Goal: Task Accomplishment & Management: Complete application form

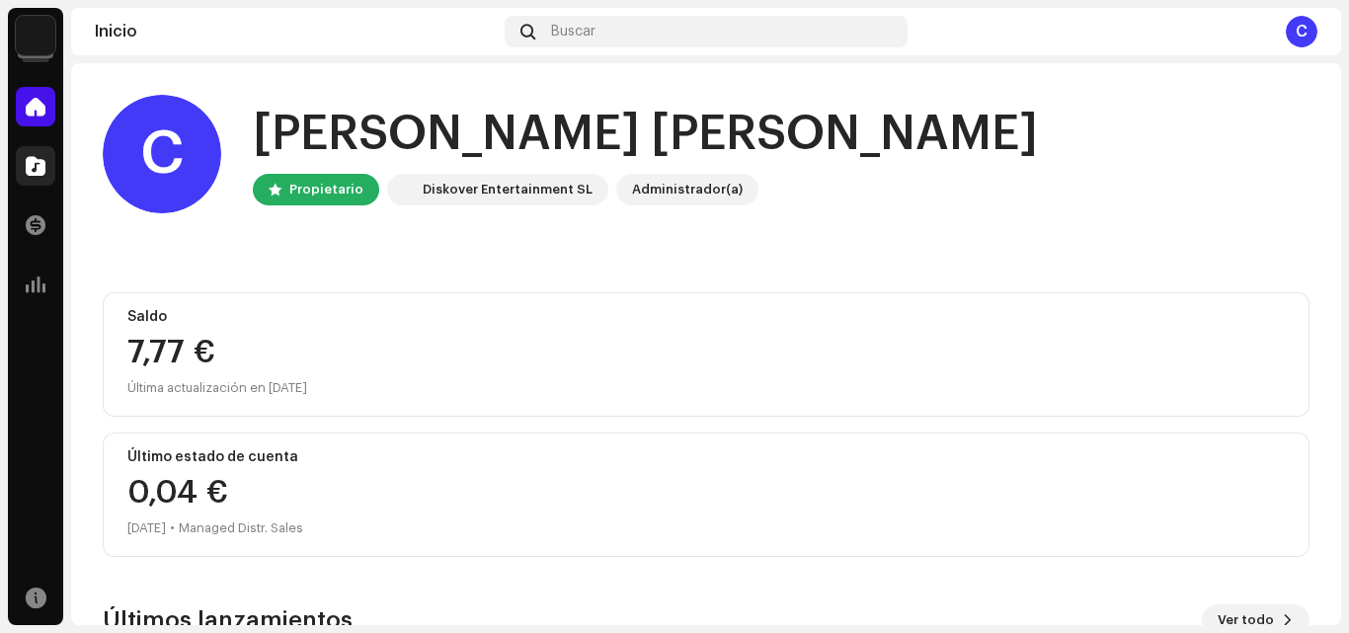
click at [34, 161] on span at bounding box center [36, 166] width 20 height 16
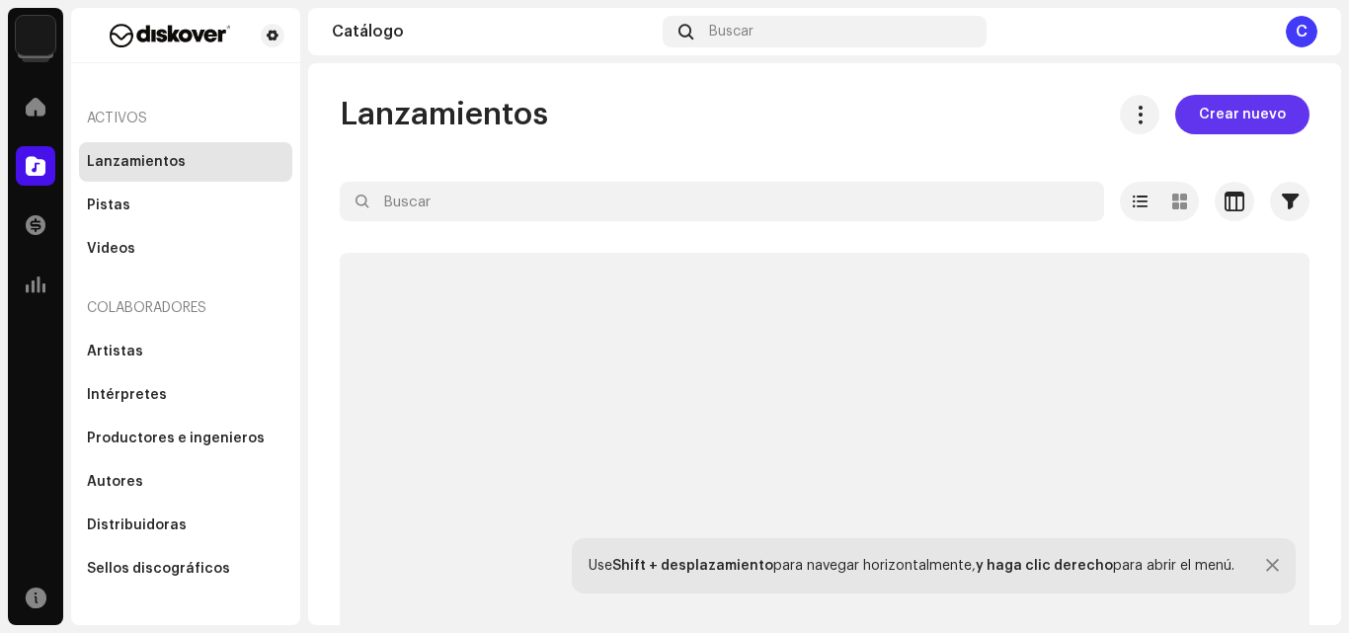
click at [1222, 111] on span "Crear nuevo" at bounding box center [1242, 114] width 87 height 39
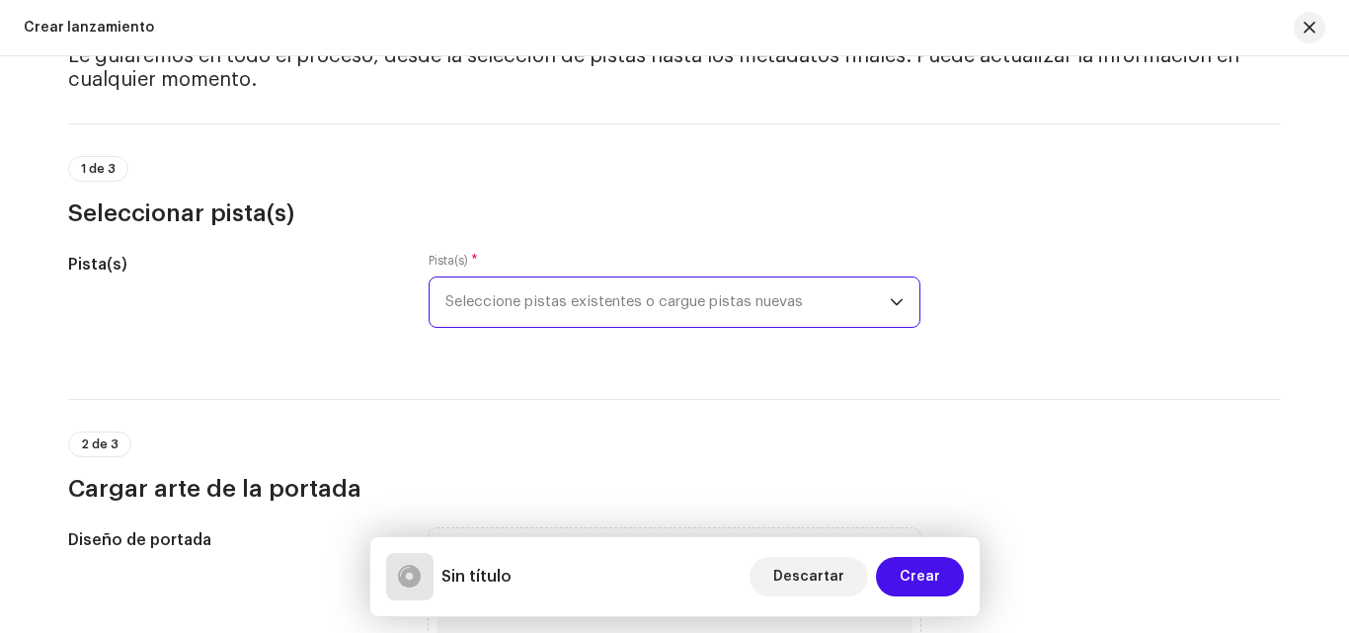
click at [589, 302] on span "Seleccione pistas existentes o cargue pistas nuevas" at bounding box center [667, 301] width 444 height 49
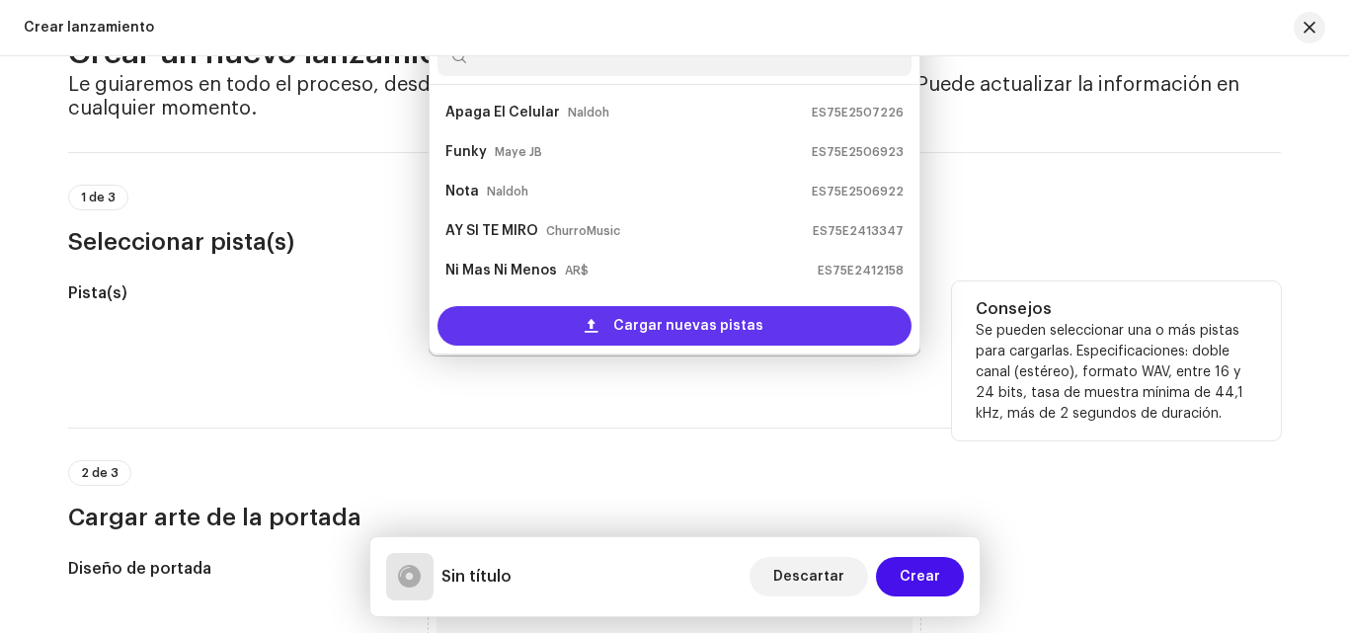
click at [609, 323] on div "Cargar nuevas pistas" at bounding box center [674, 325] width 474 height 39
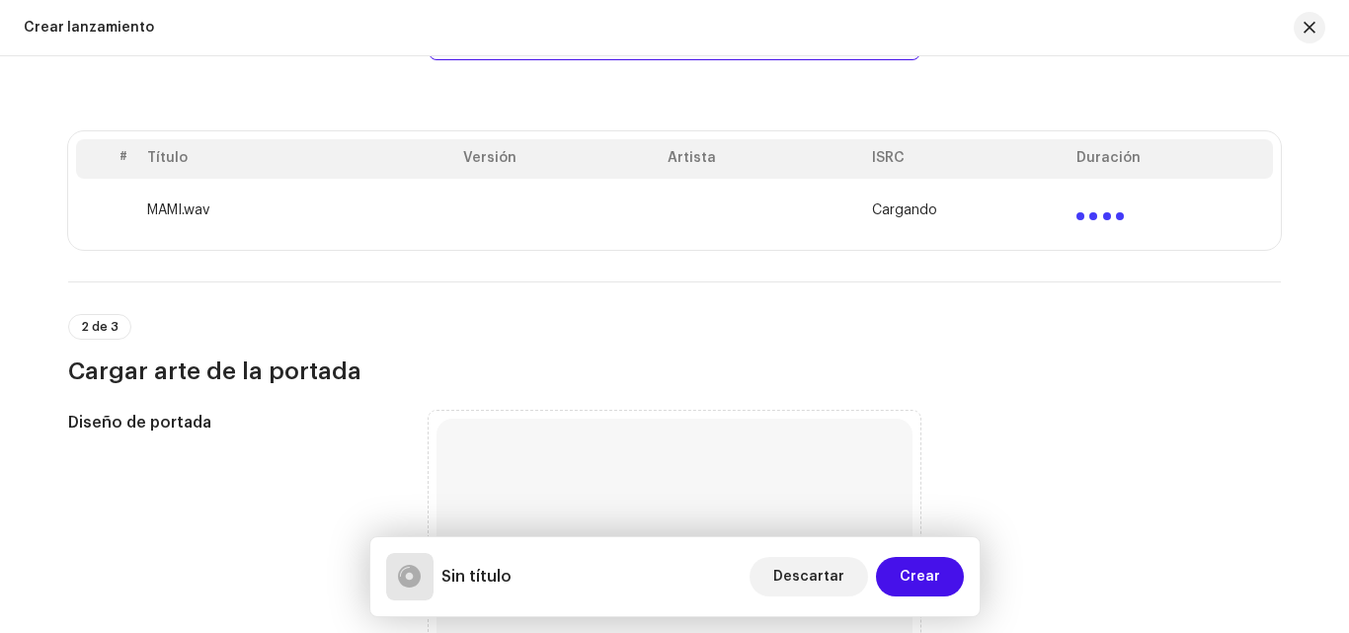
scroll to position [564, 0]
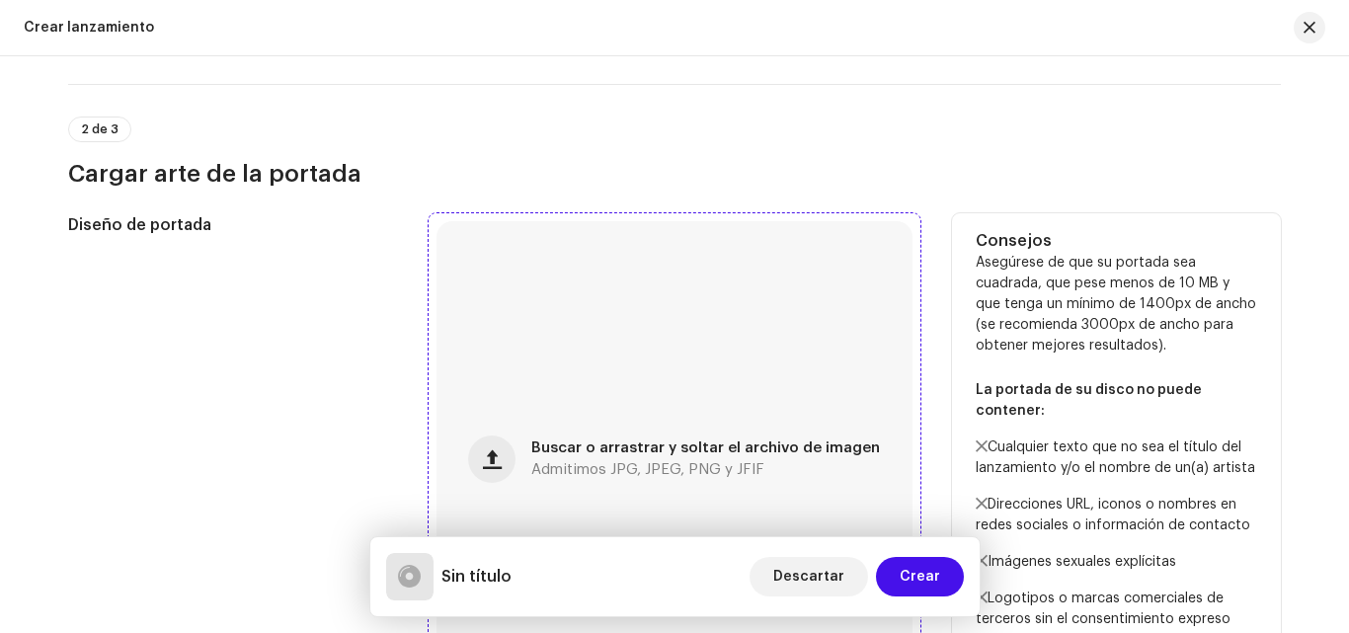
click at [675, 433] on div "Buscar o arrastrar y soltar el archivo de imagen Admitimos JPG, JPEG, PNG y JFIF" at bounding box center [674, 459] width 476 height 476
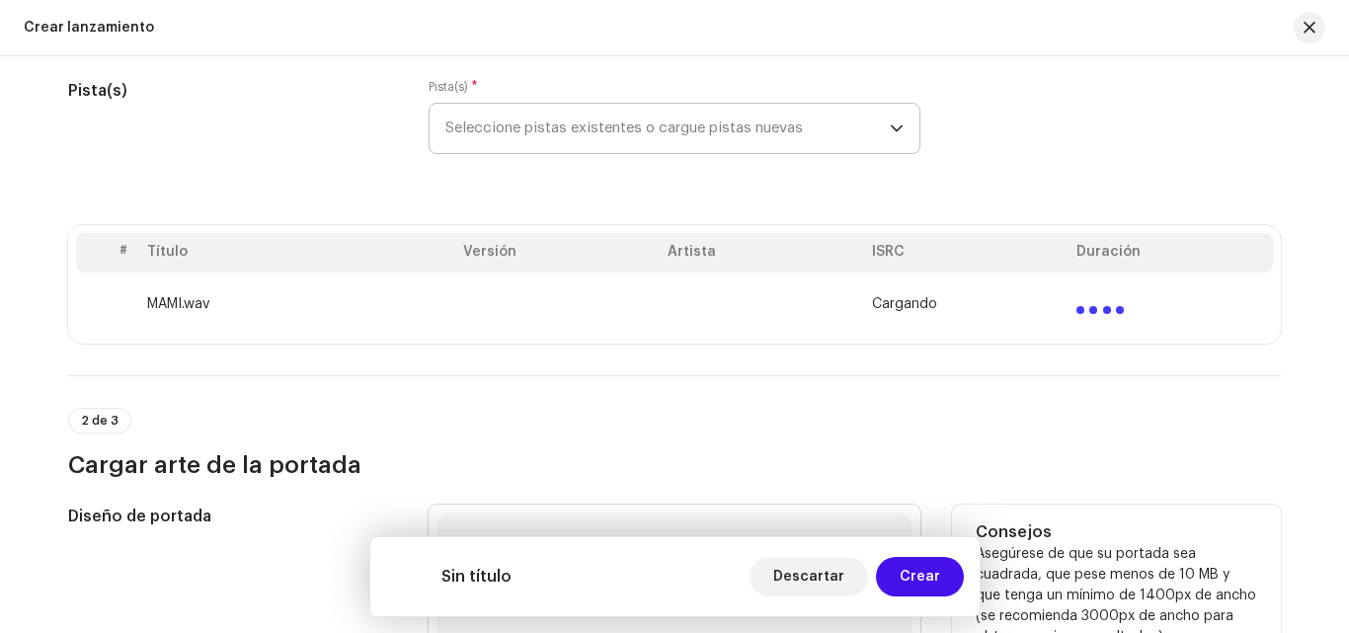
scroll to position [99, 0]
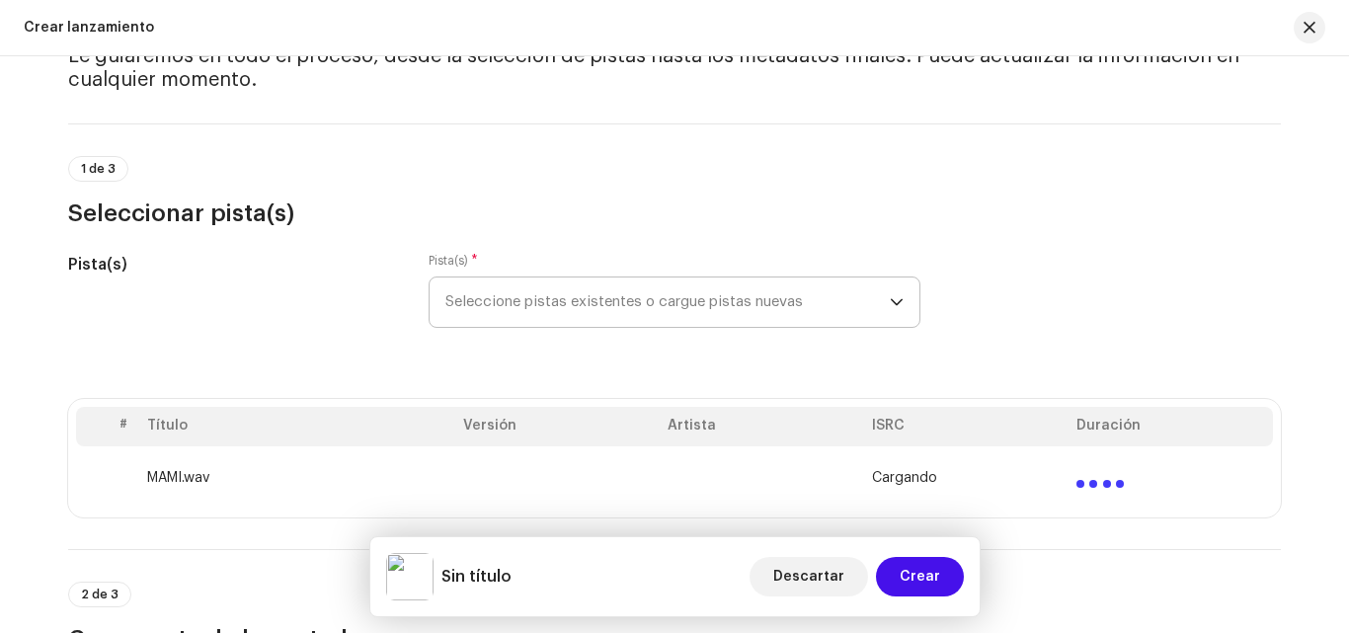
click at [366, 63] on h4 "Le guiaremos en todo el proceso, desde la selección de pistas hasta los metadat…" at bounding box center [674, 67] width 1213 height 47
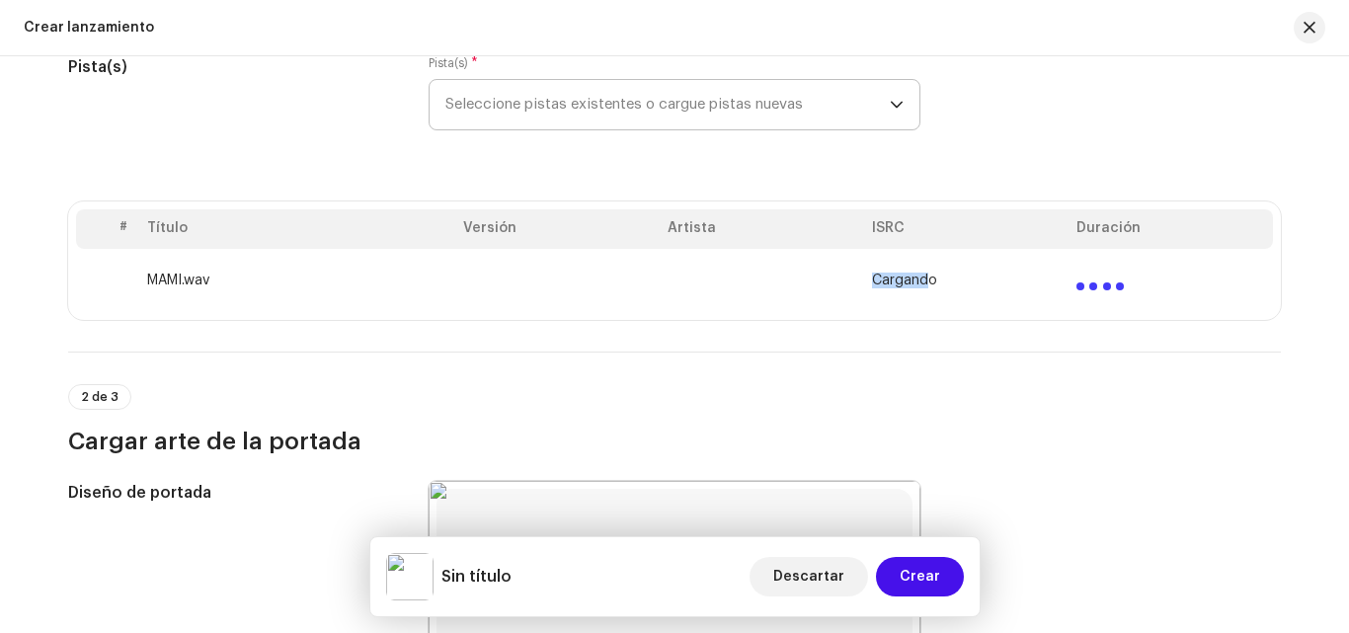
drag, startPoint x: 750, startPoint y: 291, endPoint x: 920, endPoint y: 279, distance: 170.3
click at [920, 279] on tr "MAMI.wav Cargando" at bounding box center [674, 280] width 1197 height 63
click at [684, 261] on td at bounding box center [762, 280] width 204 height 63
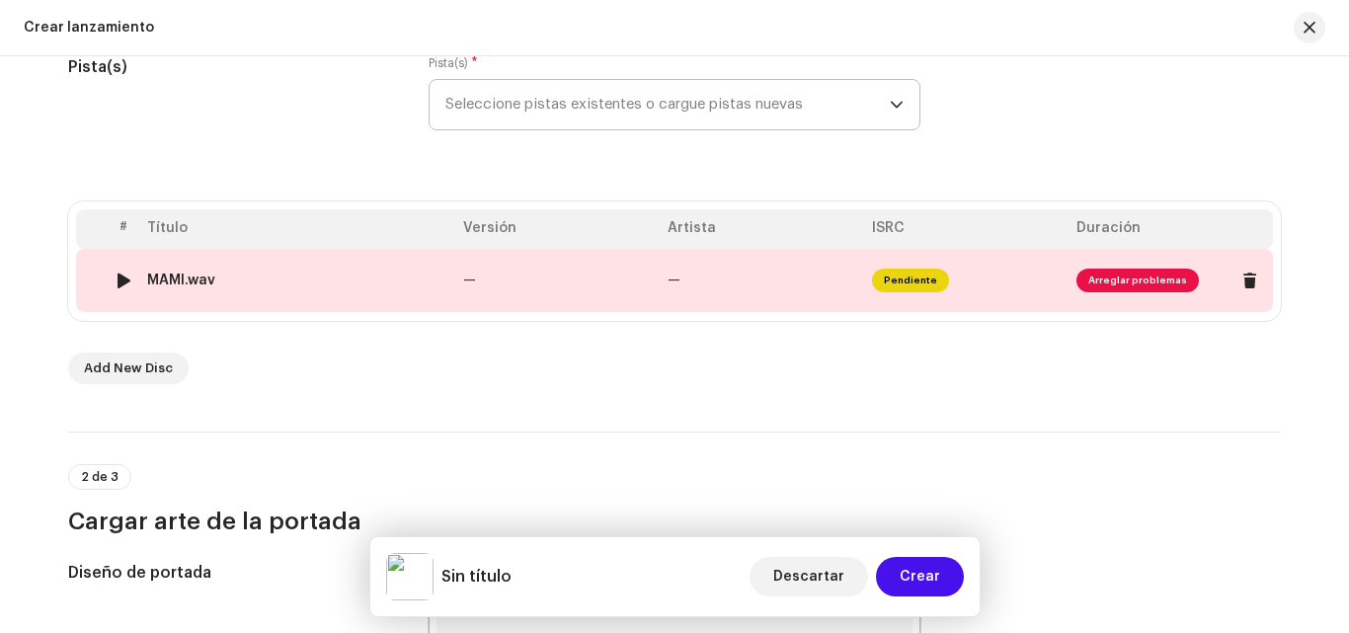
click at [812, 278] on td "—" at bounding box center [762, 280] width 204 height 63
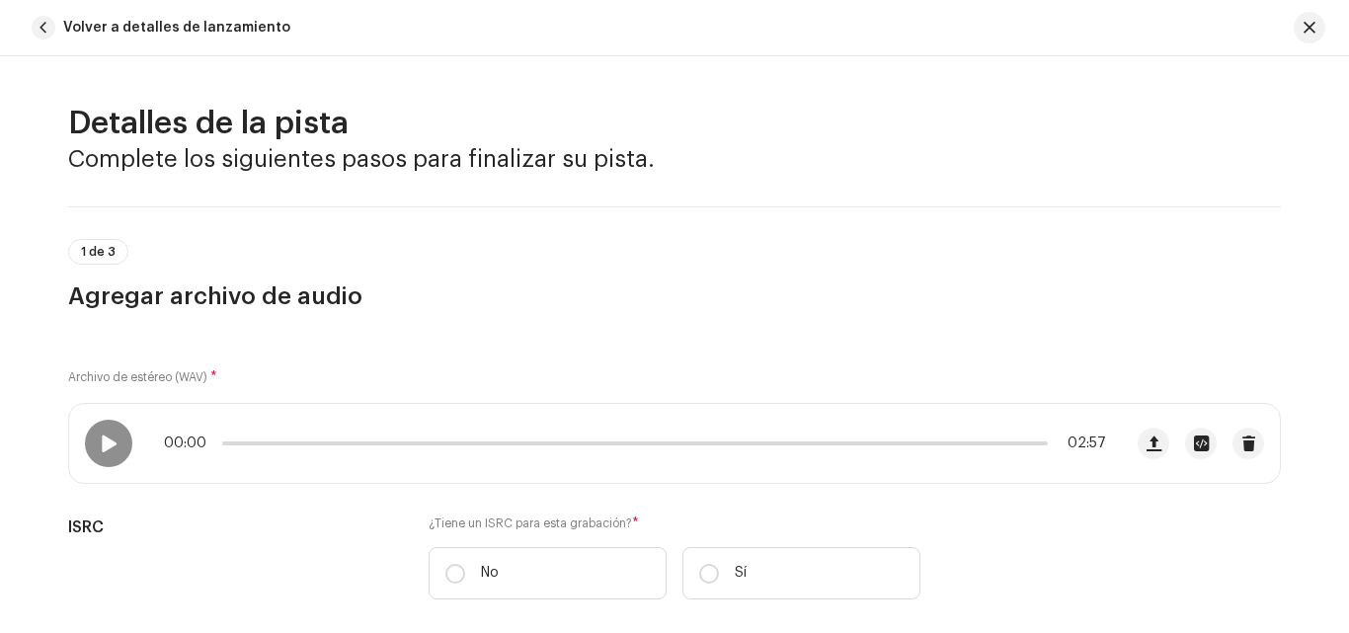
scroll to position [870, 0]
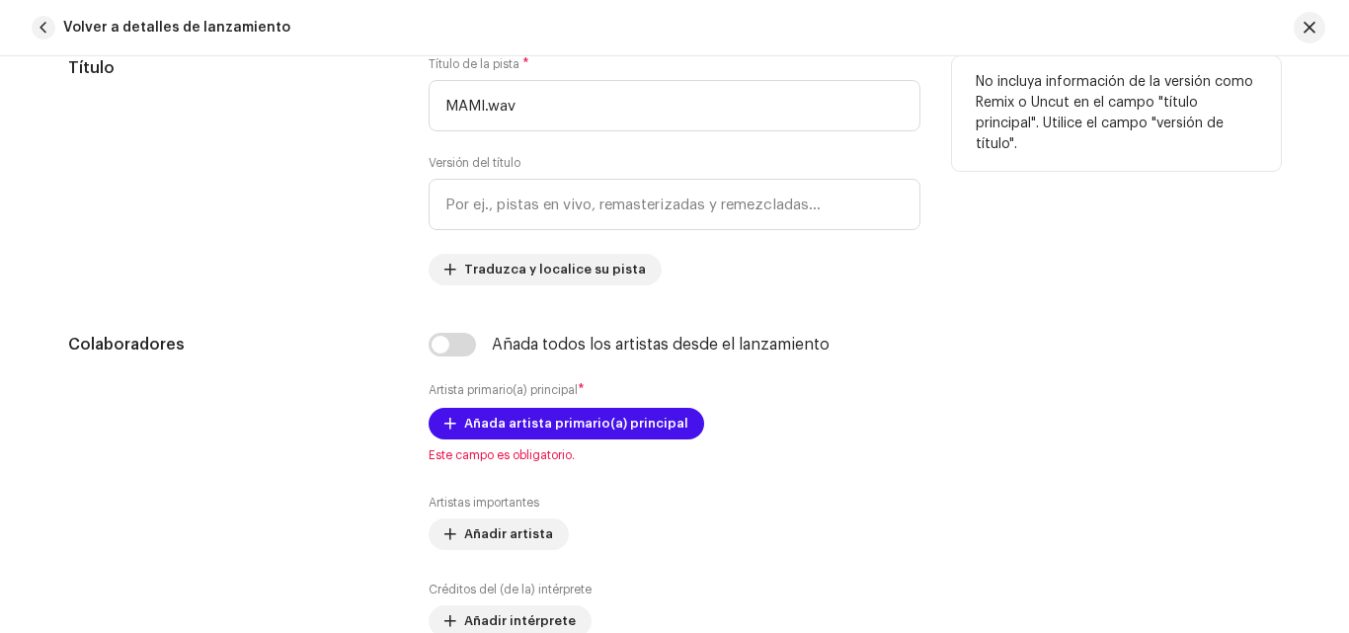
click at [539, 76] on div "Título de la pista * MAMI.wav" at bounding box center [675, 93] width 492 height 75
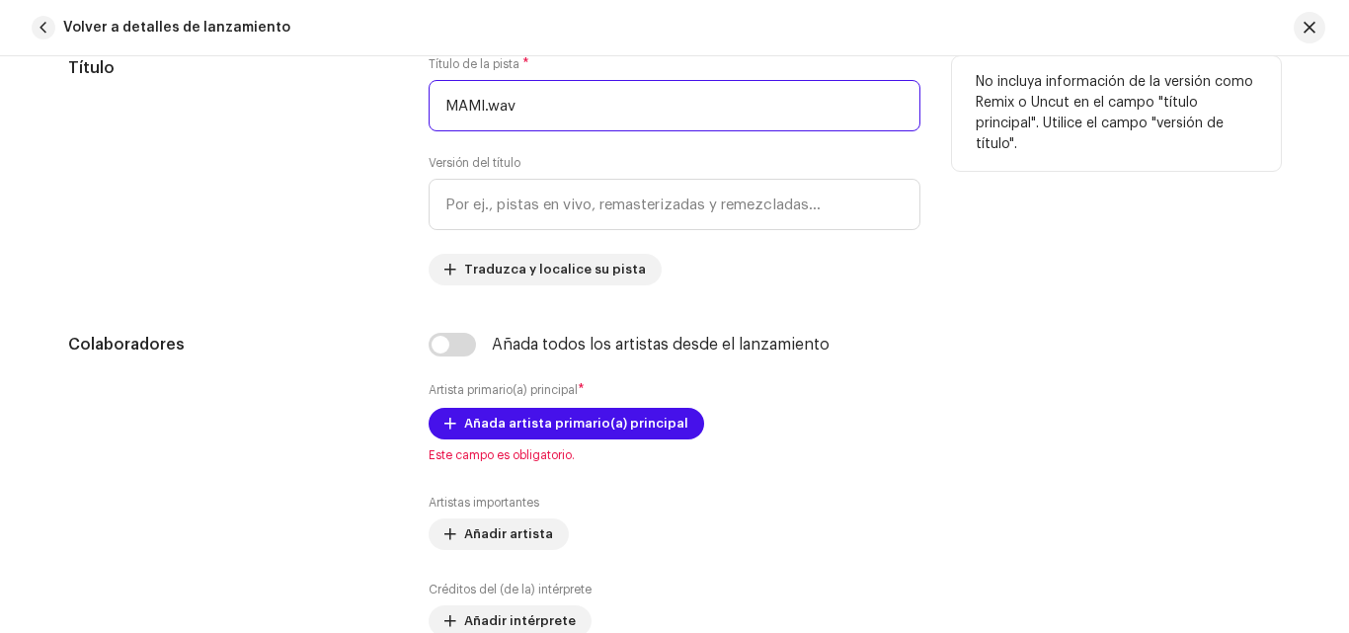
click at [542, 87] on input "MAMI.wav" at bounding box center [675, 105] width 492 height 51
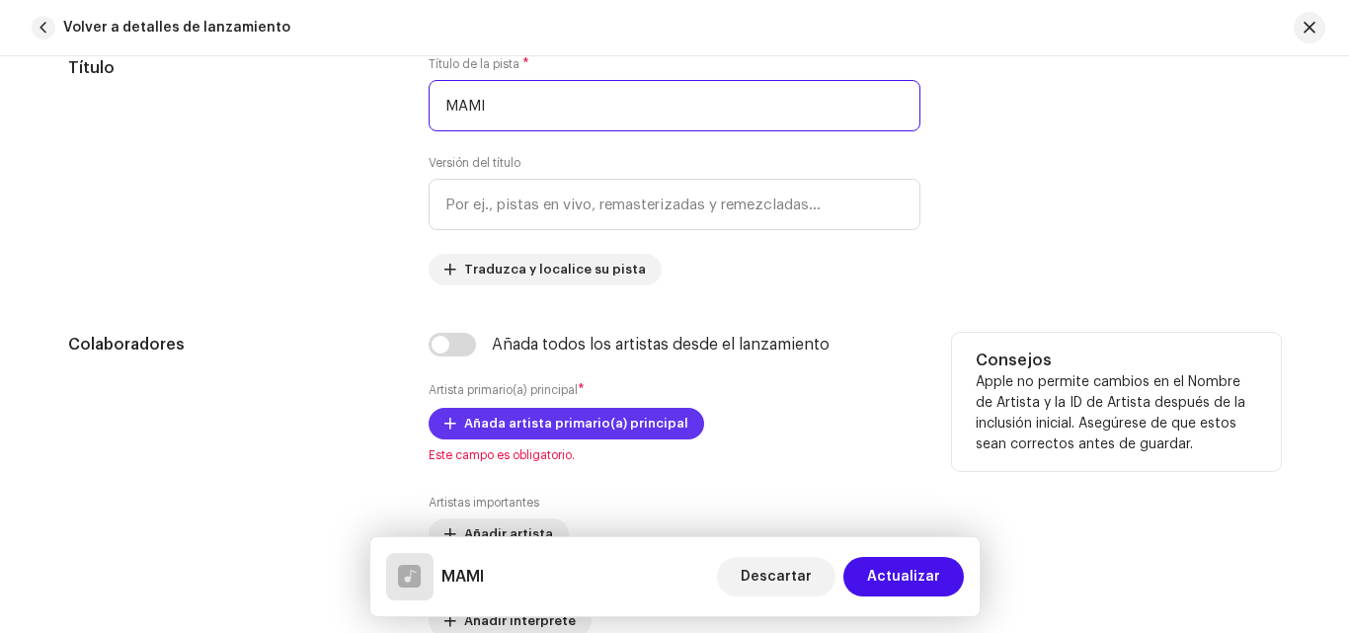
type input "MAMI"
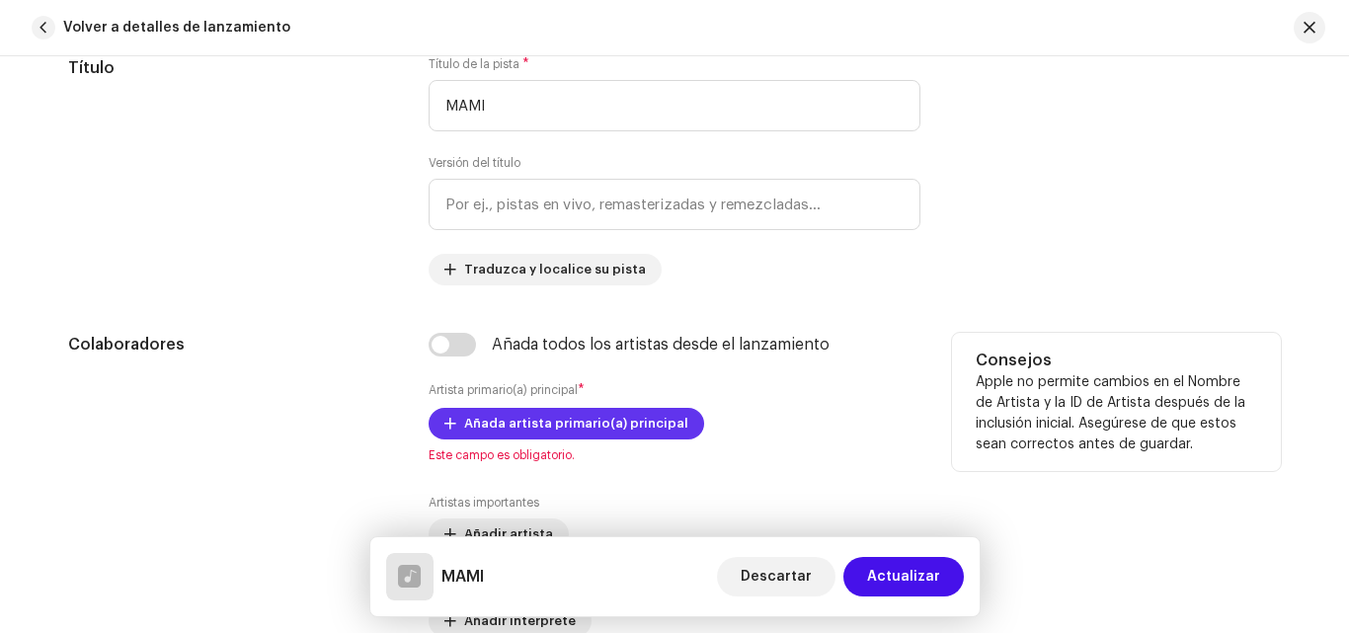
click at [649, 419] on span "Añada artista primario(a) principal" at bounding box center [576, 423] width 224 height 39
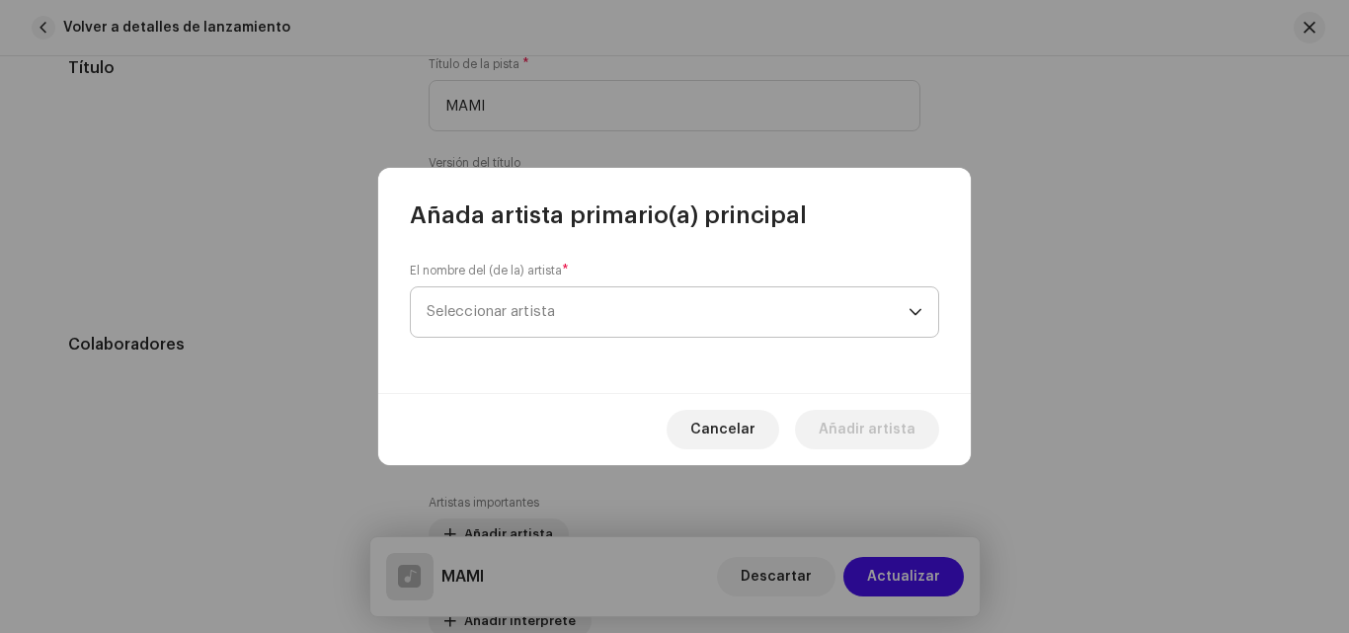
click at [523, 295] on span "Seleccionar artista" at bounding box center [668, 311] width 482 height 49
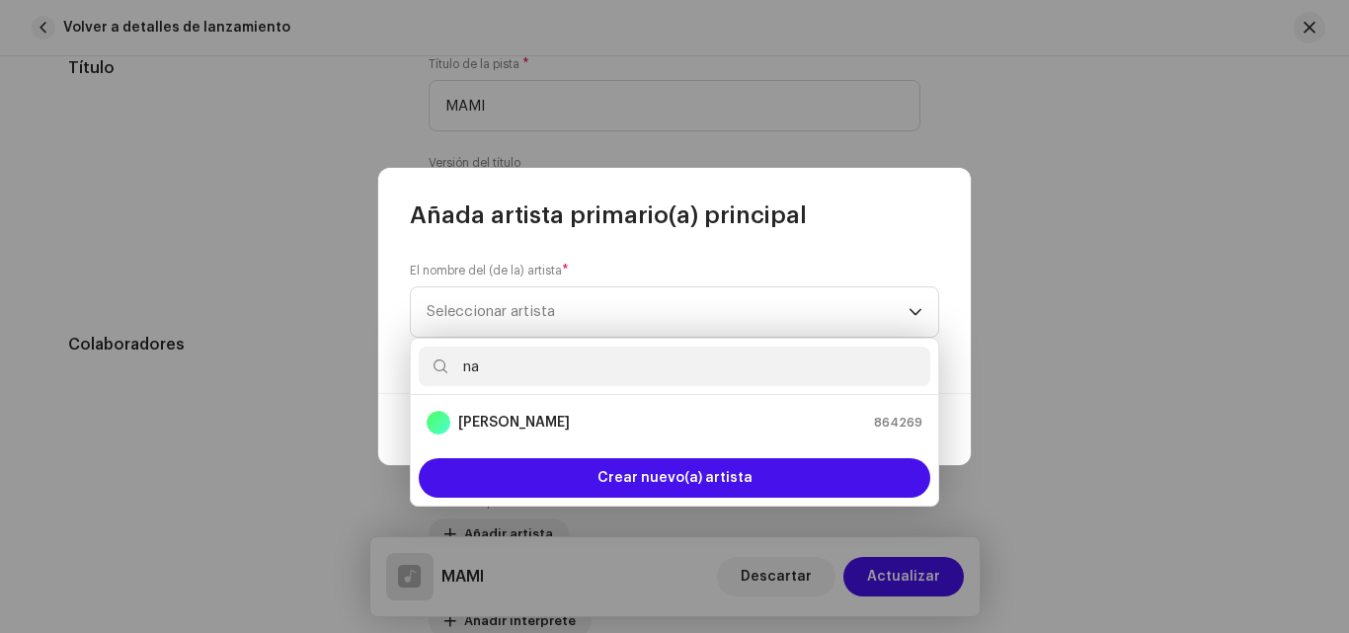
scroll to position [0, 0]
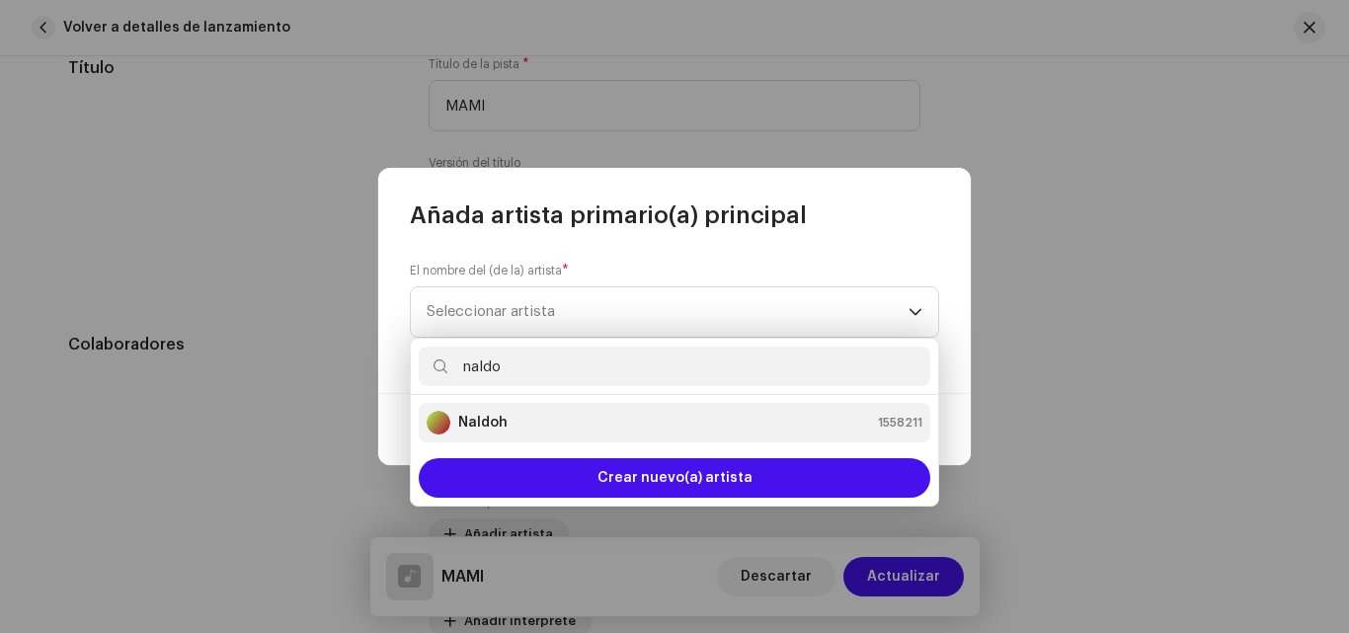
type input "naldo"
click at [508, 422] on div "Naldoh 1558211" at bounding box center [675, 423] width 496 height 24
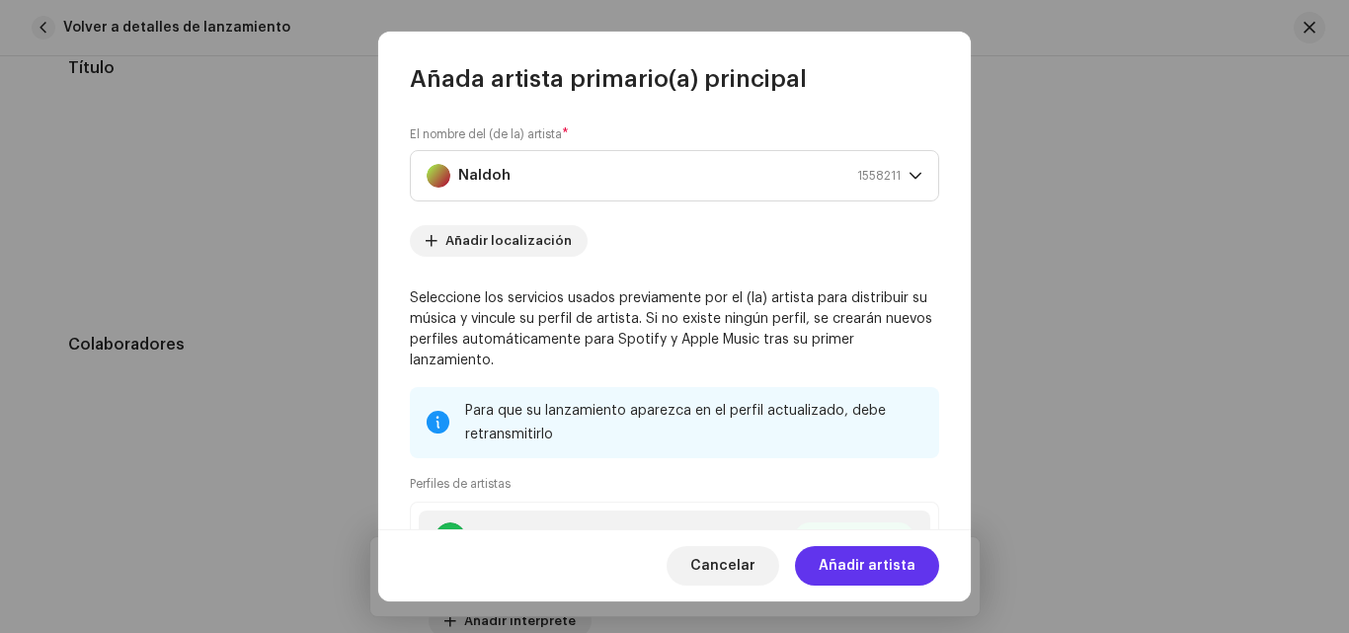
click at [872, 566] on span "Añadir artista" at bounding box center [867, 565] width 97 height 39
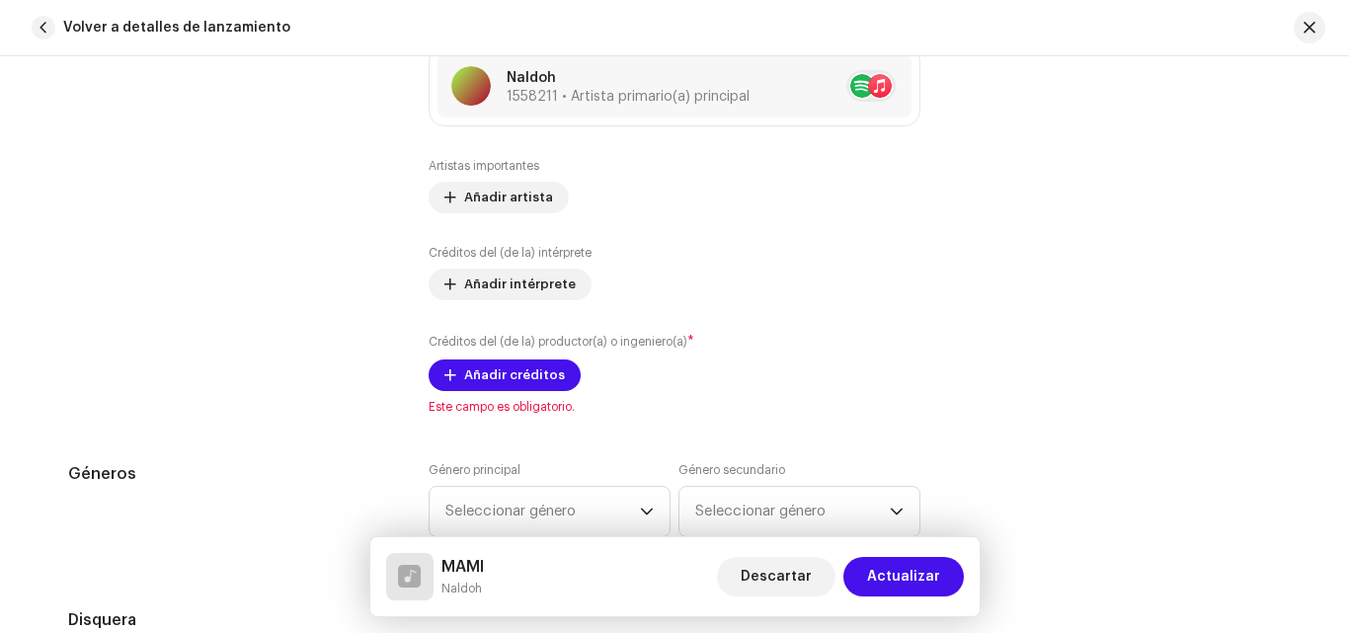
scroll to position [1265, 0]
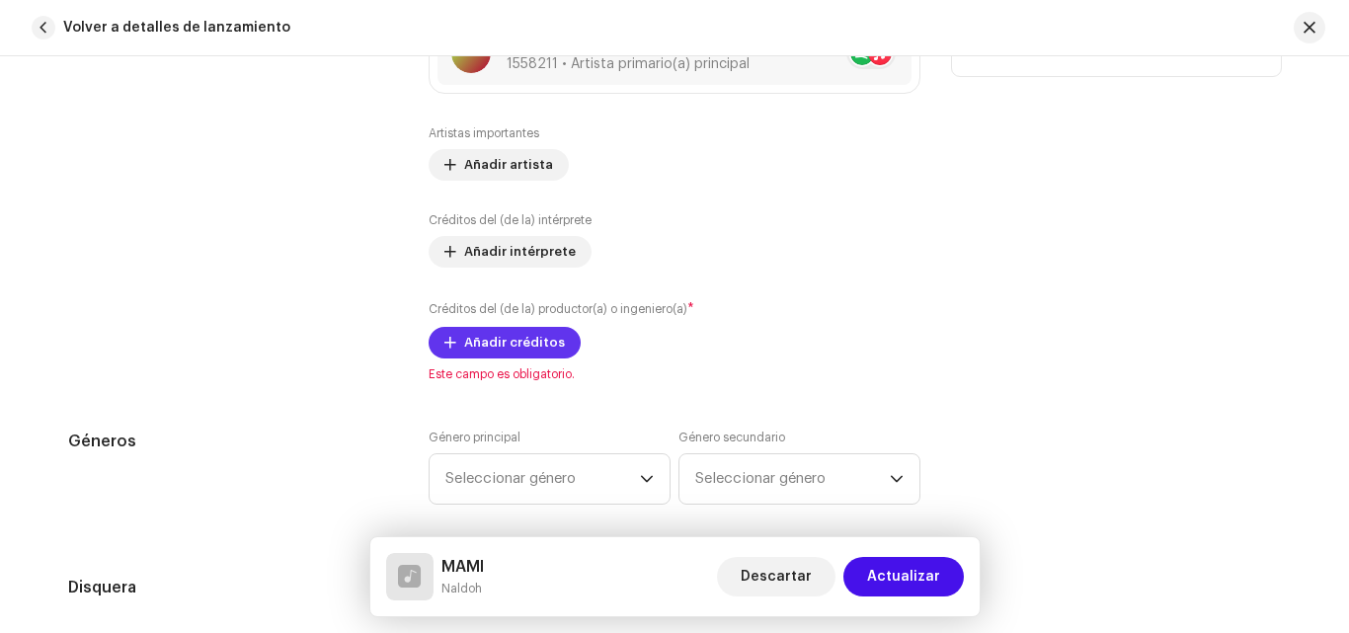
click at [536, 351] on span "Añadir créditos" at bounding box center [514, 342] width 101 height 39
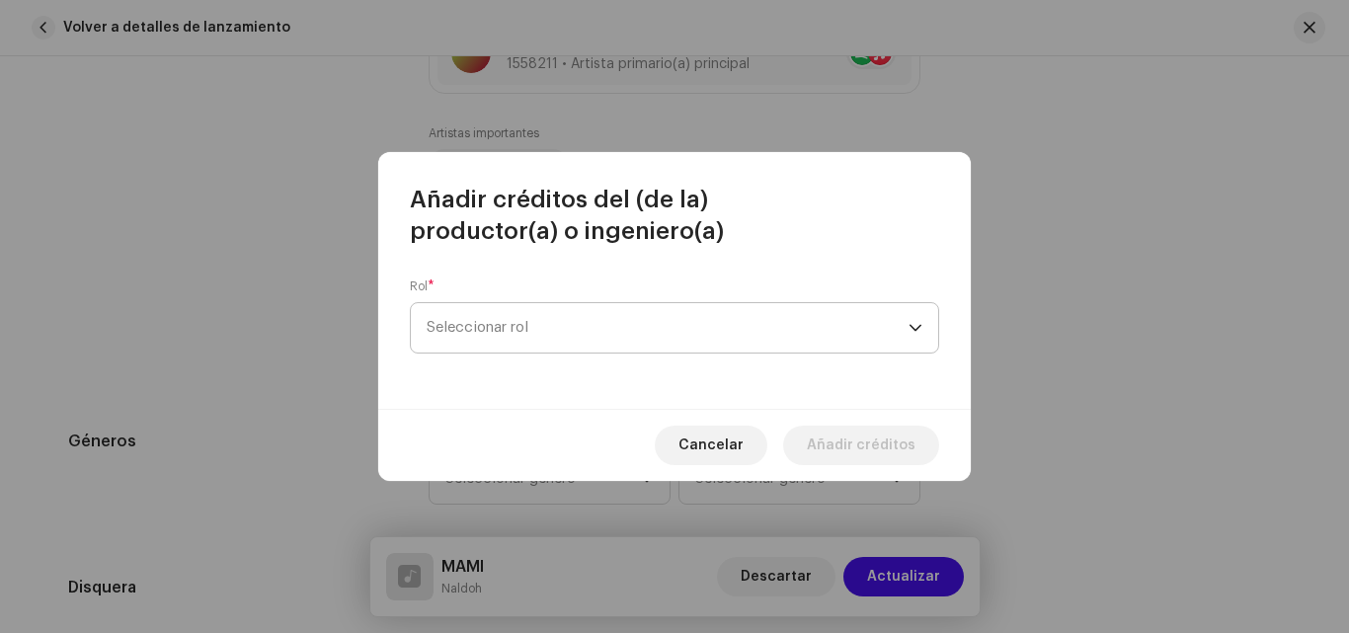
click at [539, 319] on span "Seleccionar rol" at bounding box center [668, 327] width 482 height 49
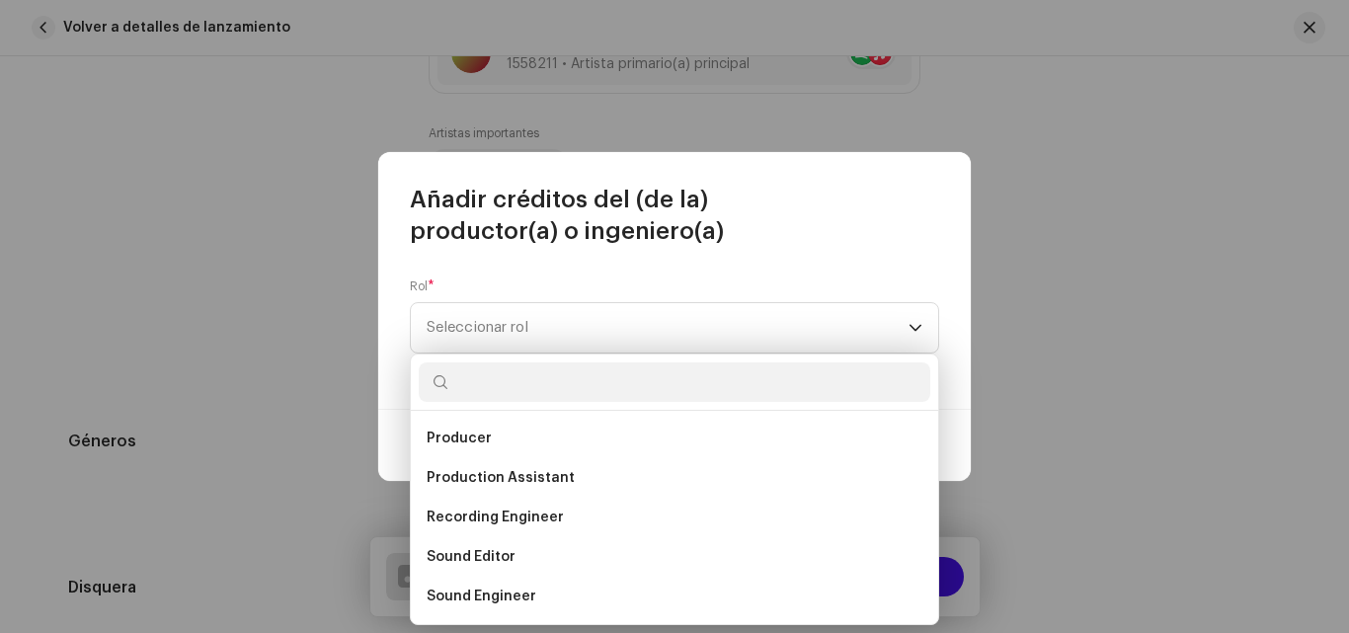
scroll to position [869, 0]
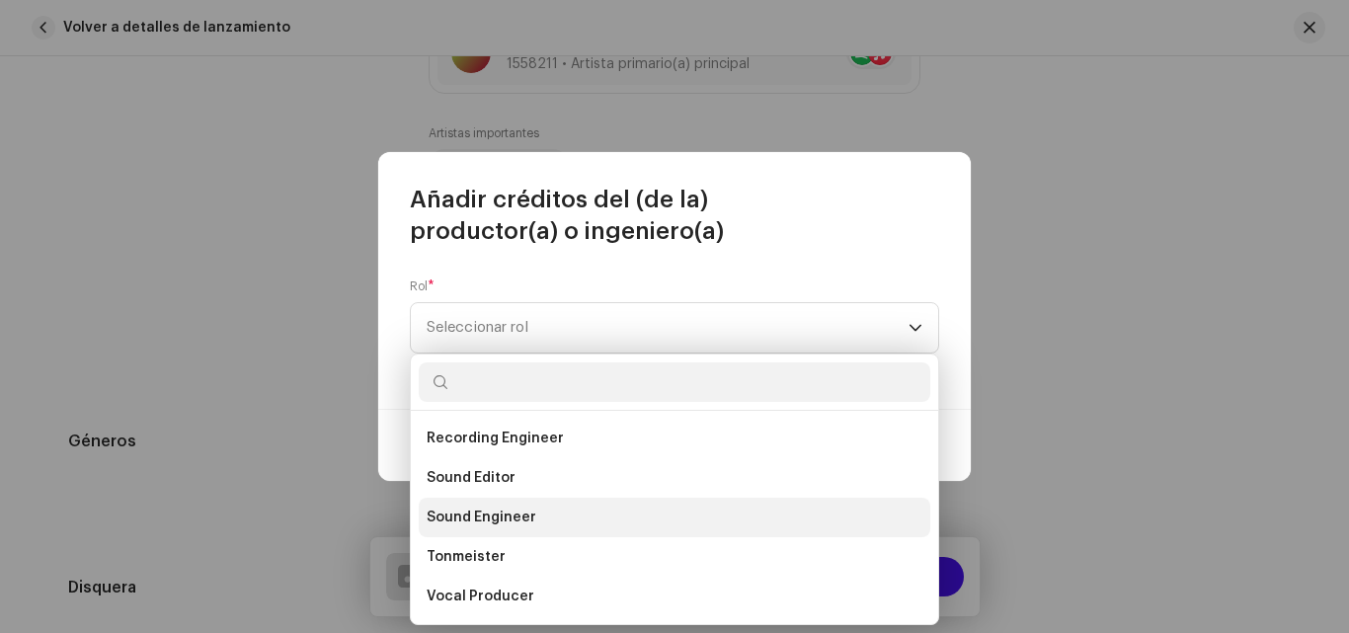
click at [544, 513] on li "Sound Engineer" at bounding box center [674, 517] width 511 height 39
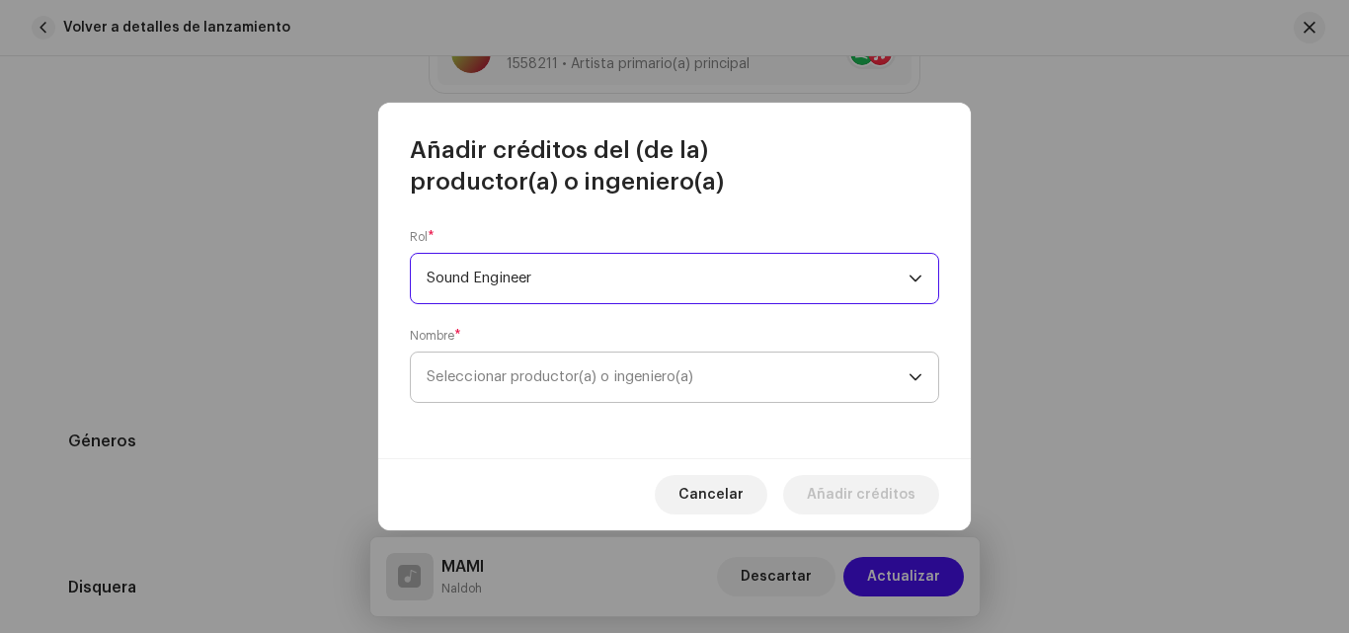
click at [545, 389] on span "Seleccionar productor(a) o ingeniero(a)" at bounding box center [668, 377] width 482 height 49
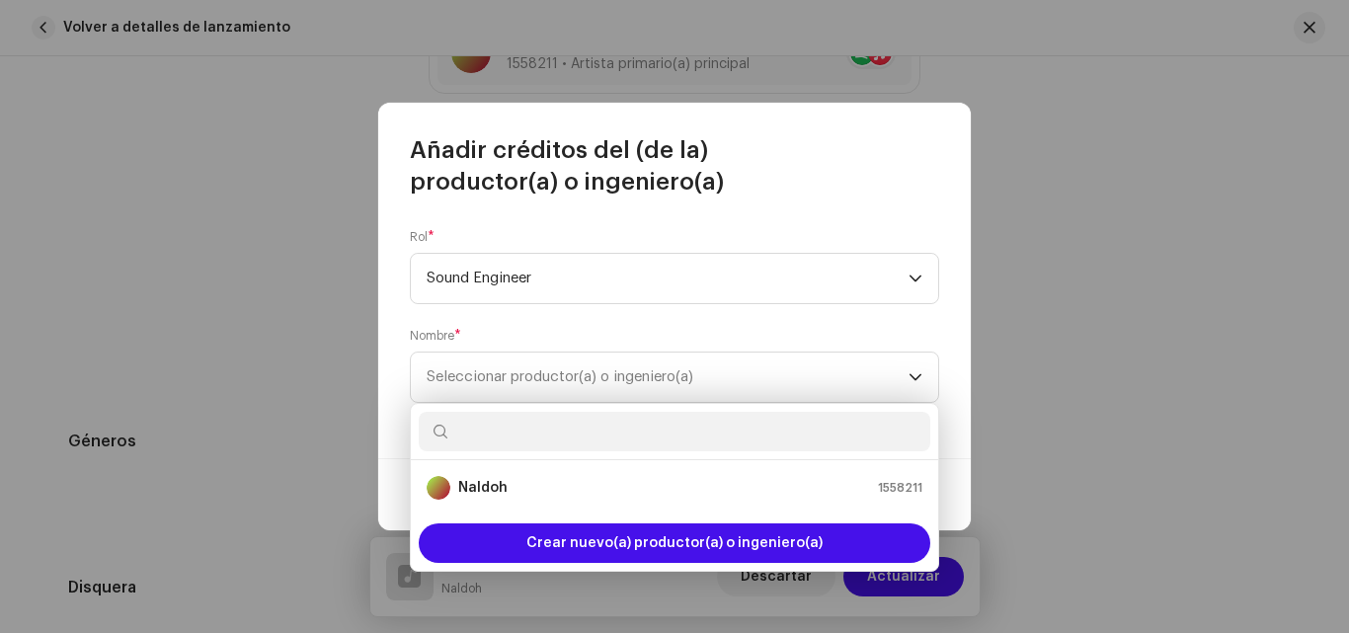
click at [539, 441] on input "text" at bounding box center [674, 431] width 511 height 39
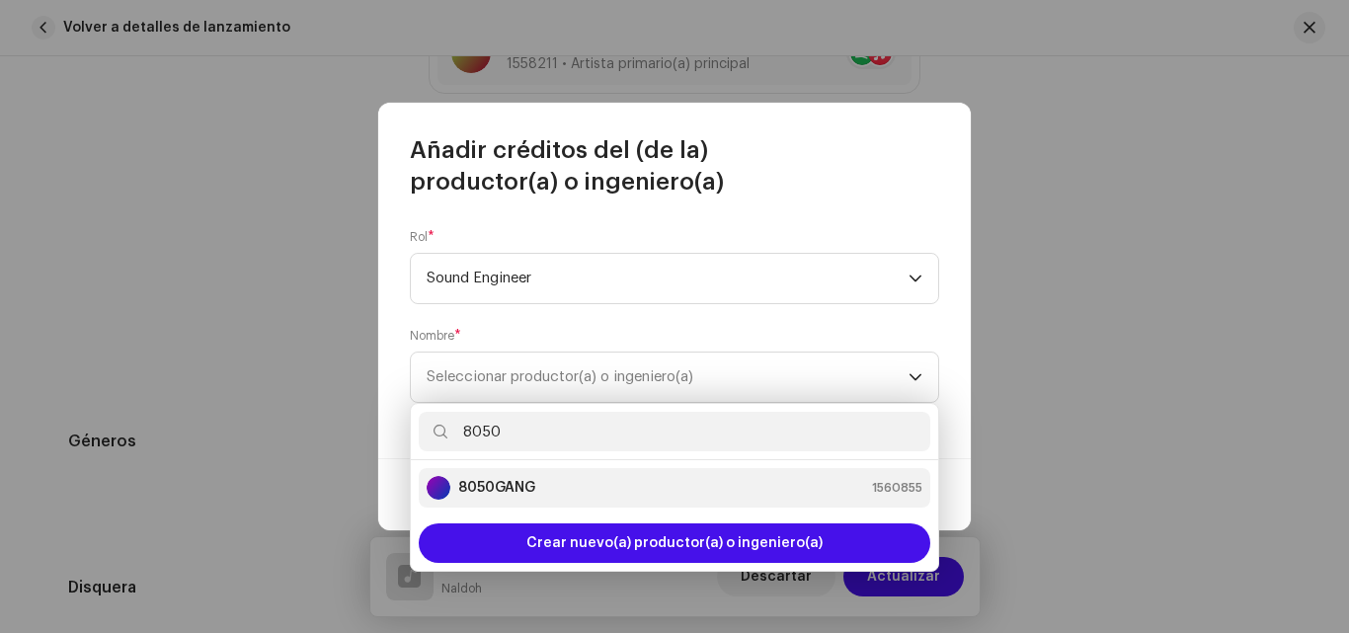
type input "8050"
click at [582, 496] on div "8050GANG 1560855" at bounding box center [675, 488] width 496 height 24
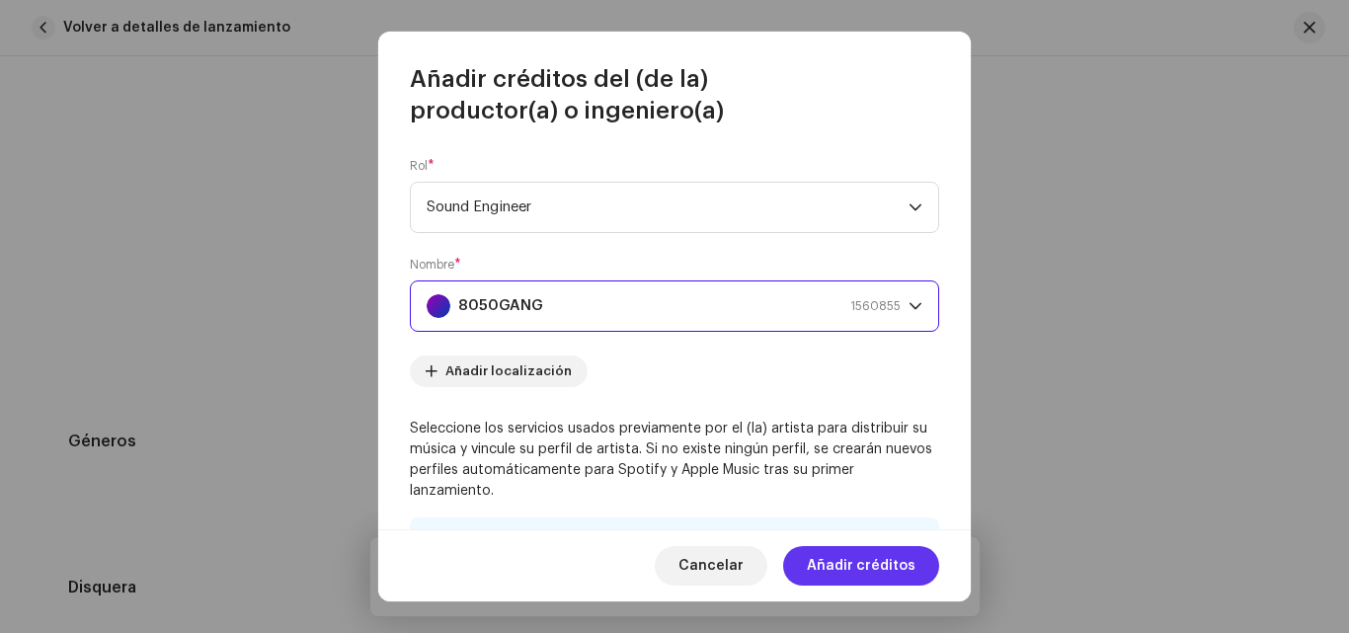
click at [861, 568] on span "Añadir créditos" at bounding box center [861, 565] width 109 height 39
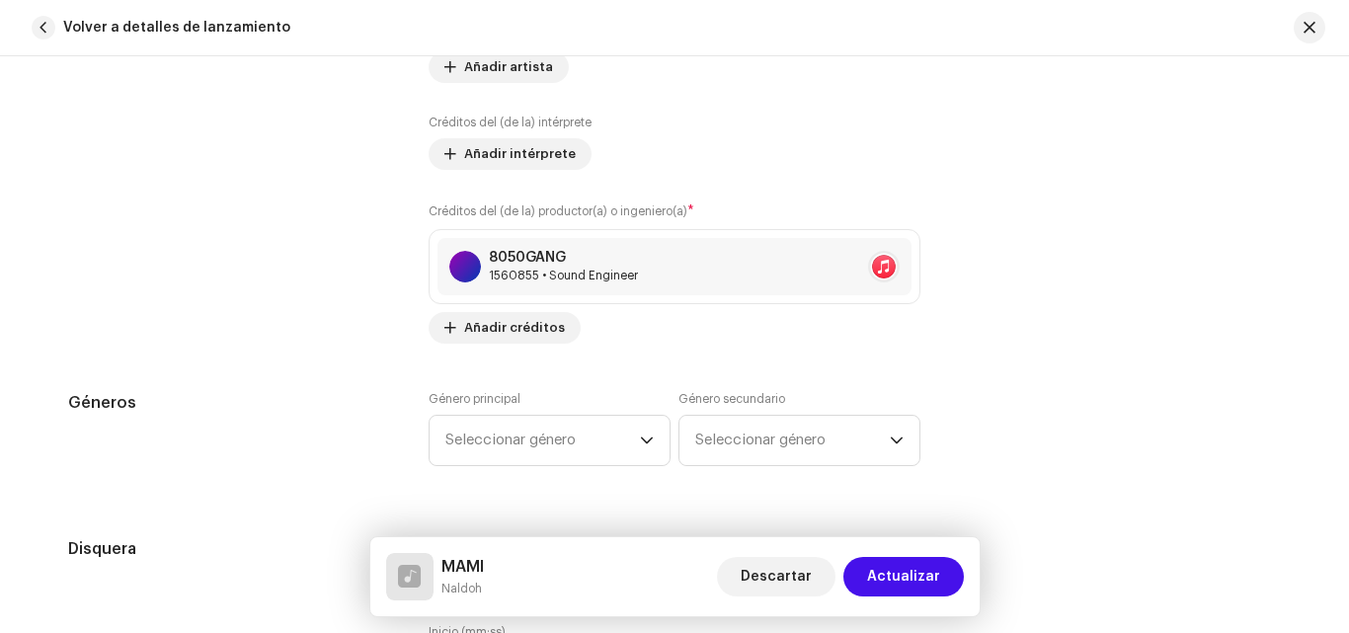
scroll to position [1561, 0]
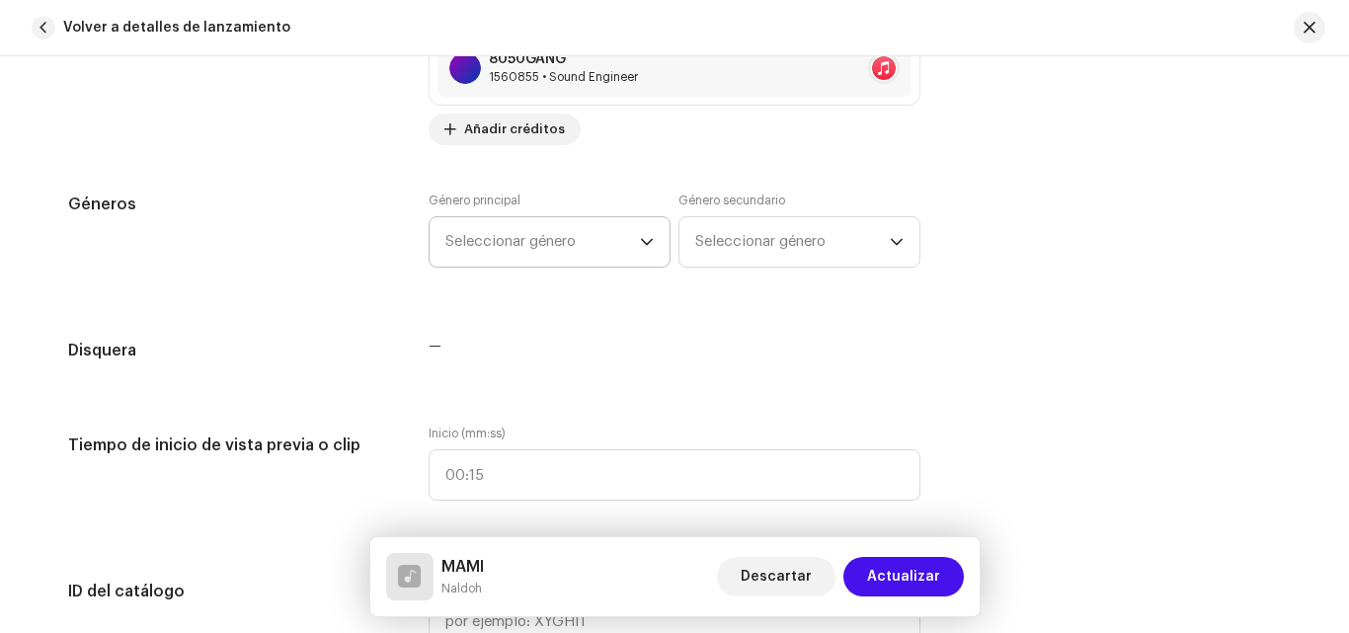
click at [572, 236] on span "Seleccionar género" at bounding box center [542, 241] width 195 height 49
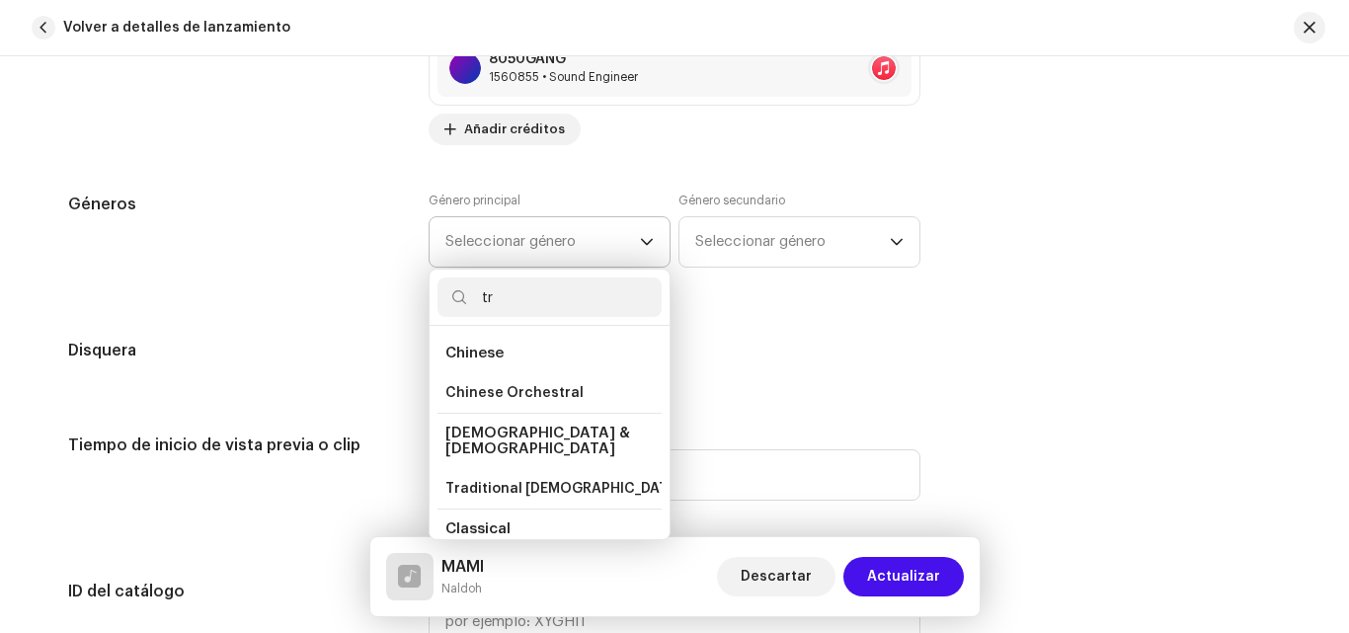
type input "t"
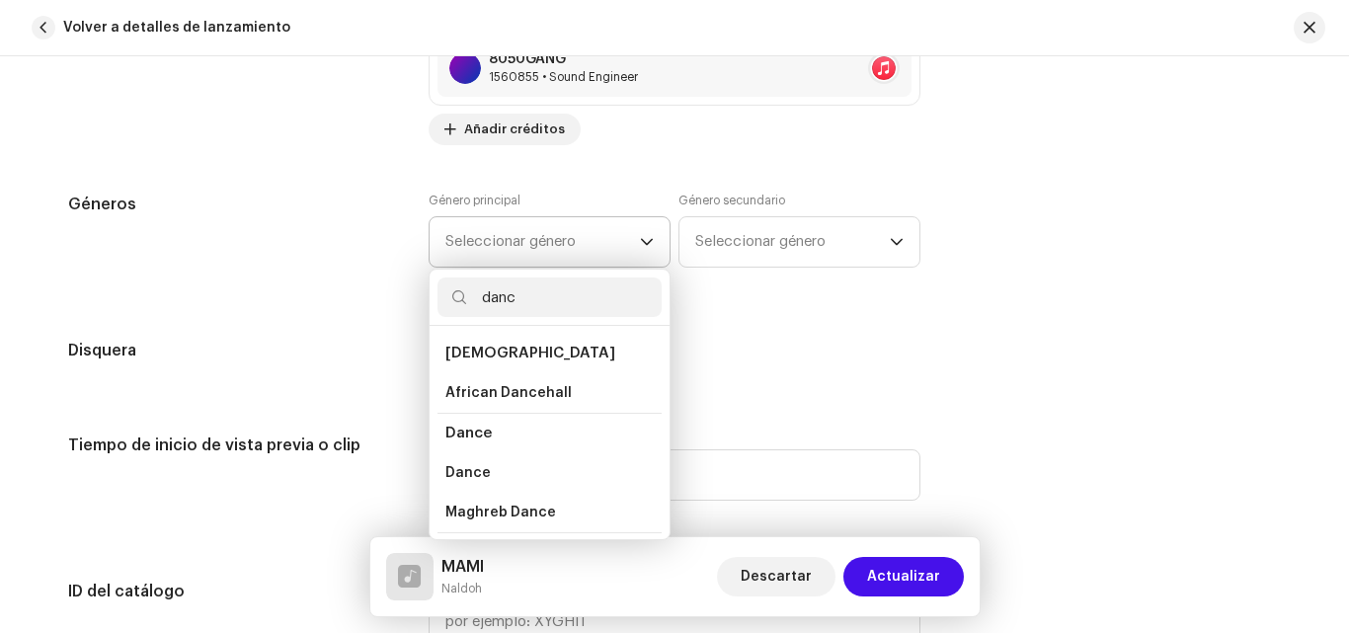
type input "dance"
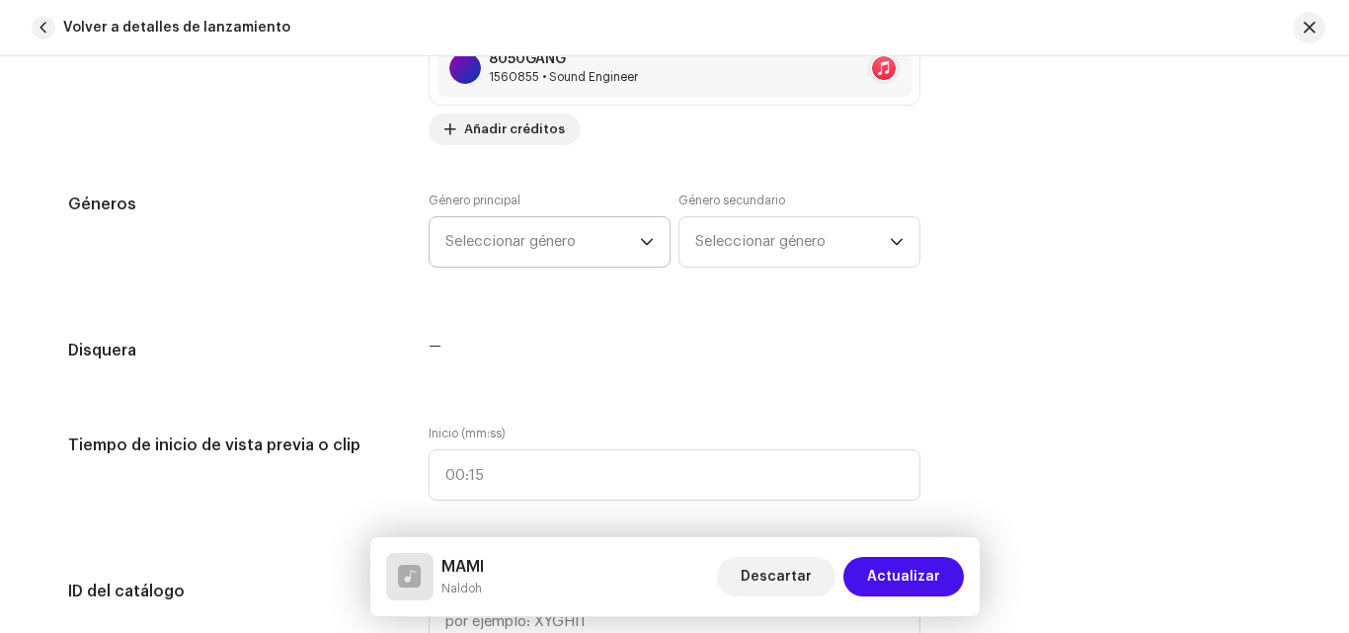
scroll to position [1660, 0]
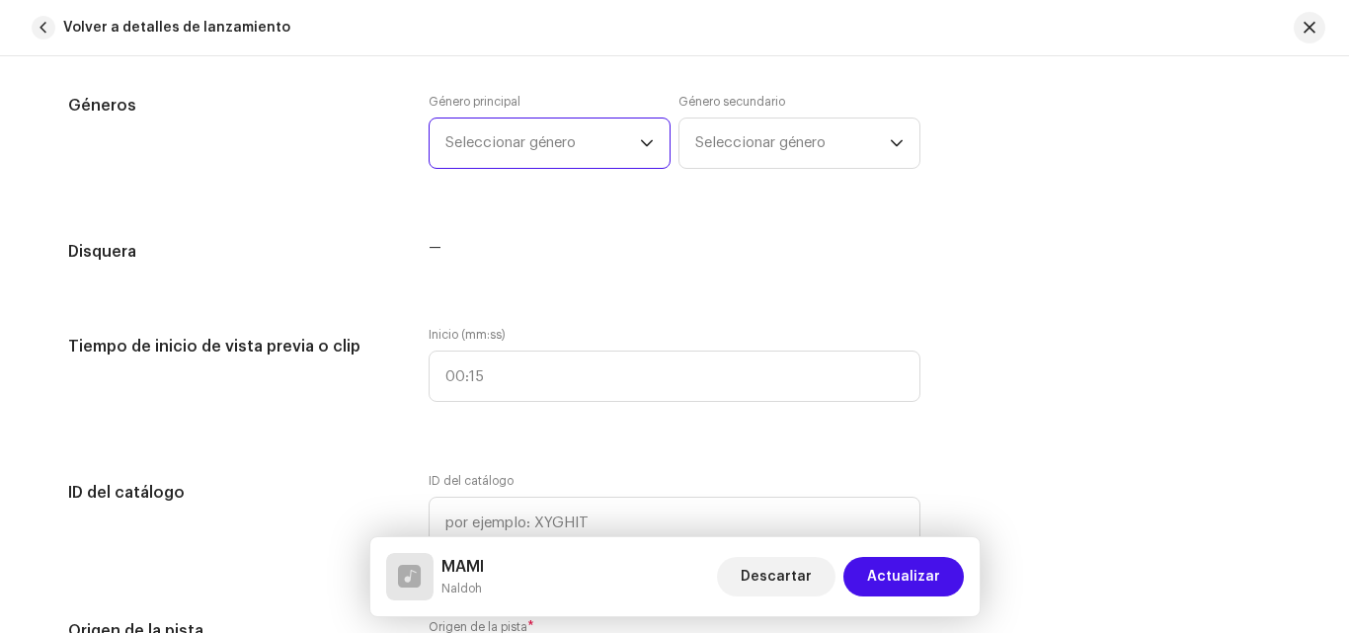
click at [582, 147] on span "Seleccionar género" at bounding box center [542, 142] width 195 height 49
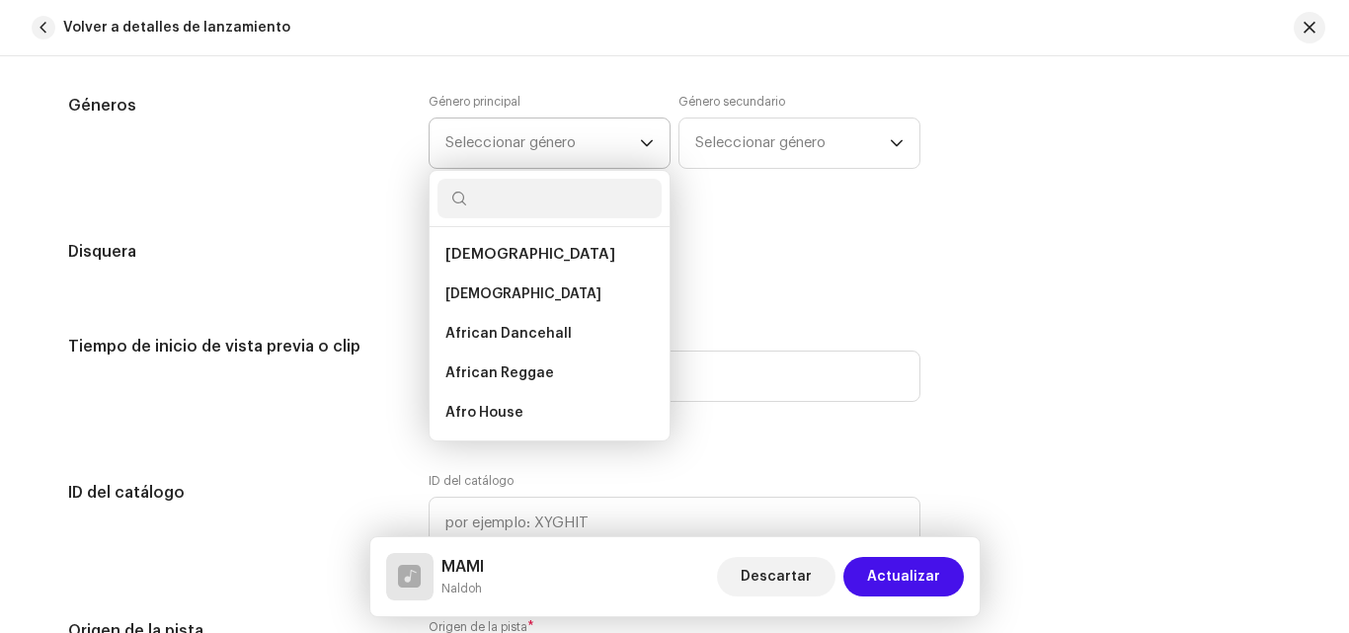
click at [563, 147] on span "Seleccionar género" at bounding box center [542, 142] width 195 height 49
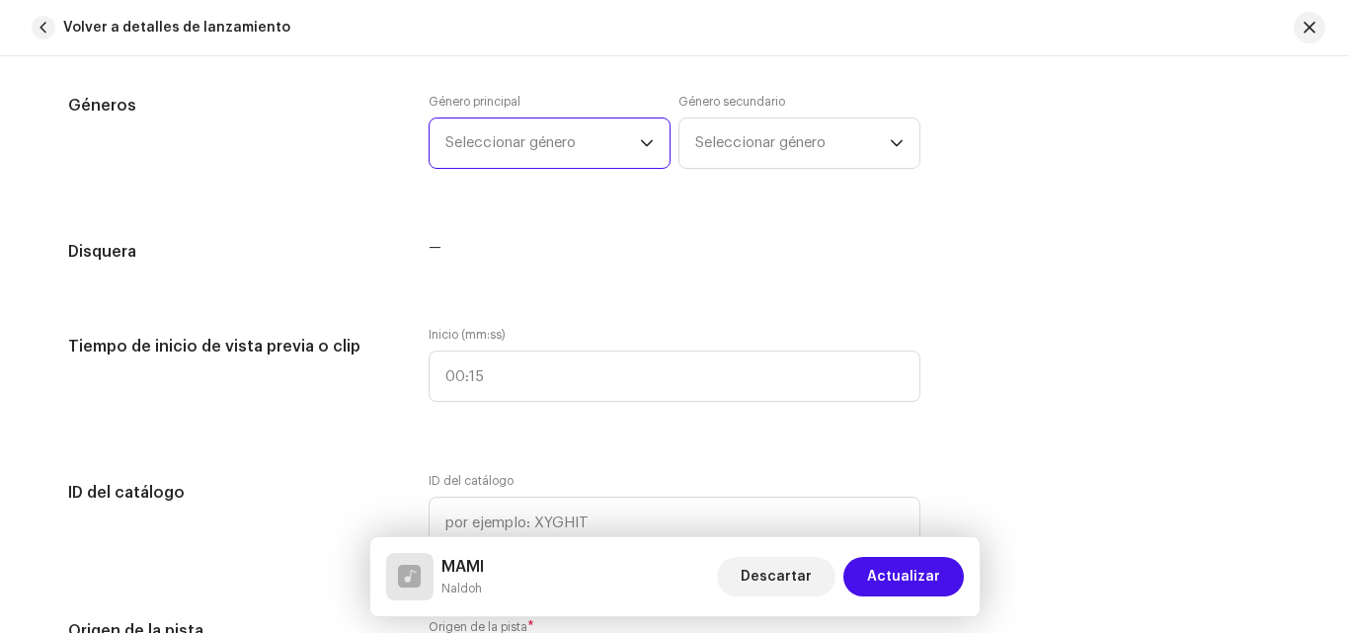
click at [538, 152] on span "Seleccionar género" at bounding box center [542, 142] width 195 height 49
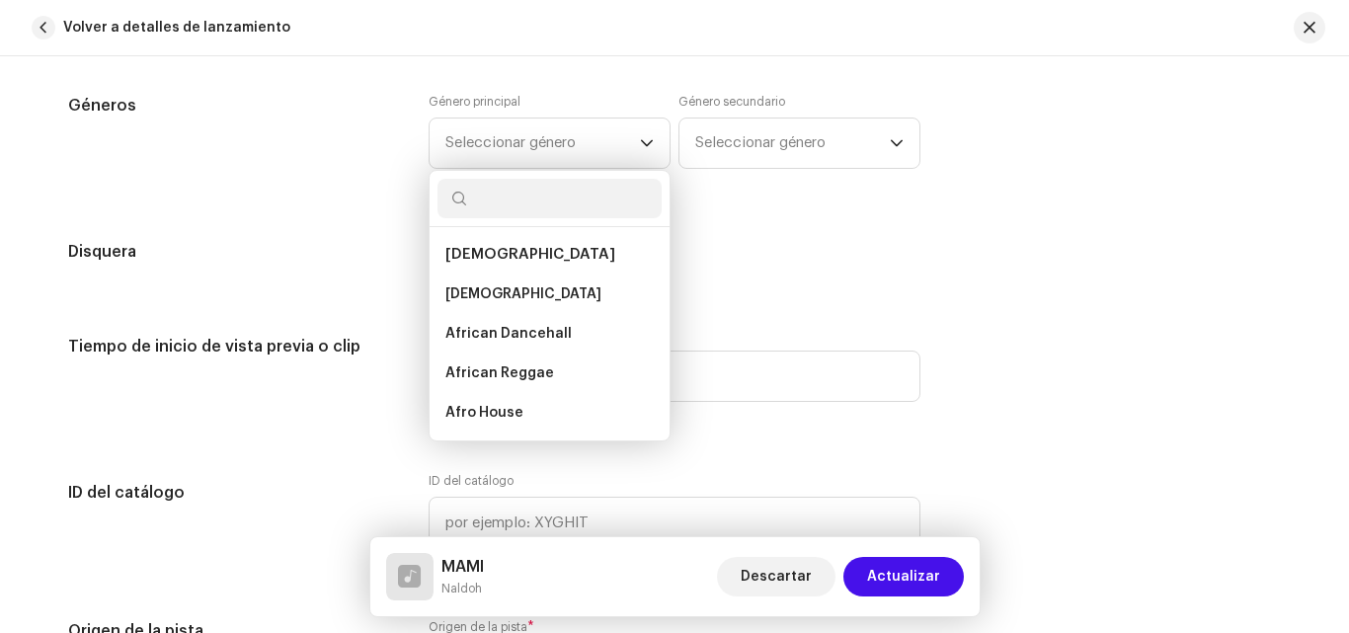
click at [527, 200] on input "text" at bounding box center [549, 198] width 224 height 39
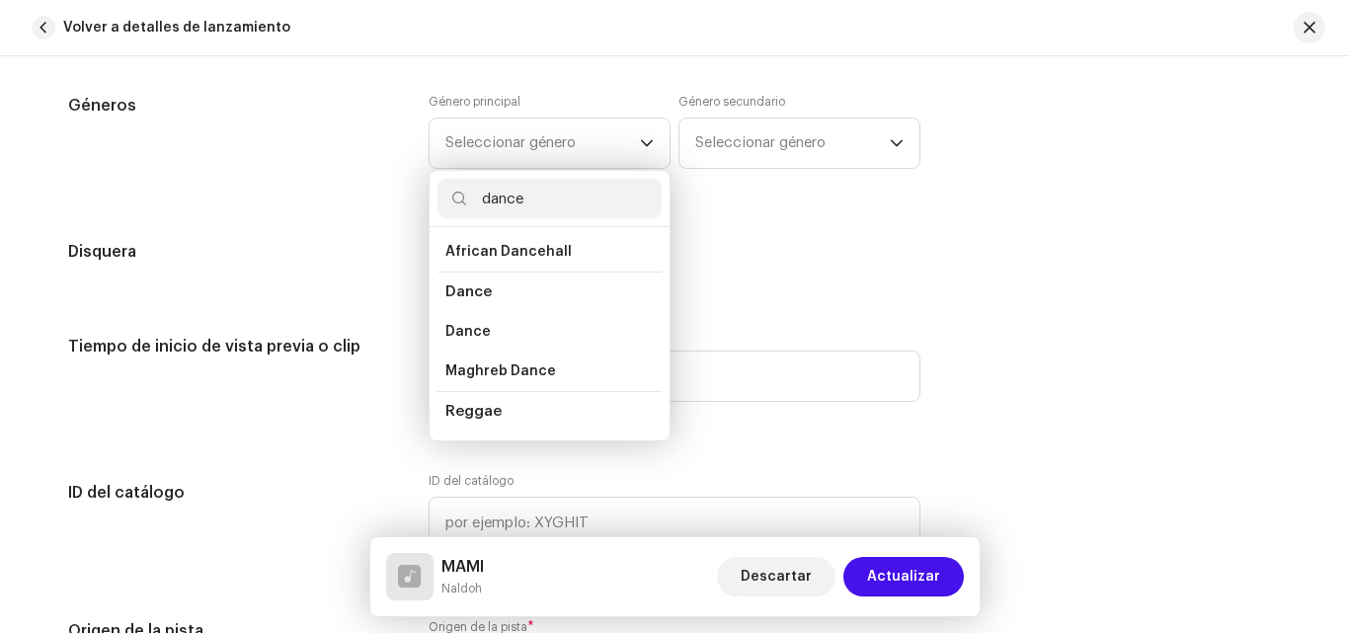
scroll to position [81, 0]
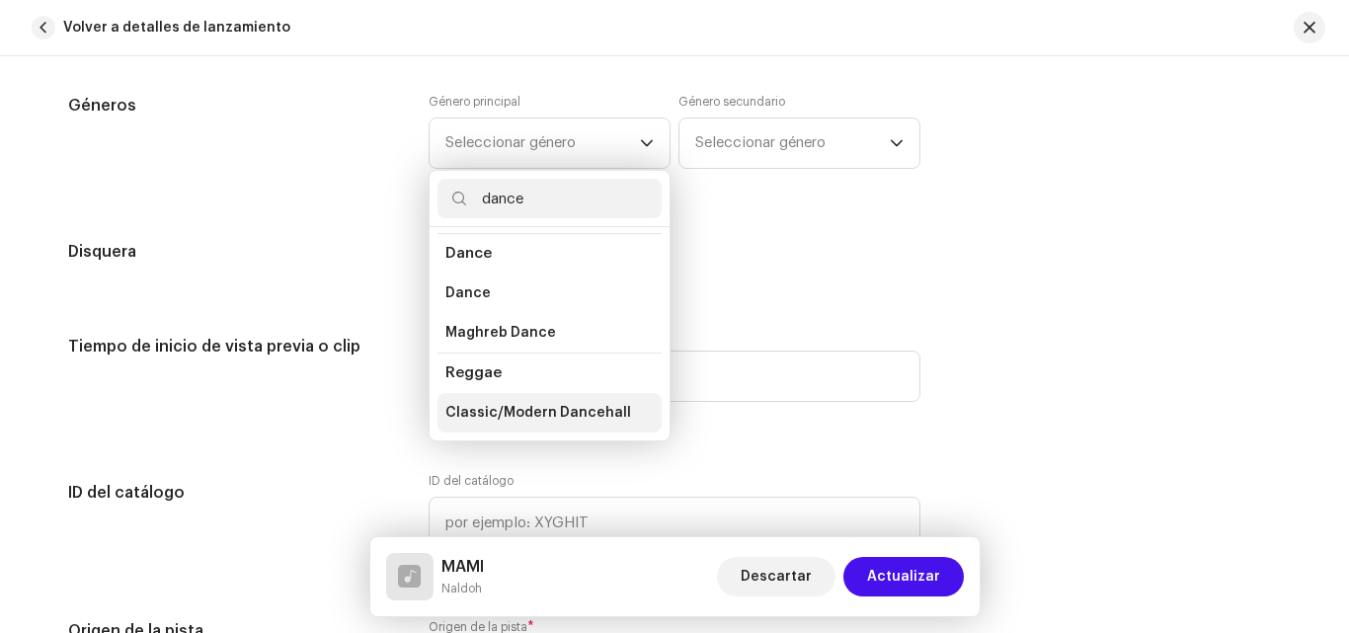
type input "dance"
click at [554, 413] on span "Classic/Modern Dancehall" at bounding box center [538, 413] width 186 height 20
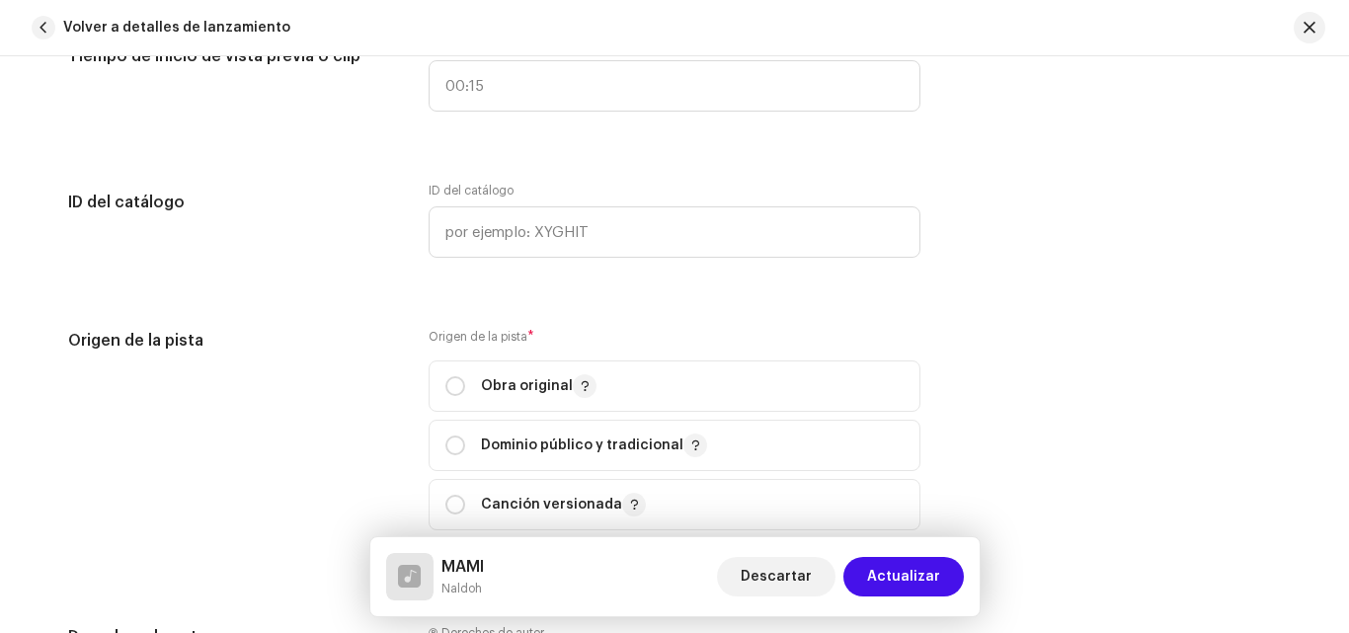
scroll to position [2055, 0]
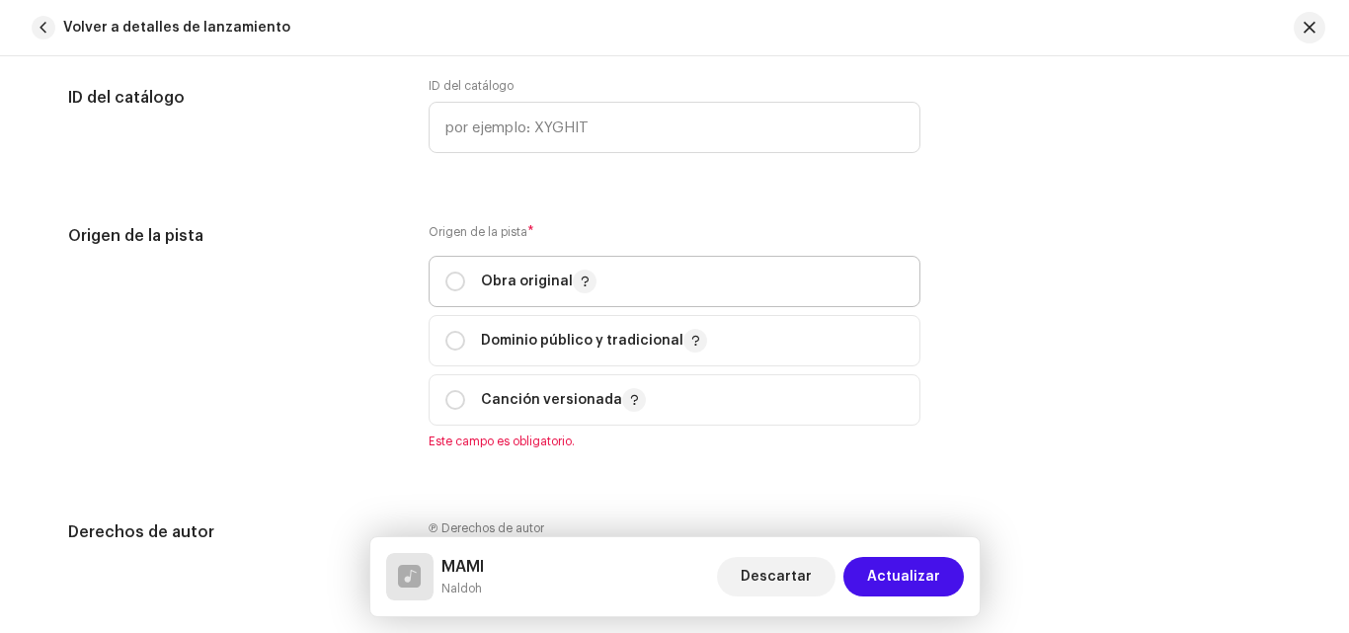
click at [492, 283] on p "Obra original" at bounding box center [539, 282] width 116 height 24
radio input "true"
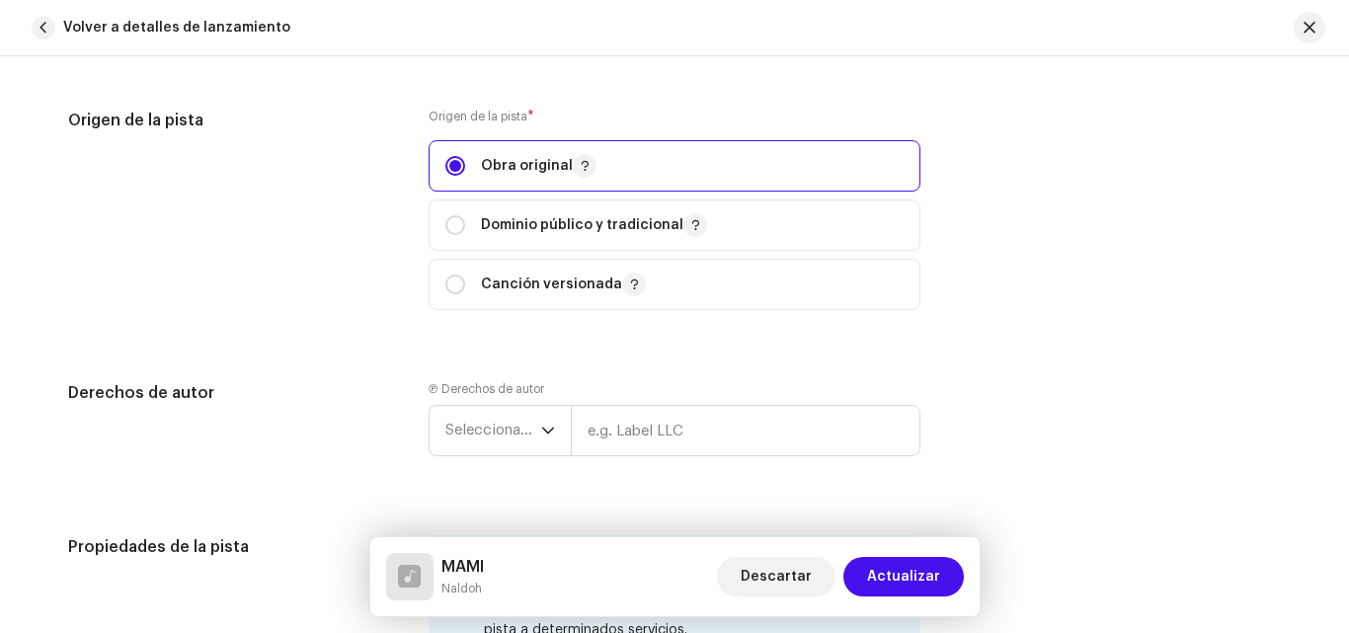
scroll to position [2351, 0]
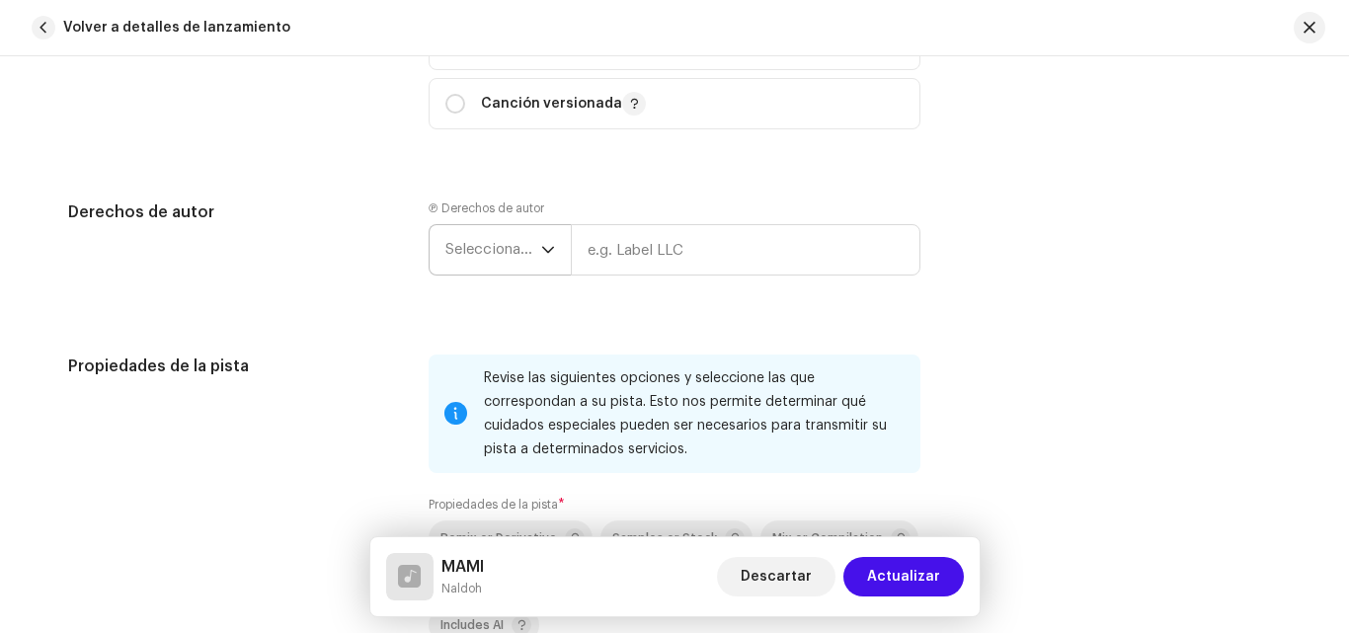
click at [541, 252] on icon "dropdown trigger" at bounding box center [548, 250] width 14 height 14
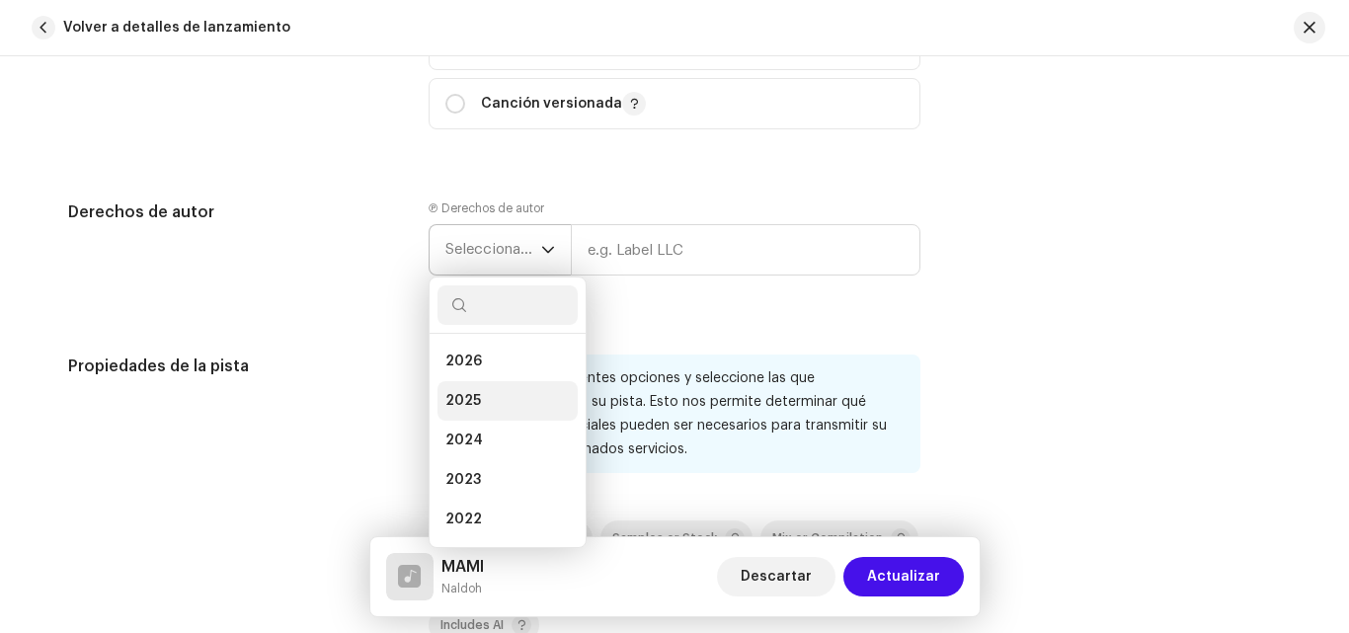
click at [488, 386] on li "2025" at bounding box center [507, 400] width 140 height 39
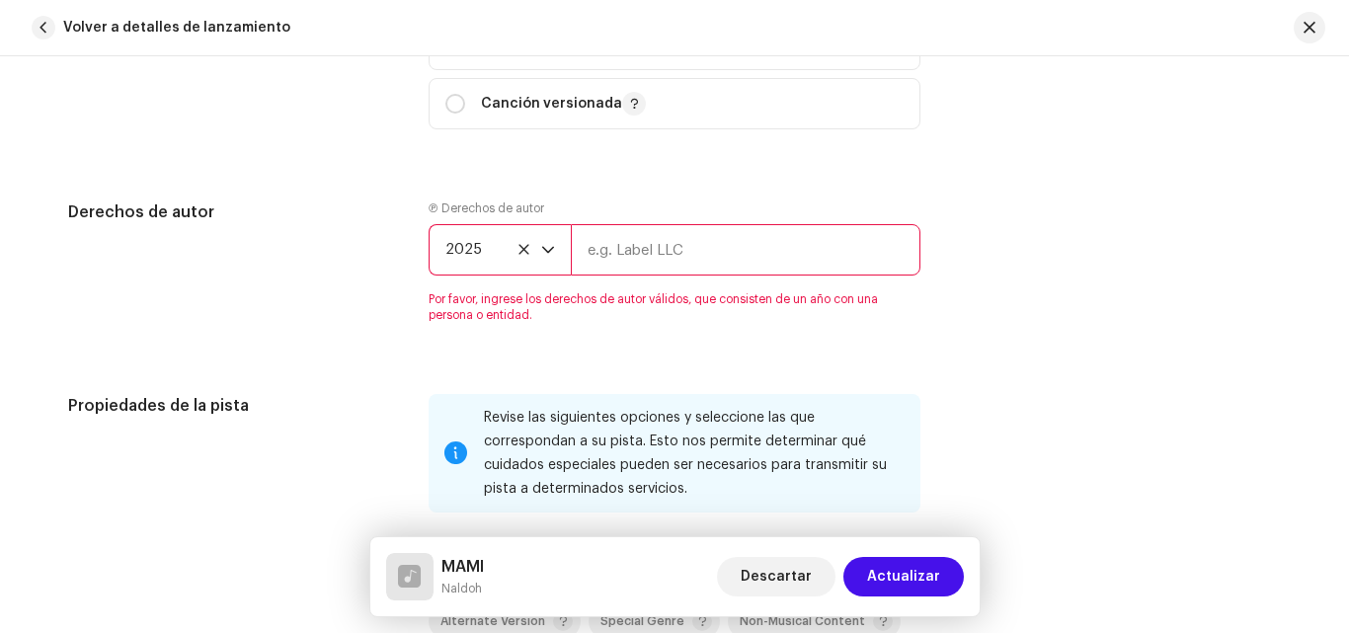
click at [637, 267] on input "text" at bounding box center [746, 249] width 350 height 51
type input "8050GANG"
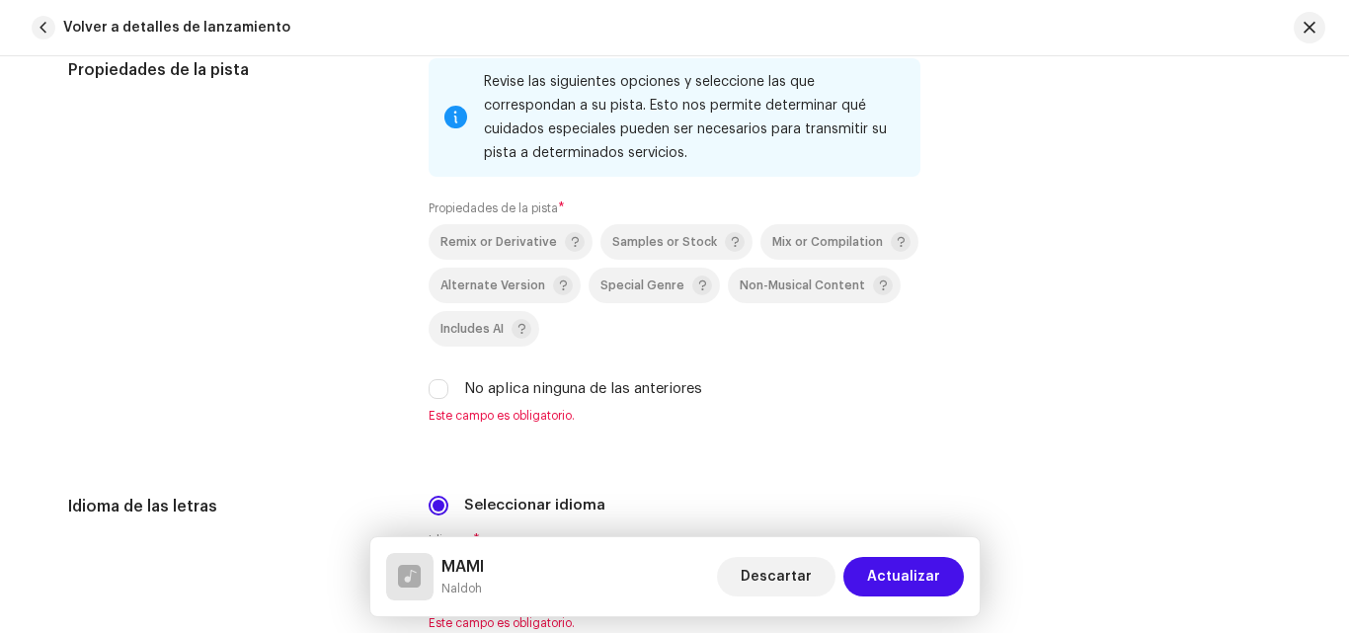
scroll to position [2746, 0]
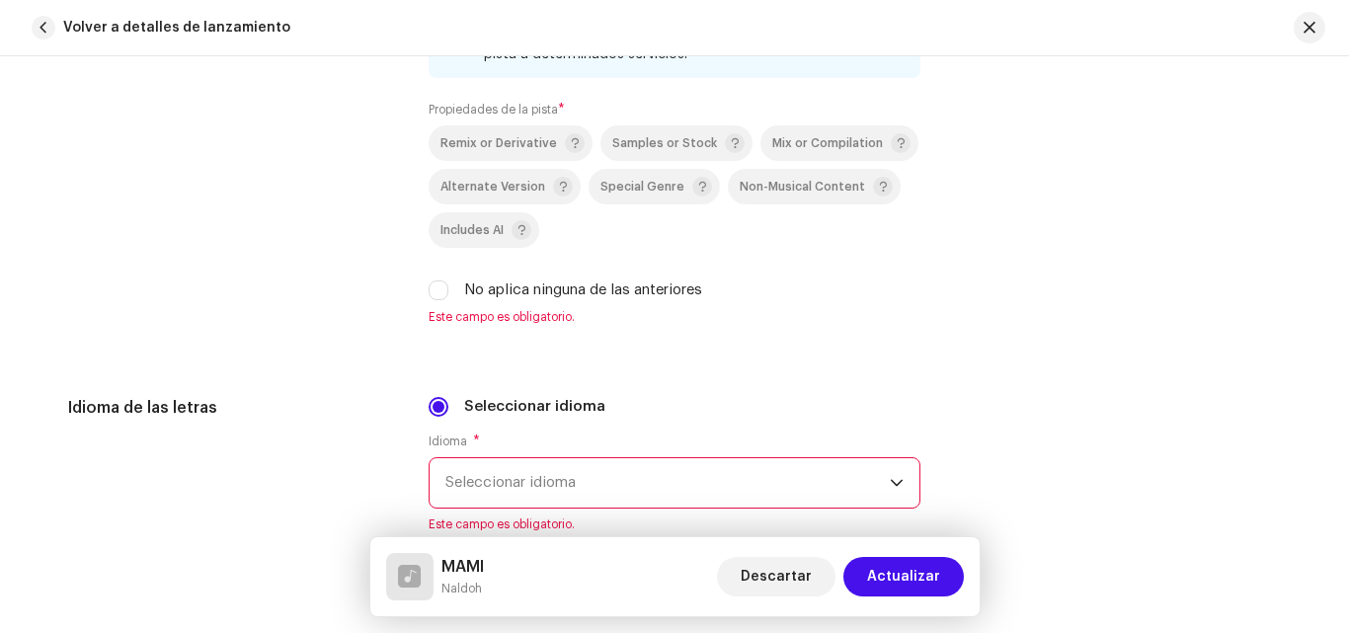
click at [457, 277] on div "Remix or Derivative Samples or Stock Mix or Compilation Alternate Version Speci…" at bounding box center [675, 213] width 492 height 176
click at [453, 291] on div "No aplica ninguna de las anteriores" at bounding box center [675, 290] width 492 height 22
click at [442, 296] on input "No aplica ninguna de las anteriores" at bounding box center [439, 290] width 20 height 20
checkbox input "true"
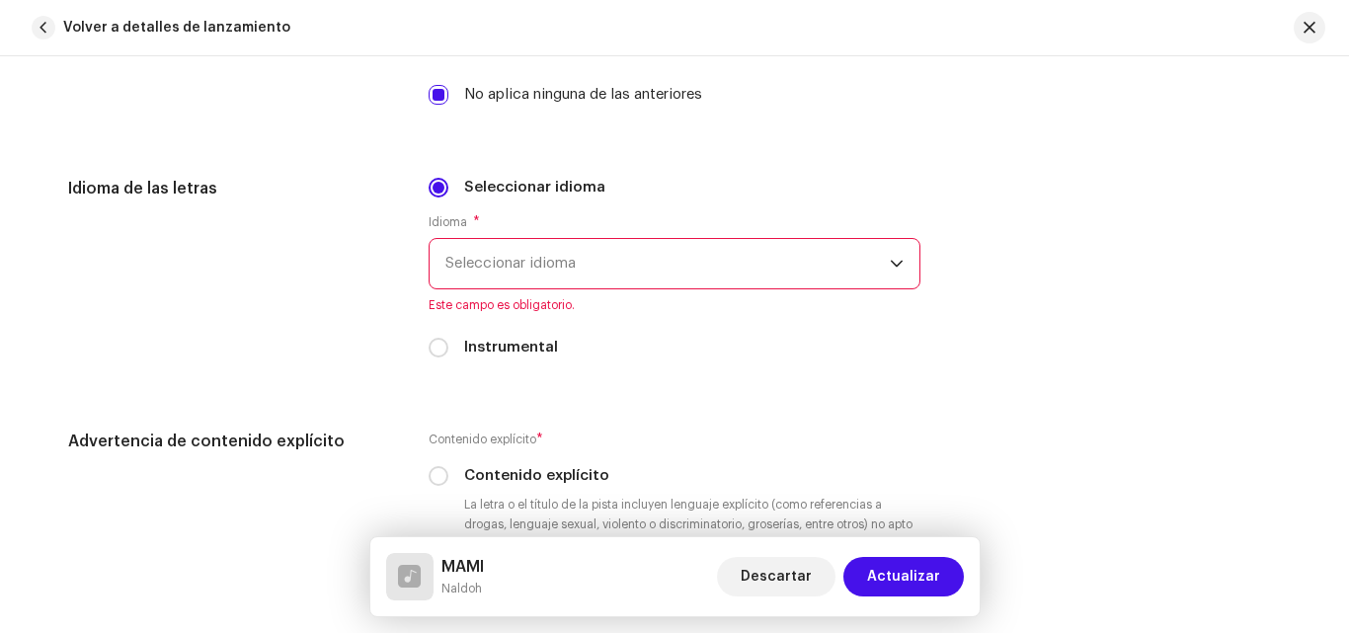
scroll to position [2944, 0]
click at [531, 290] on div "Idioma * Seleccionar idioma Este campo es obligatorio." at bounding box center [675, 261] width 492 height 99
click at [530, 271] on span "Seleccionar idioma" at bounding box center [667, 261] width 444 height 49
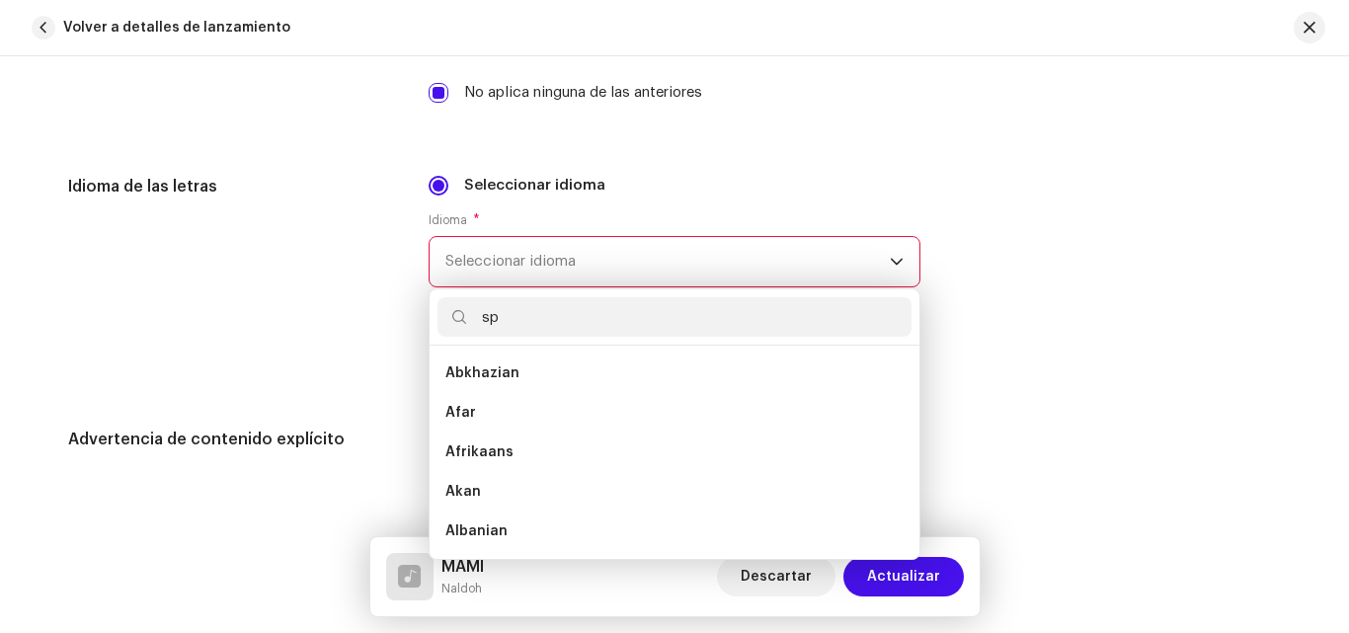
scroll to position [0, 0]
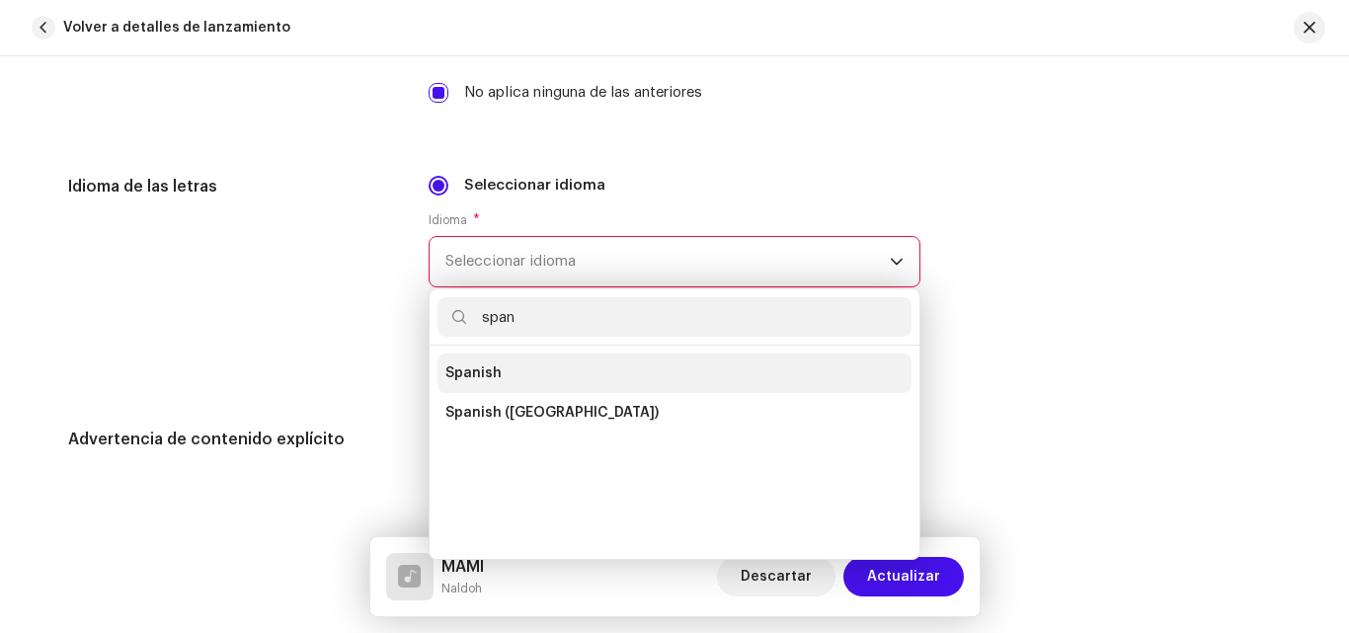
type input "span"
click at [527, 368] on li "Spanish" at bounding box center [674, 373] width 474 height 39
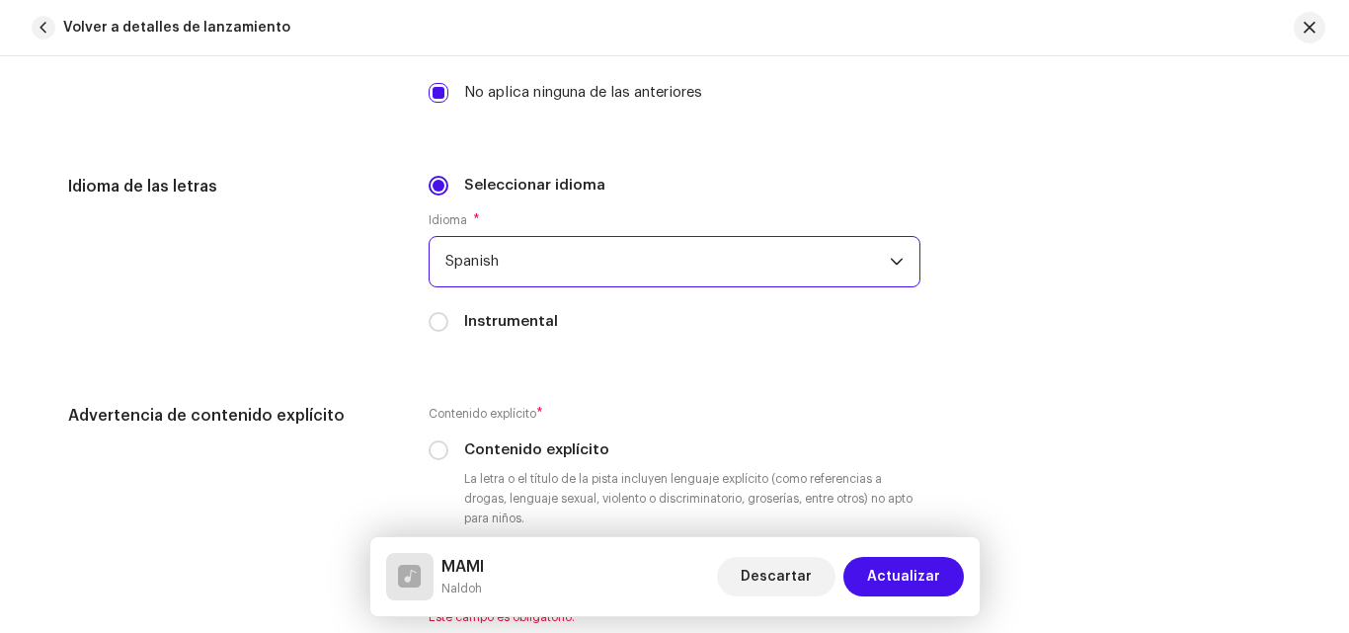
click at [585, 273] on span "Spanish" at bounding box center [667, 261] width 444 height 49
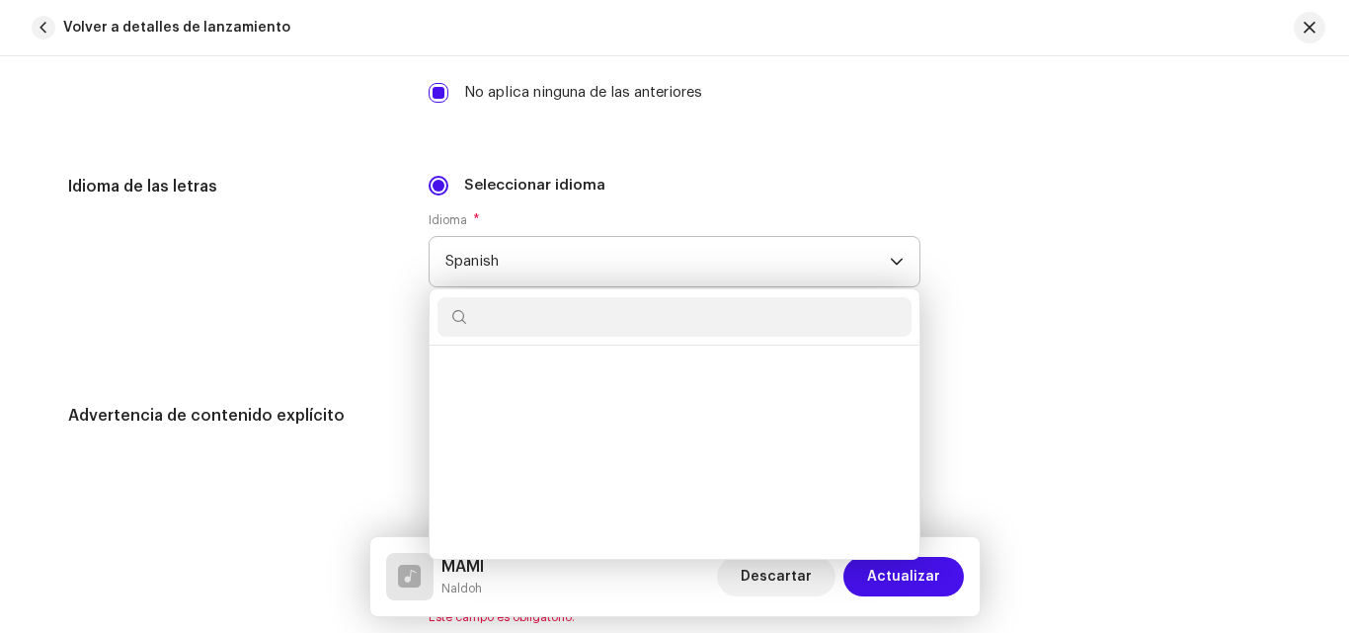
scroll to position [6288, 0]
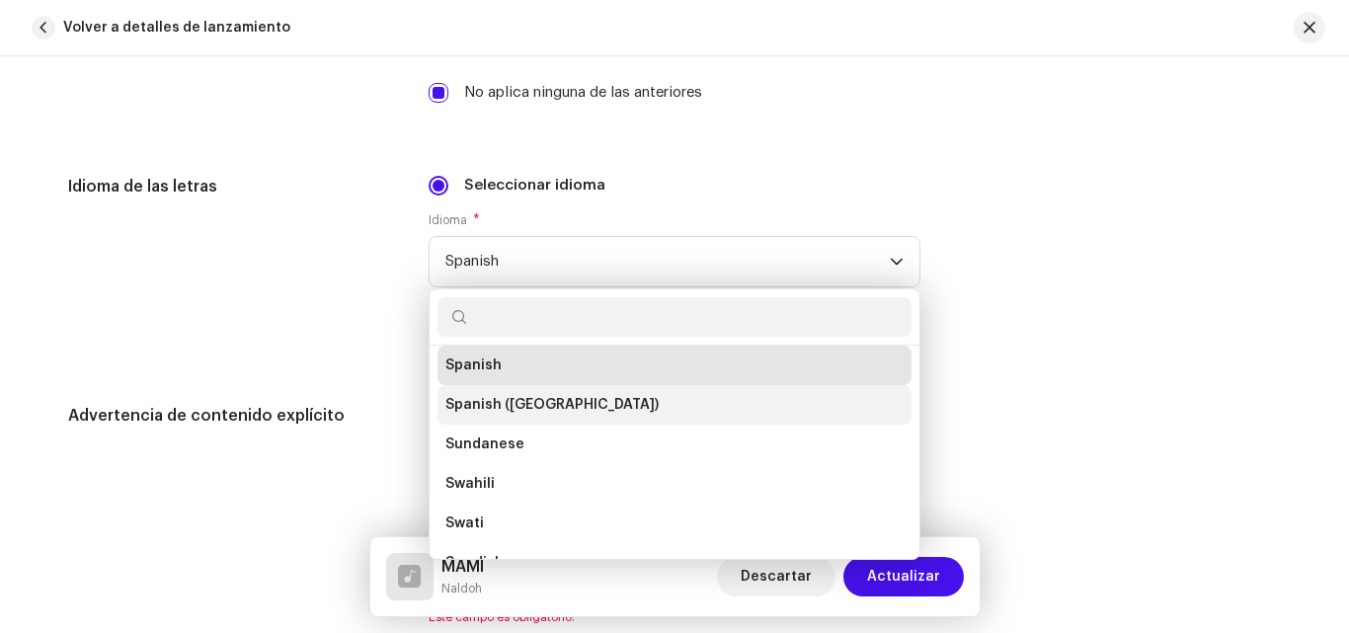
click at [607, 395] on li "Spanish ([GEOGRAPHIC_DATA])" at bounding box center [674, 404] width 474 height 39
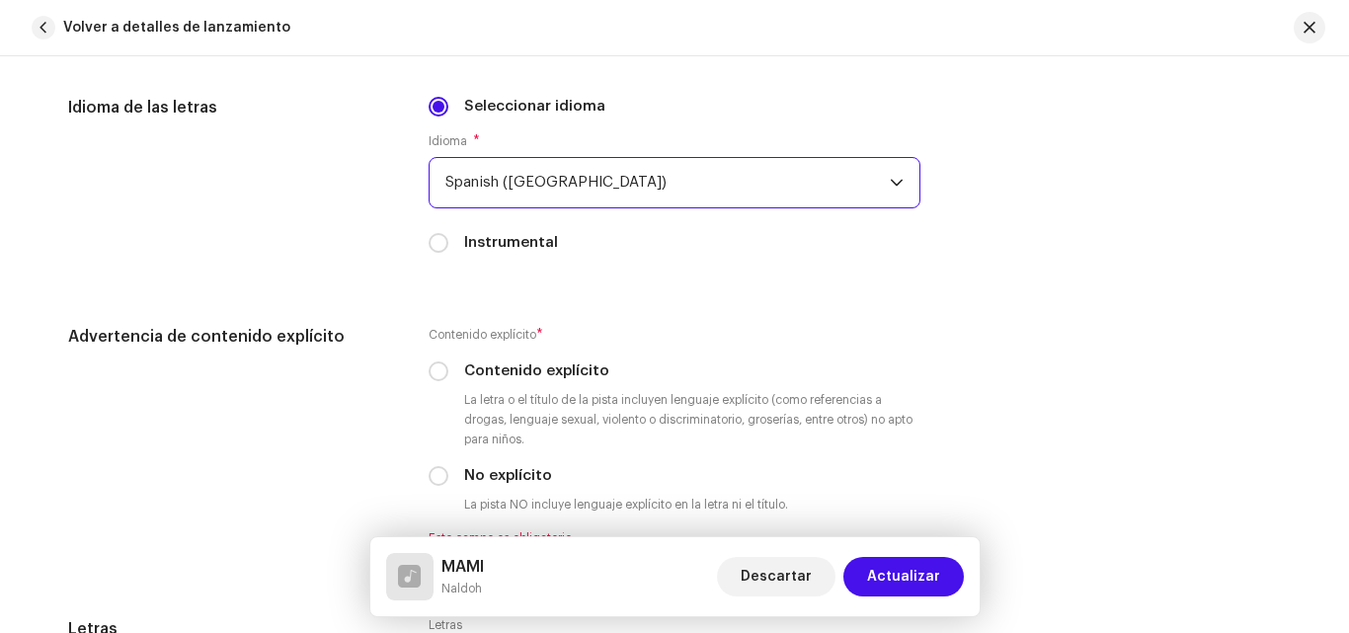
scroll to position [3141, 0]
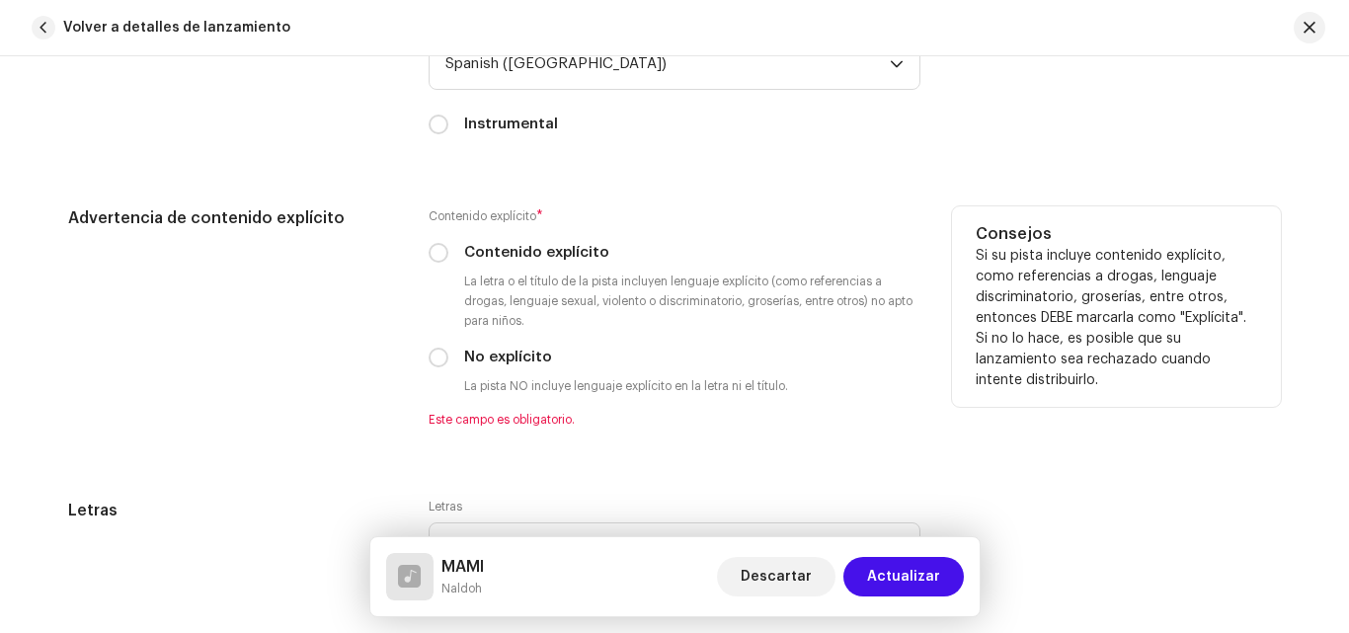
click at [530, 255] on label "Contenido explícito" at bounding box center [536, 253] width 145 height 22
click at [448, 255] on input "Contenido explícito" at bounding box center [439, 253] width 20 height 20
radio input "true"
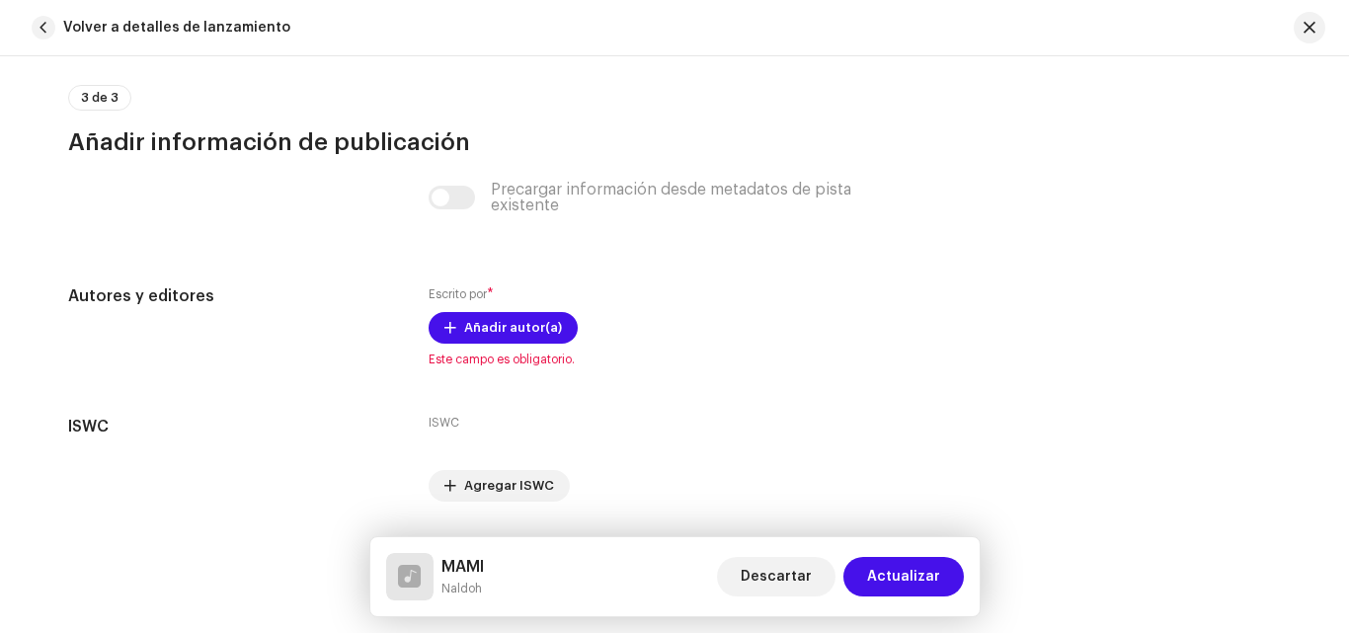
scroll to position [3792, 0]
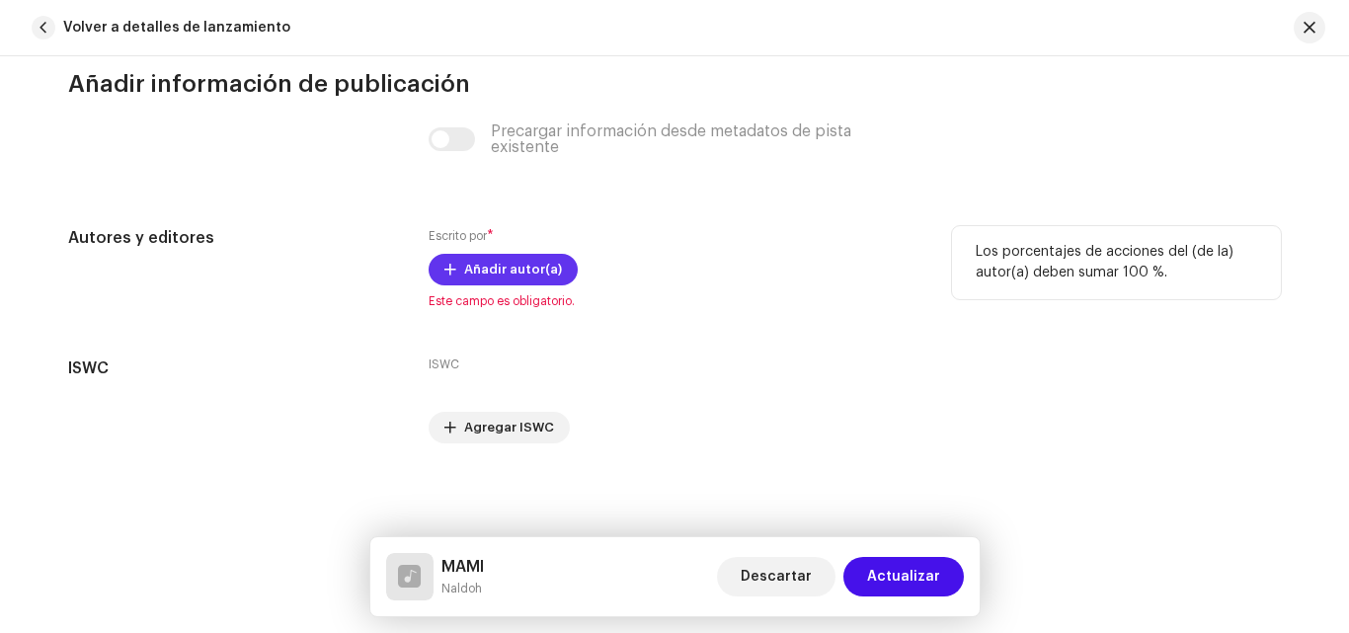
click at [505, 254] on span "Añadir autor(a)" at bounding box center [513, 269] width 98 height 39
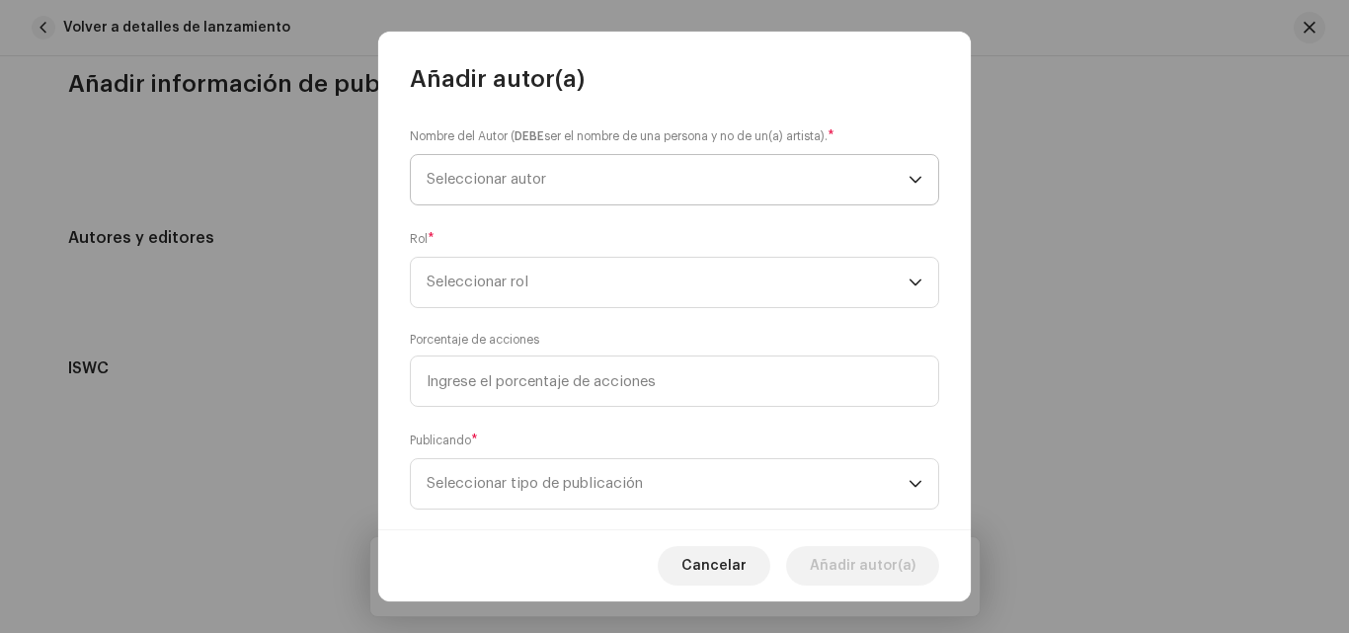
click at [602, 170] on span "Seleccionar autor" at bounding box center [668, 179] width 482 height 49
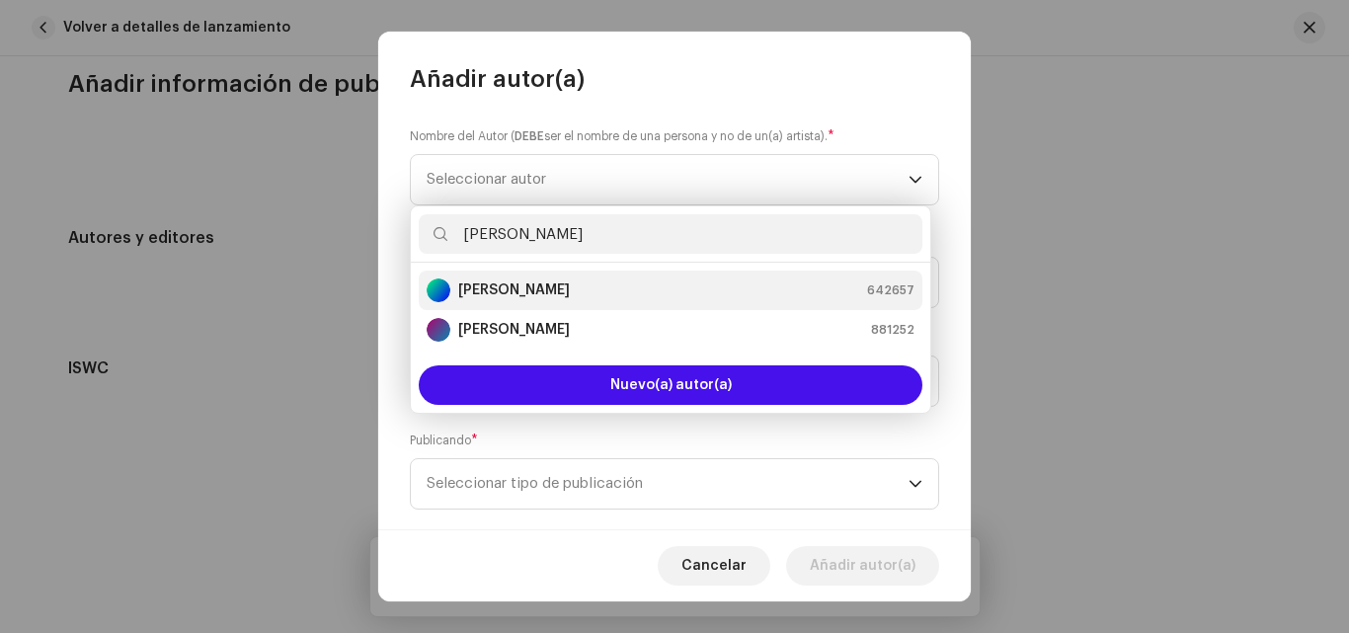
type input "[PERSON_NAME]"
click at [598, 285] on div "[PERSON_NAME] 642657" at bounding box center [671, 290] width 488 height 24
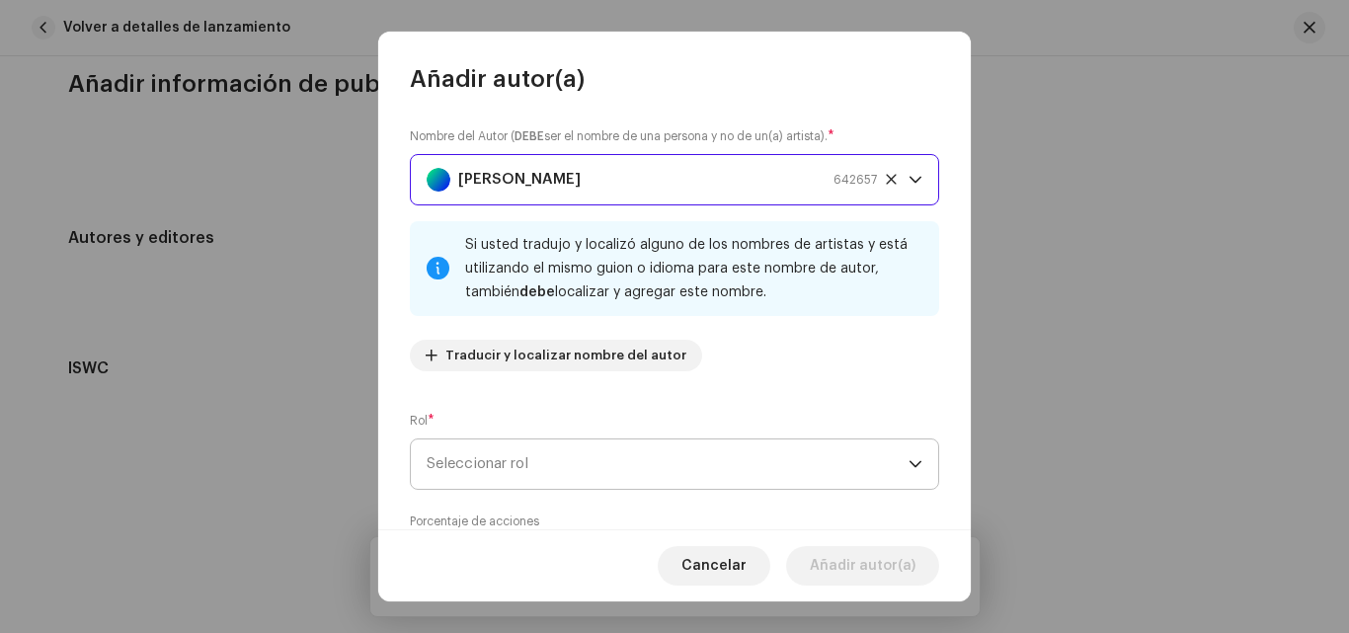
click at [547, 470] on span "Seleccionar rol" at bounding box center [668, 463] width 482 height 49
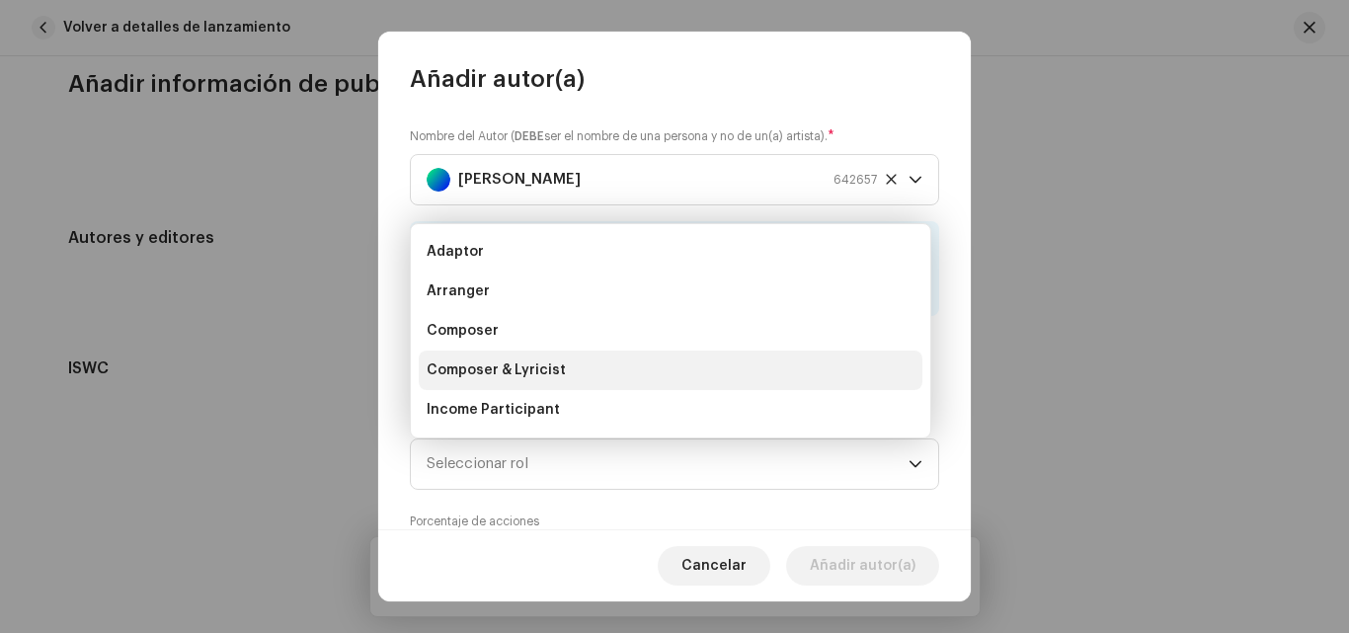
click at [543, 363] on span "Composer & Lyricist" at bounding box center [496, 370] width 139 height 20
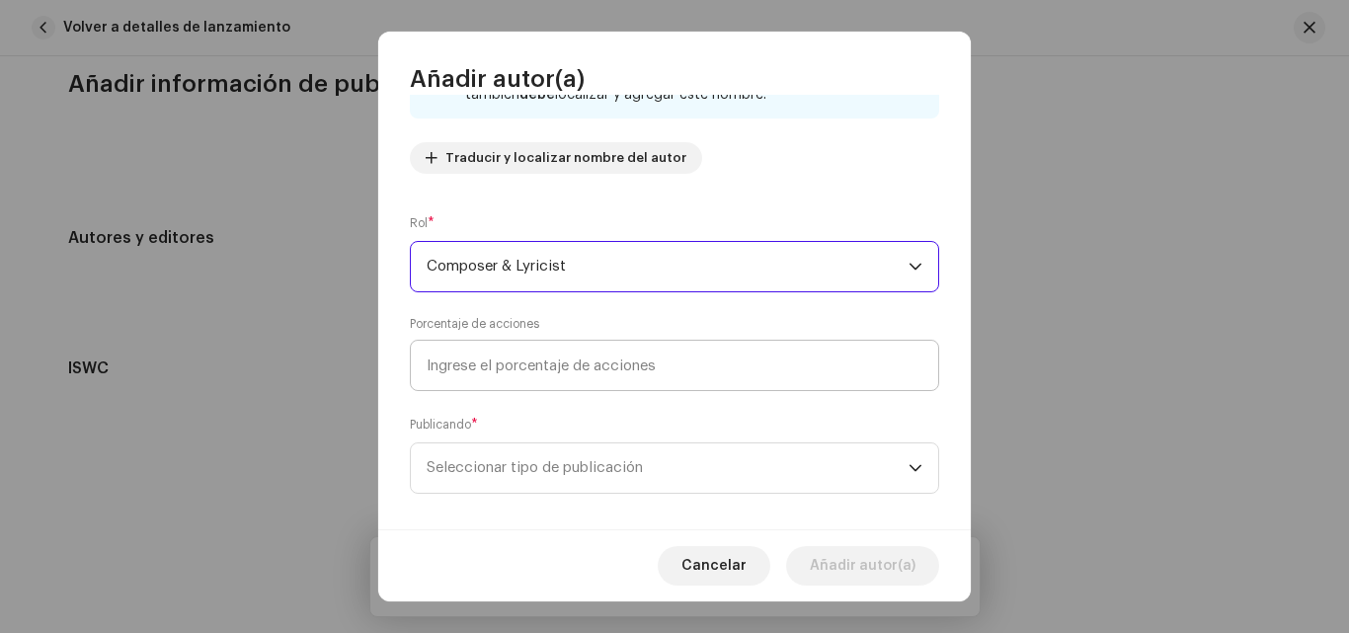
scroll to position [217, 0]
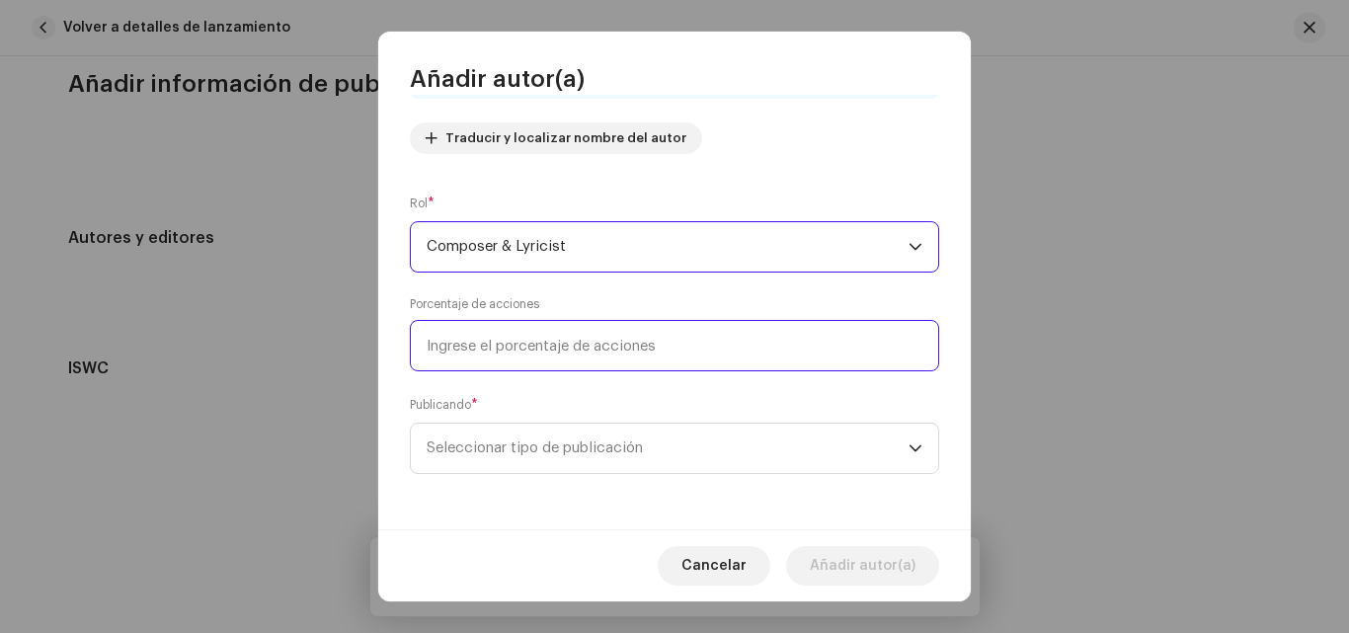
click at [572, 362] on input at bounding box center [674, 345] width 529 height 51
type input "50,00"
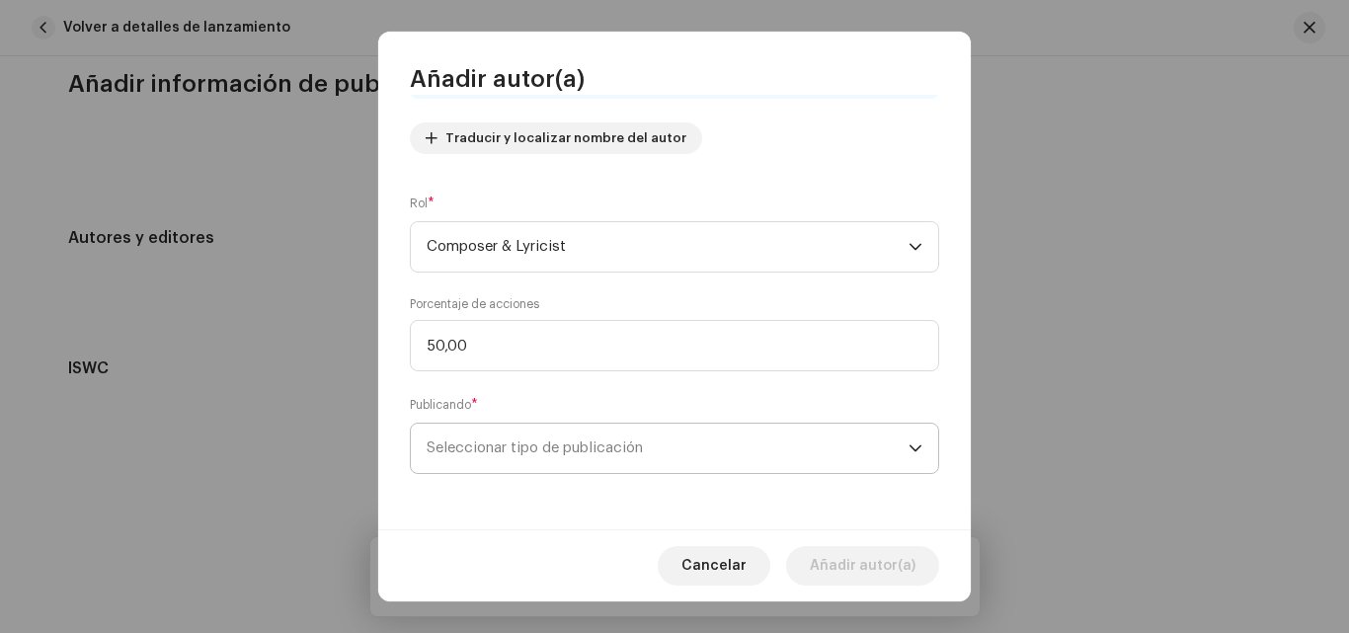
click at [604, 469] on span "Seleccionar tipo de publicación" at bounding box center [668, 448] width 482 height 49
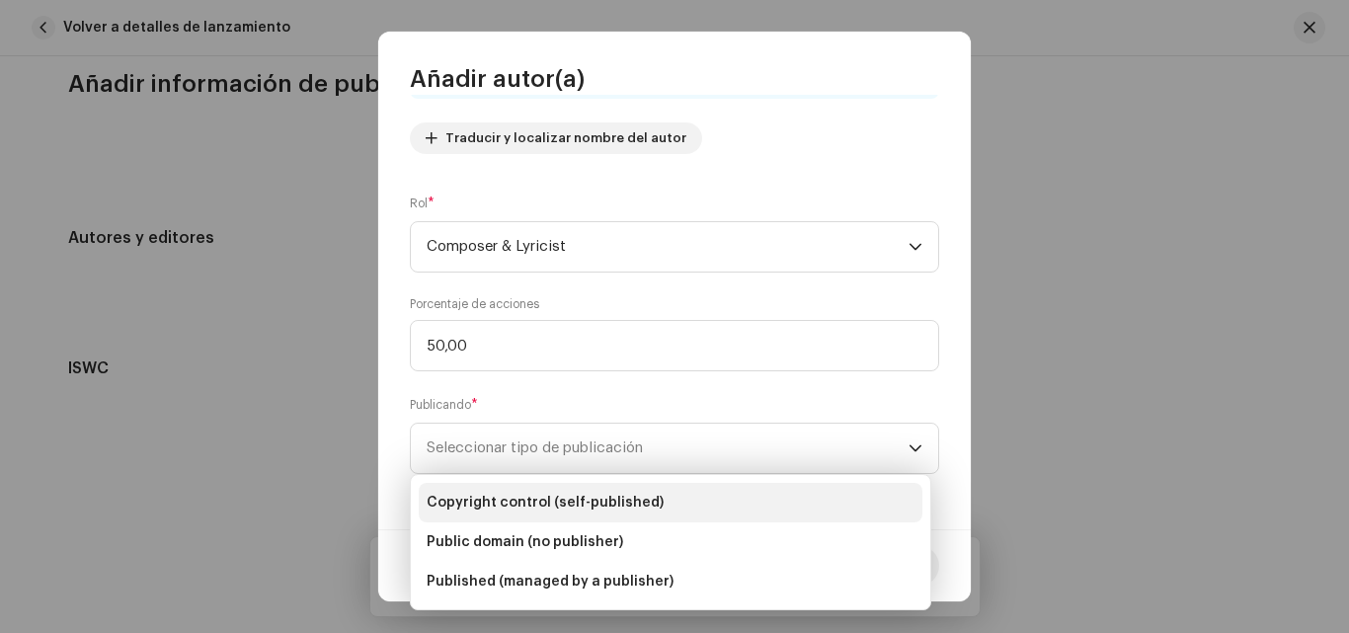
click at [590, 491] on li "Copyright control (self-published)" at bounding box center [671, 502] width 504 height 39
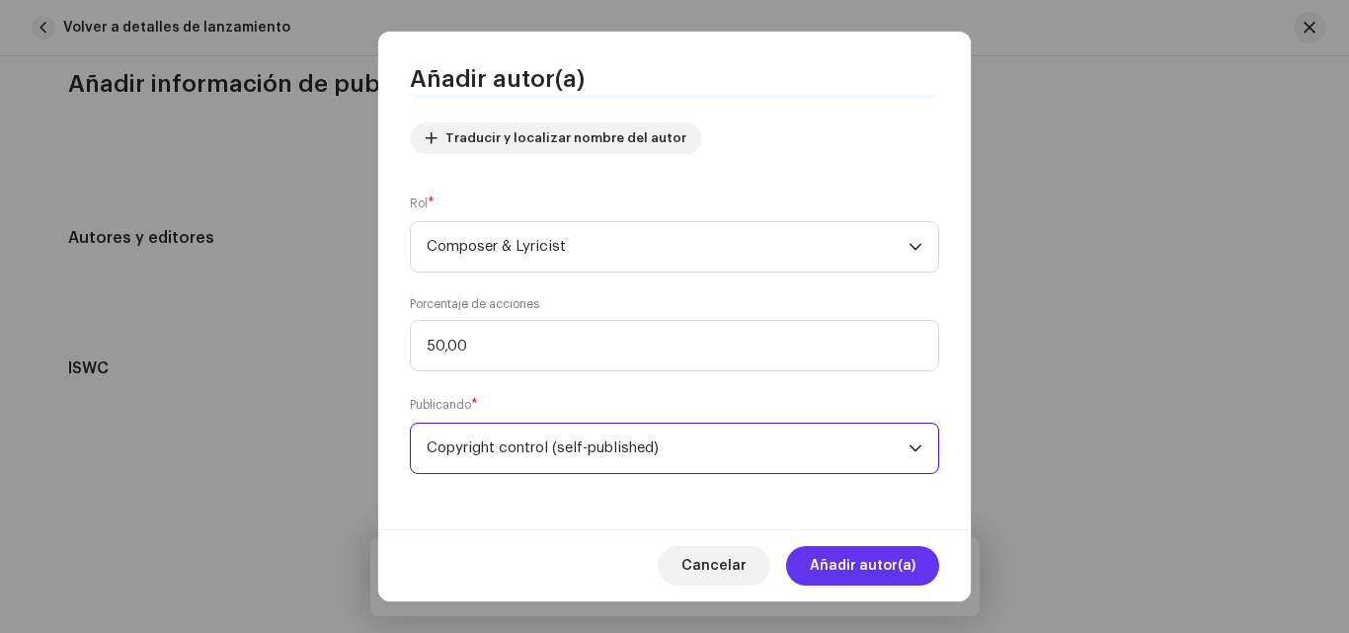
click at [872, 548] on span "Añadir autor(a)" at bounding box center [863, 565] width 106 height 39
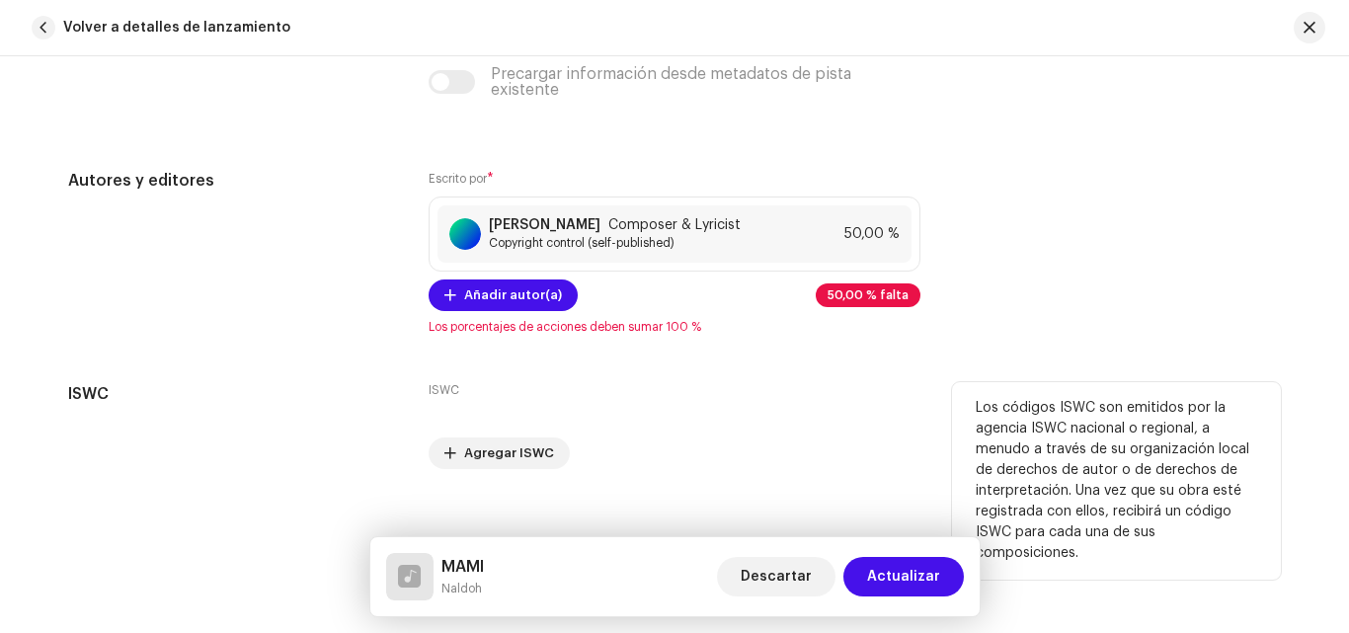
scroll to position [3875, 0]
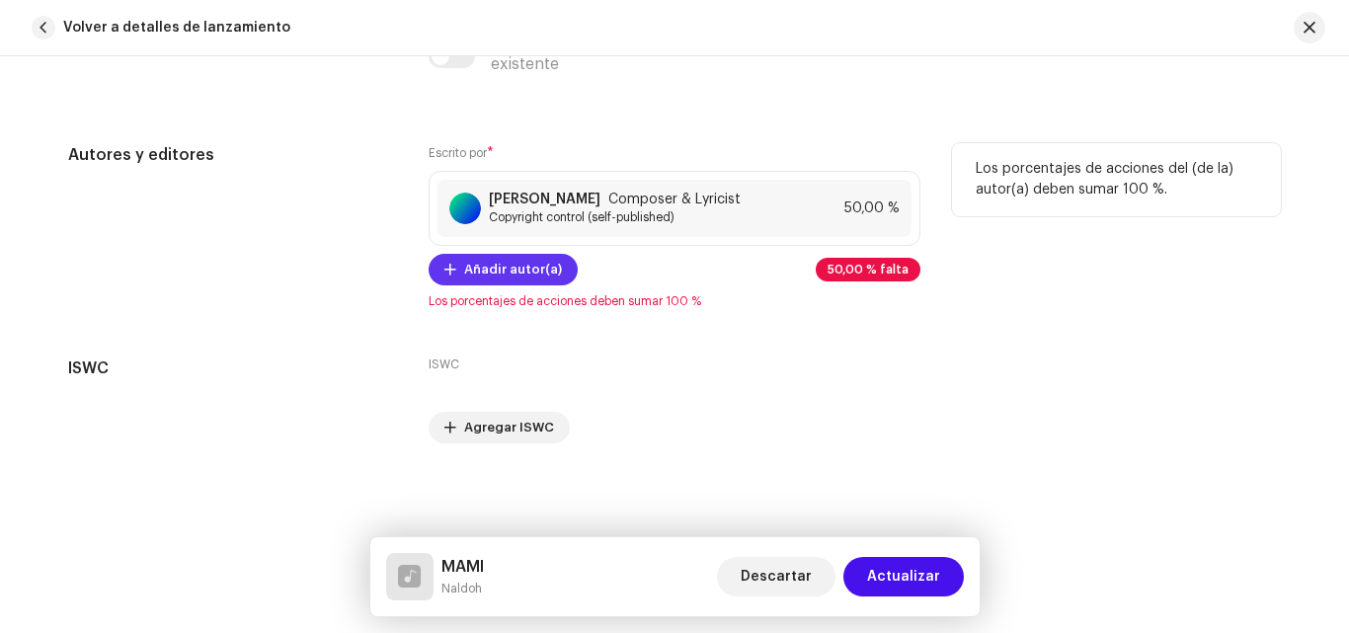
click at [543, 273] on span "Añadir autor(a)" at bounding box center [513, 269] width 98 height 39
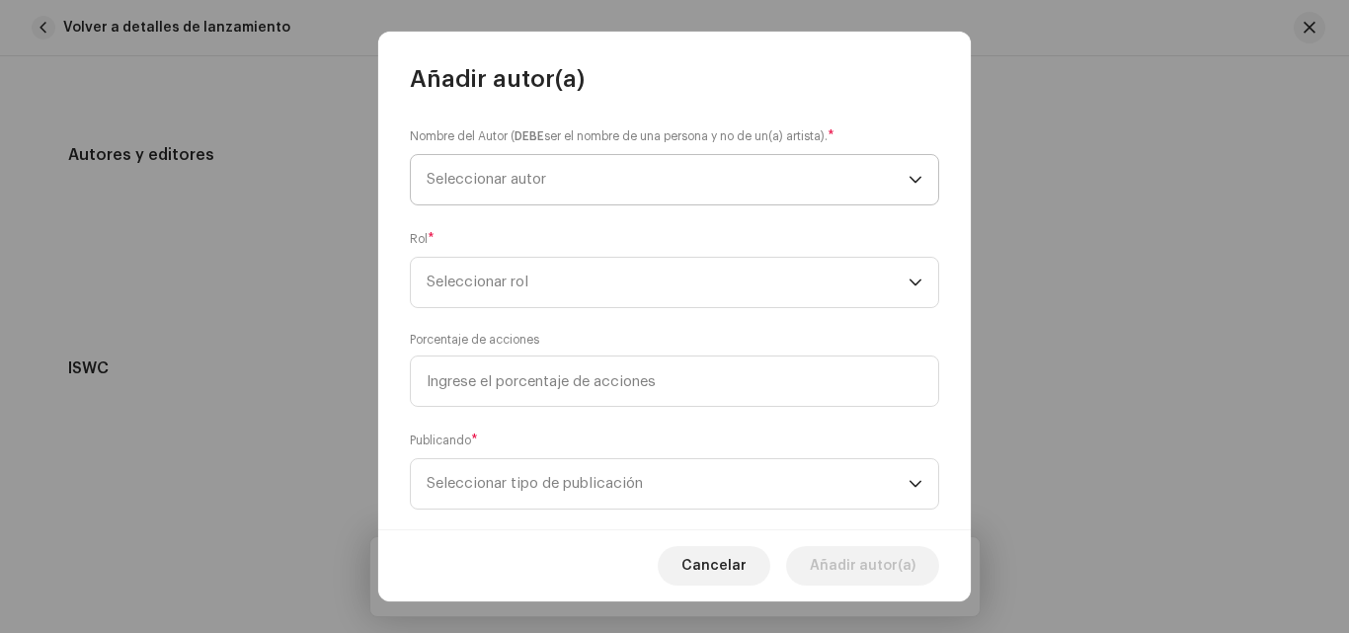
click at [538, 190] on span "Seleccionar autor" at bounding box center [668, 179] width 482 height 49
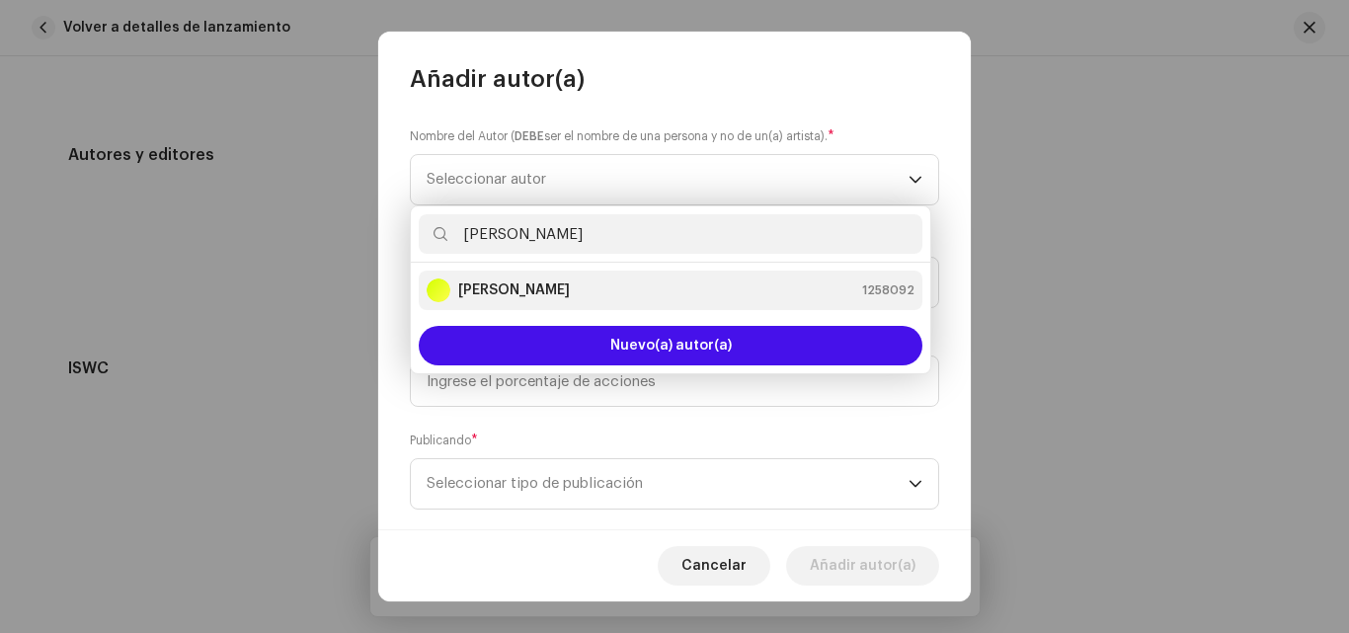
type input "[PERSON_NAME]"
click at [637, 307] on li "[PERSON_NAME] 1258092" at bounding box center [671, 290] width 504 height 39
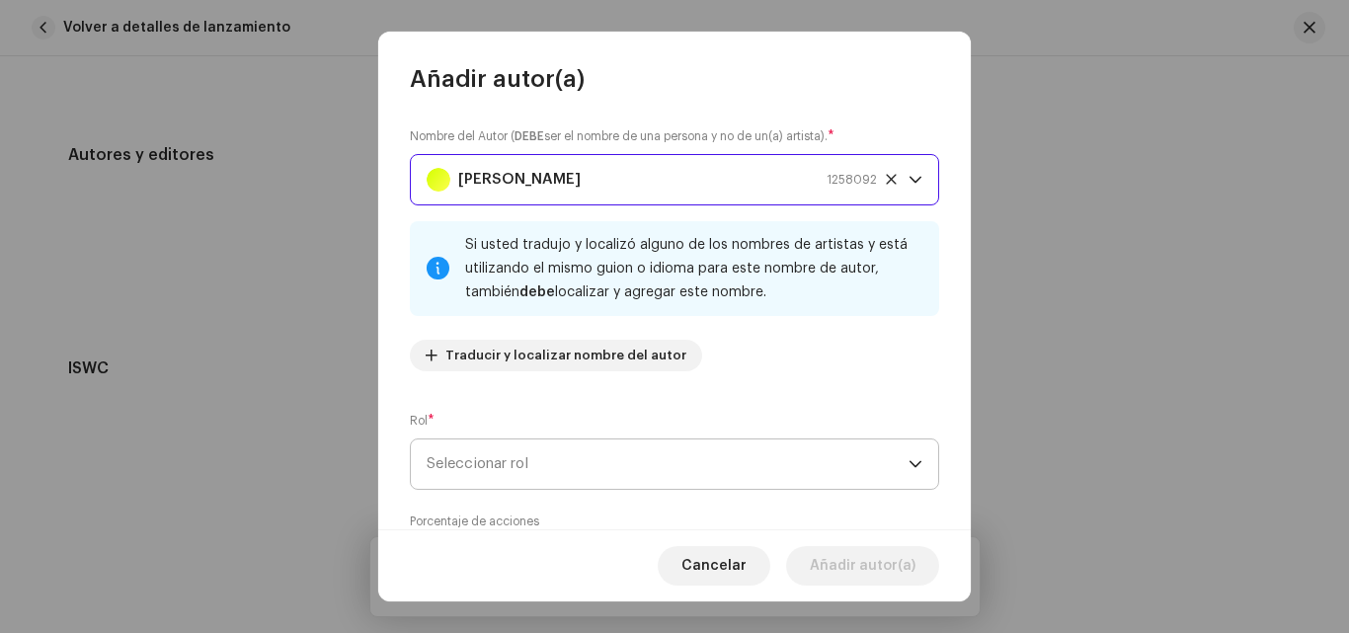
click at [561, 452] on span "Seleccionar rol" at bounding box center [668, 463] width 482 height 49
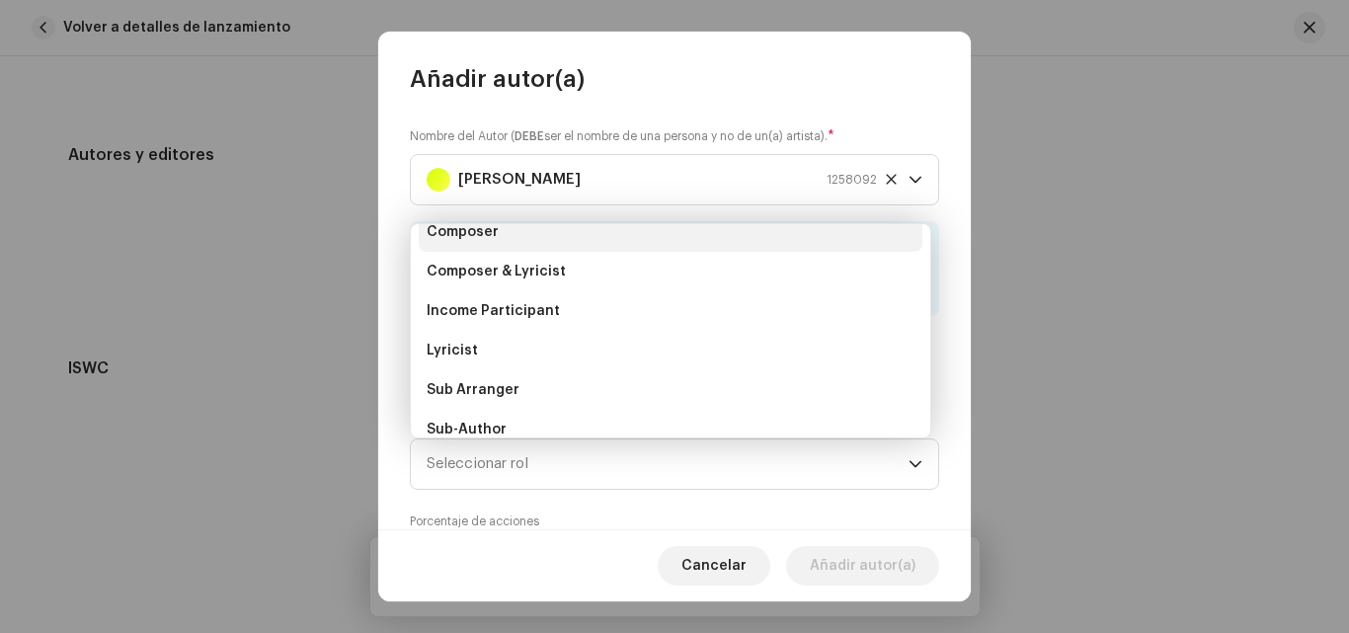
scroll to position [87, 0]
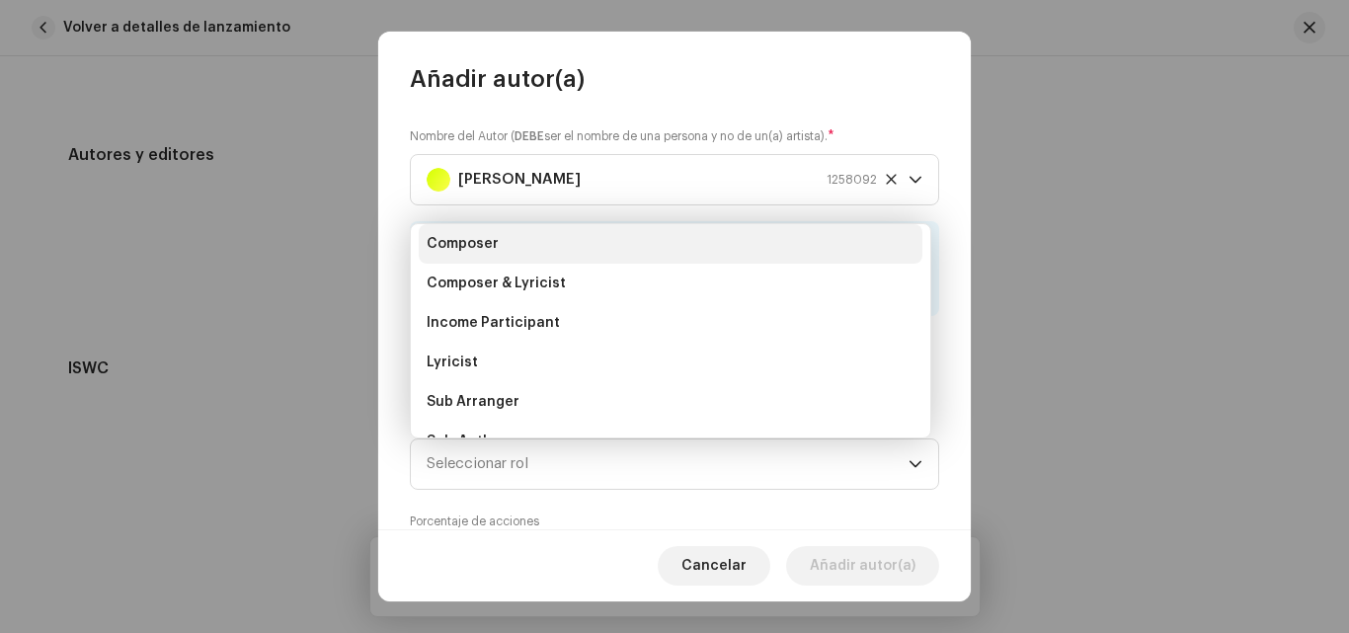
click at [504, 239] on li "Composer" at bounding box center [671, 243] width 504 height 39
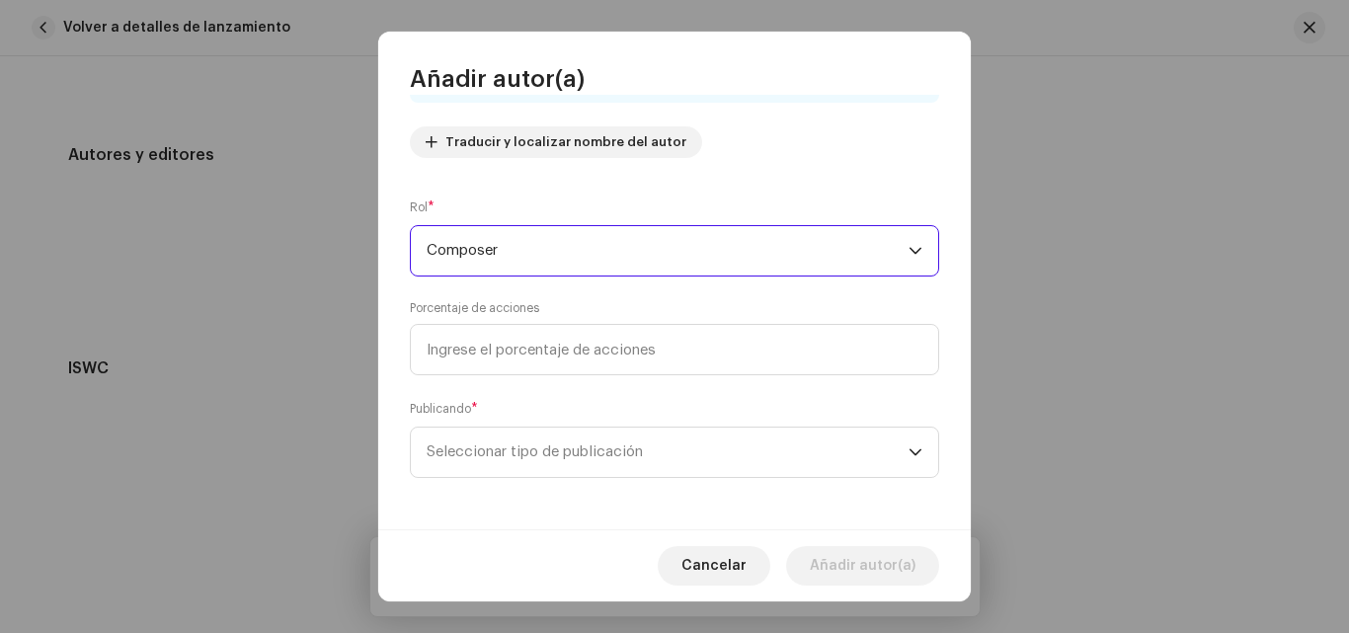
scroll to position [217, 0]
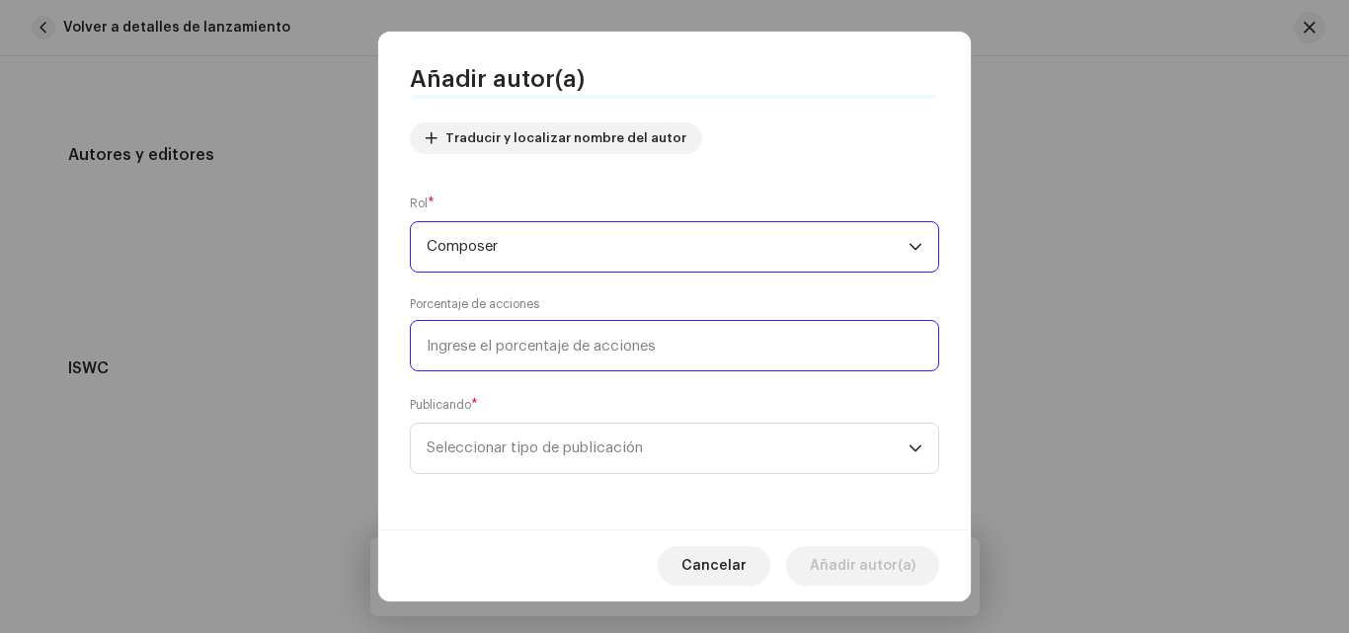
click at [536, 355] on input at bounding box center [674, 345] width 529 height 51
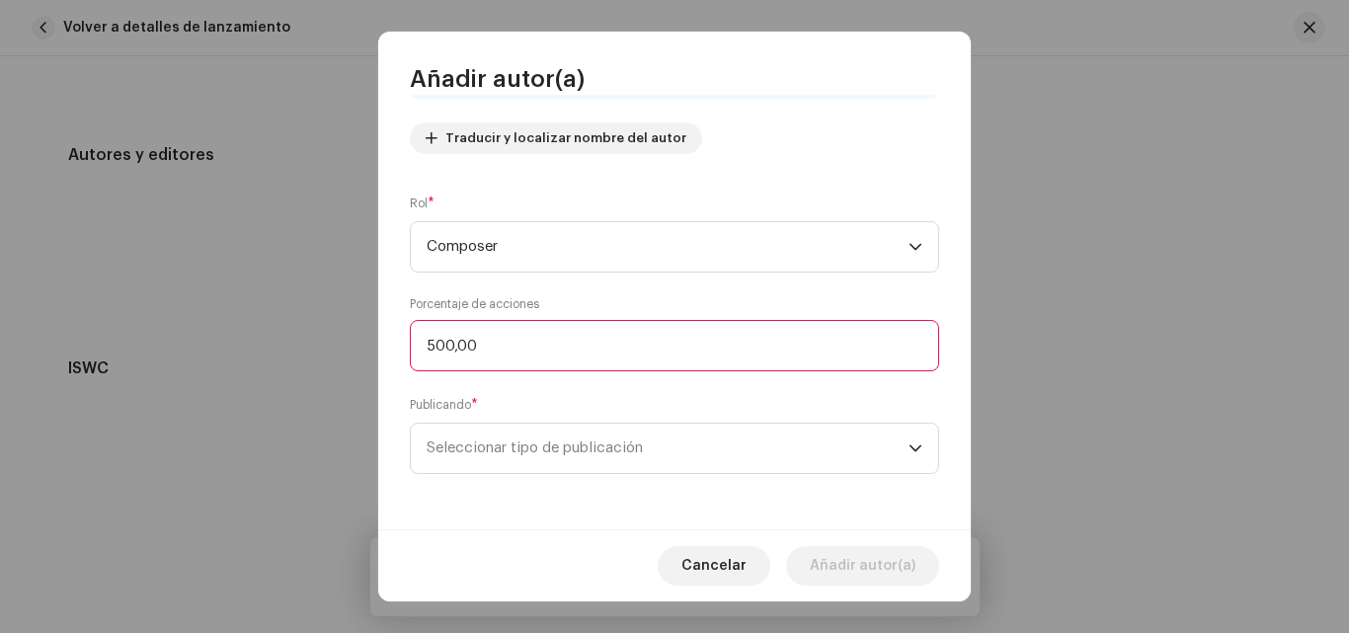
type input "50,00"
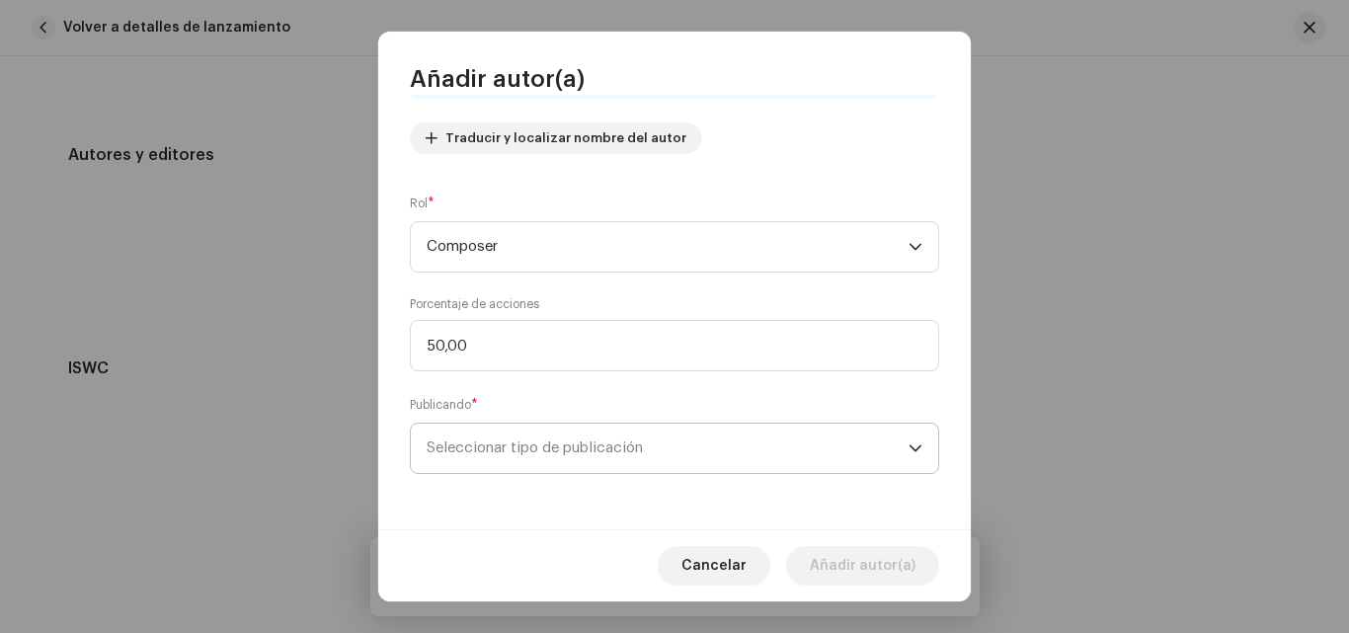
click at [656, 462] on span "Seleccionar tipo de publicación" at bounding box center [668, 448] width 482 height 49
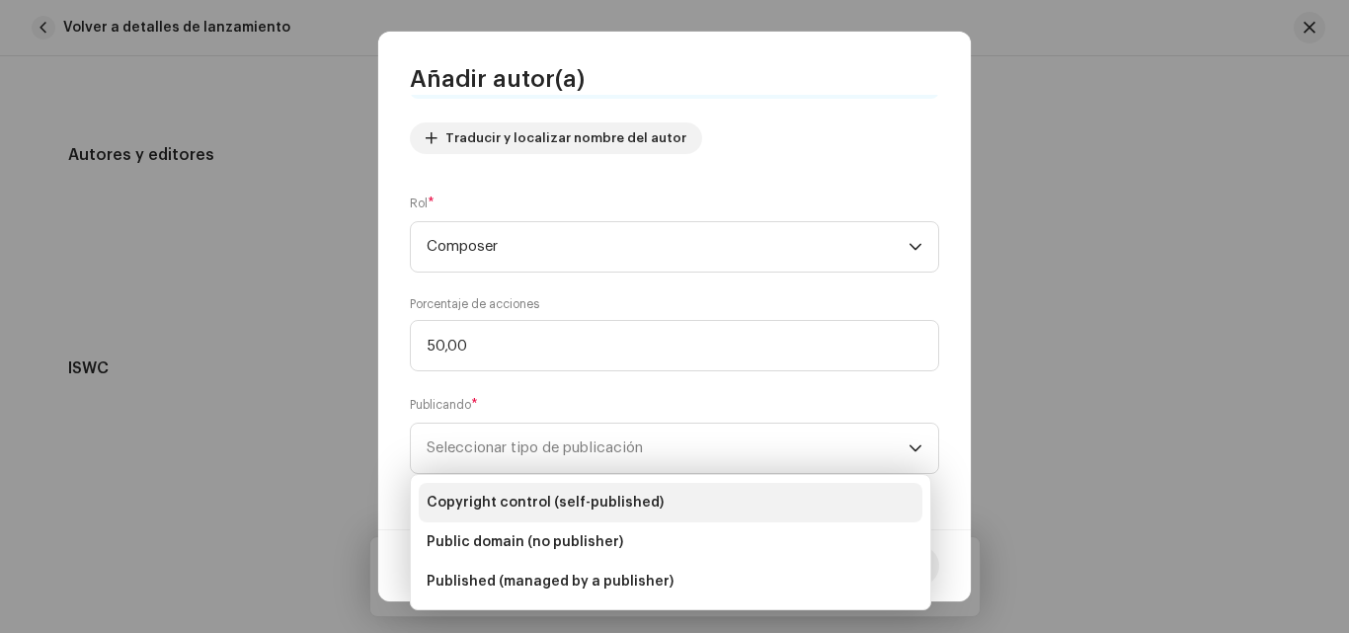
click at [578, 515] on li "Copyright control (self-published)" at bounding box center [671, 502] width 504 height 39
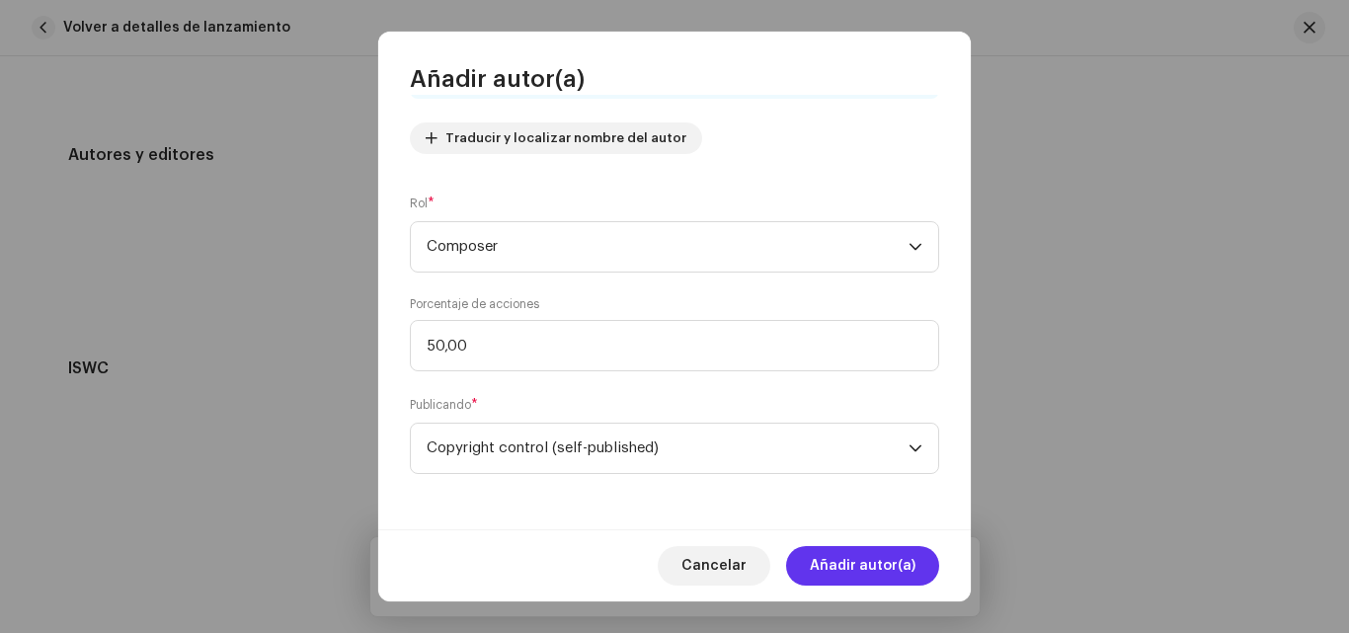
click at [874, 566] on span "Añadir autor(a)" at bounding box center [863, 565] width 106 height 39
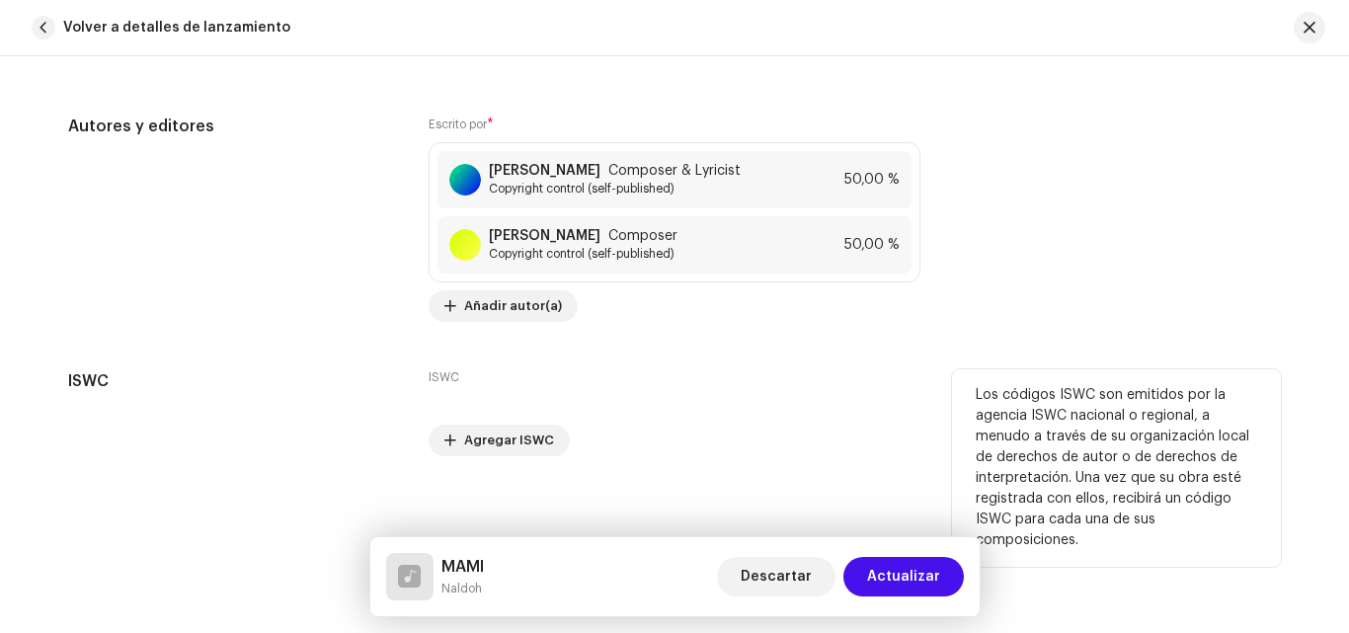
scroll to position [3916, 0]
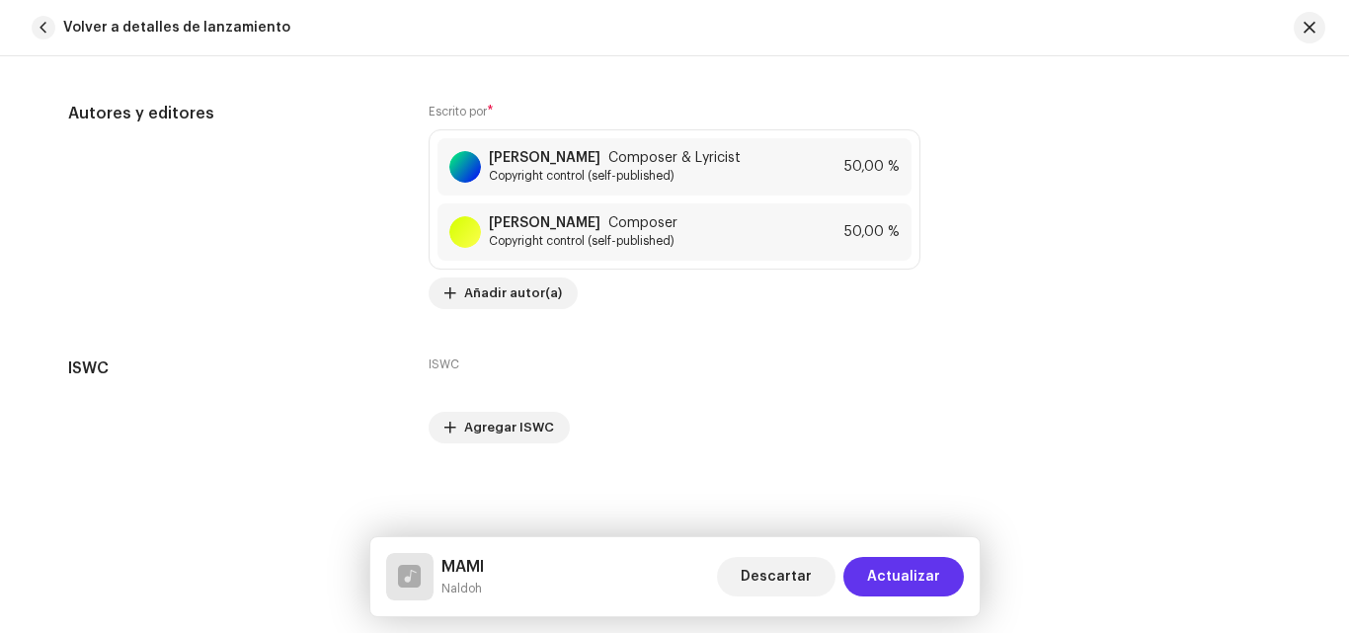
click at [909, 567] on span "Actualizar" at bounding box center [903, 576] width 73 height 39
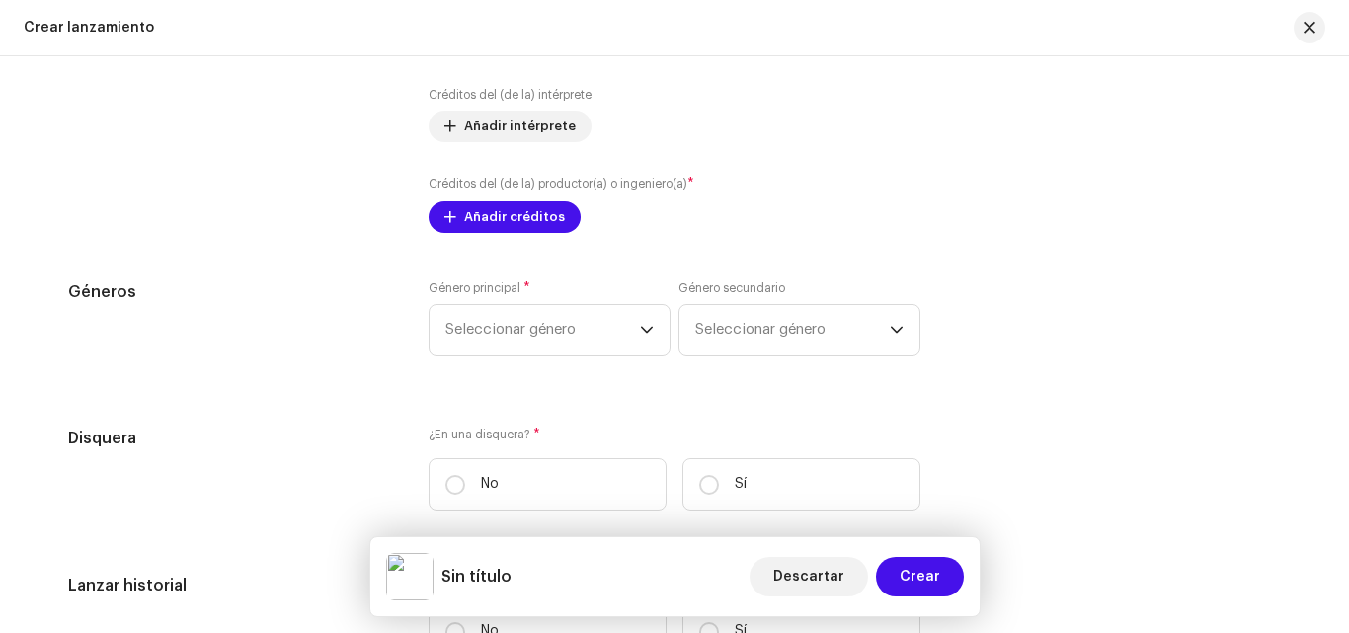
scroll to position [2864, 0]
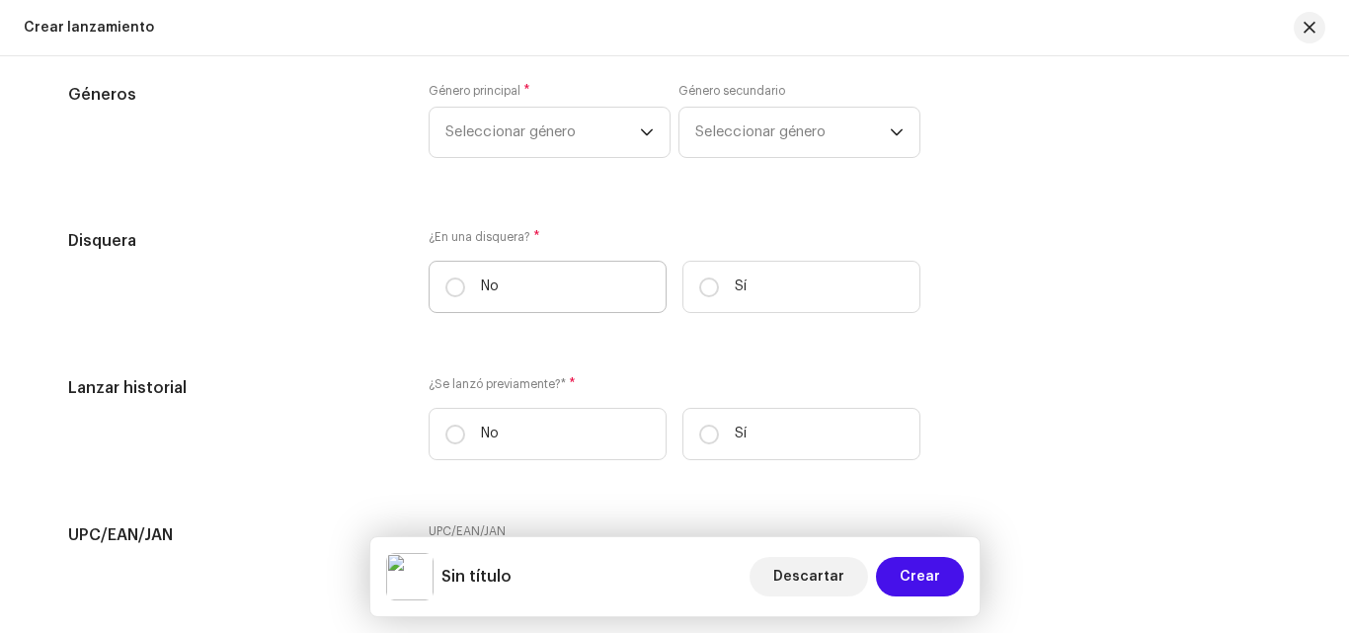
click at [605, 292] on label "No" at bounding box center [548, 287] width 238 height 52
click at [465, 292] on input "No" at bounding box center [455, 287] width 20 height 20
radio input "true"
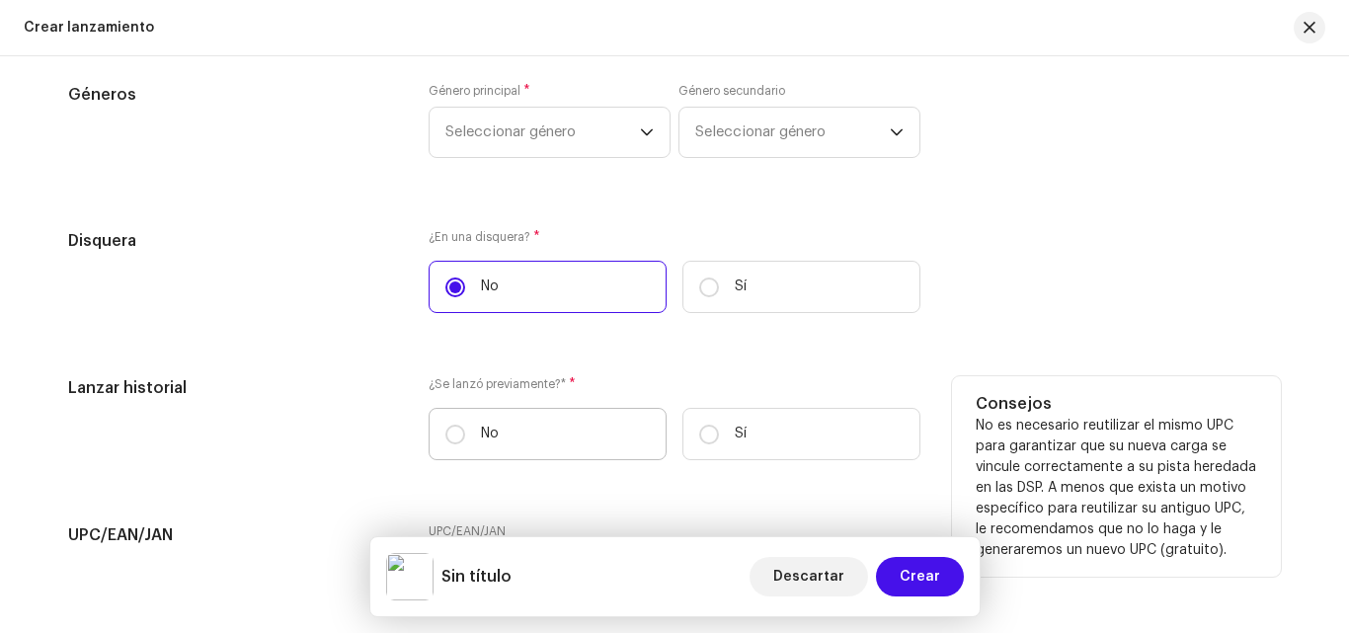
click at [585, 454] on label "No" at bounding box center [548, 434] width 238 height 52
click at [465, 444] on input "No" at bounding box center [455, 435] width 20 height 20
radio input "true"
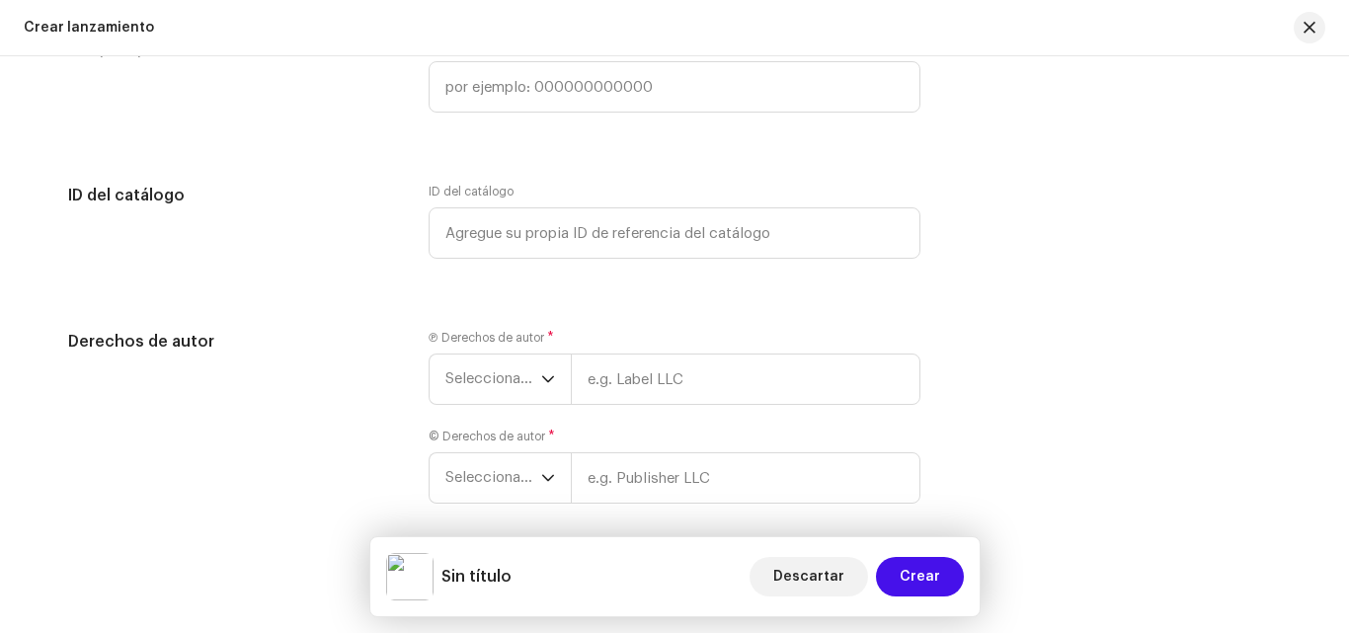
scroll to position [3433, 0]
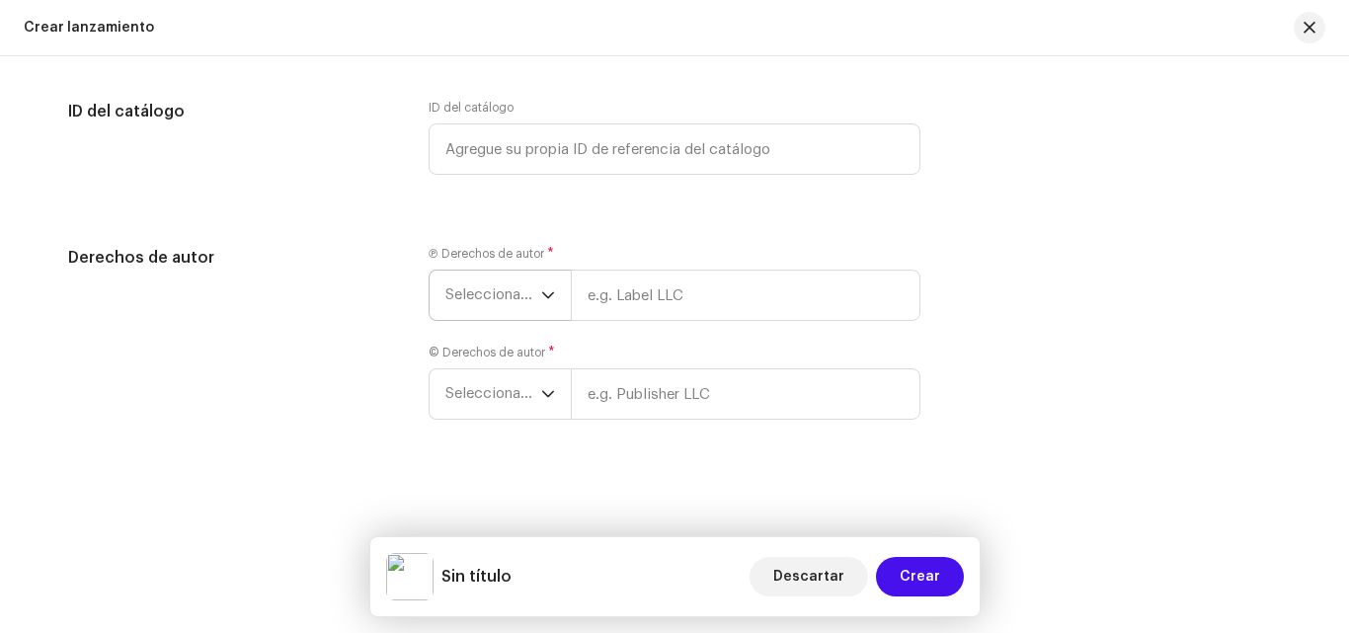
click at [541, 294] on icon "dropdown trigger" at bounding box center [548, 295] width 14 height 14
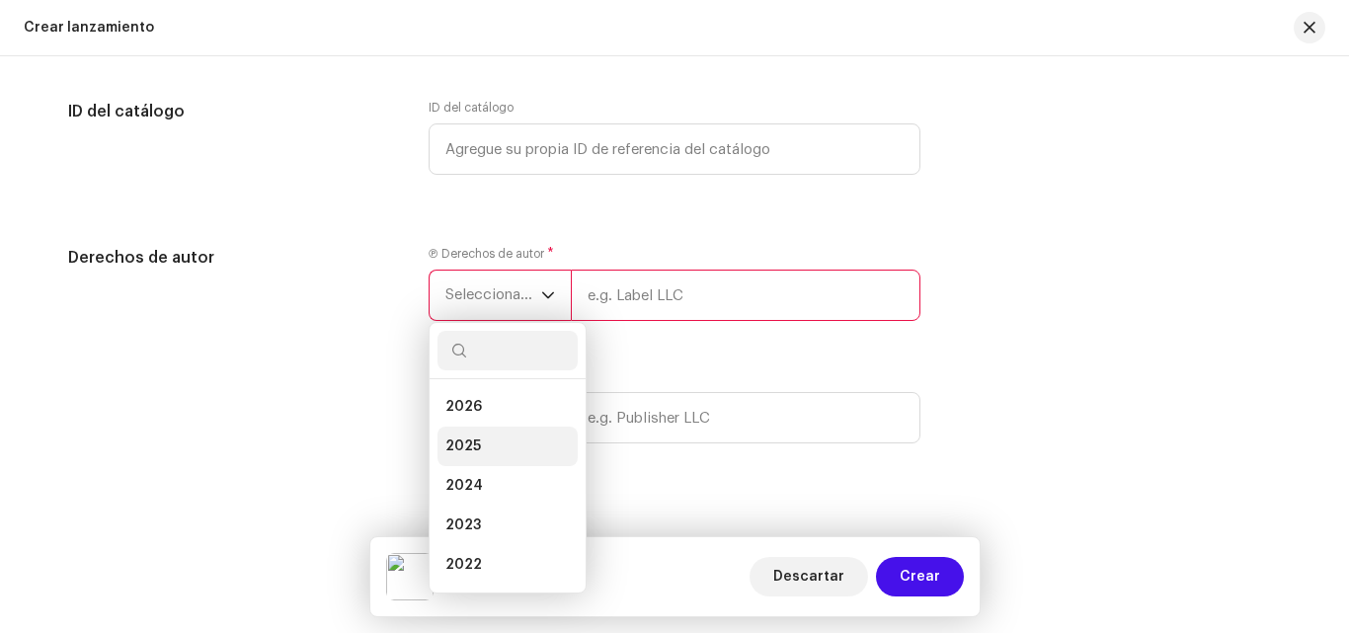
click at [490, 435] on li "2025" at bounding box center [507, 446] width 140 height 39
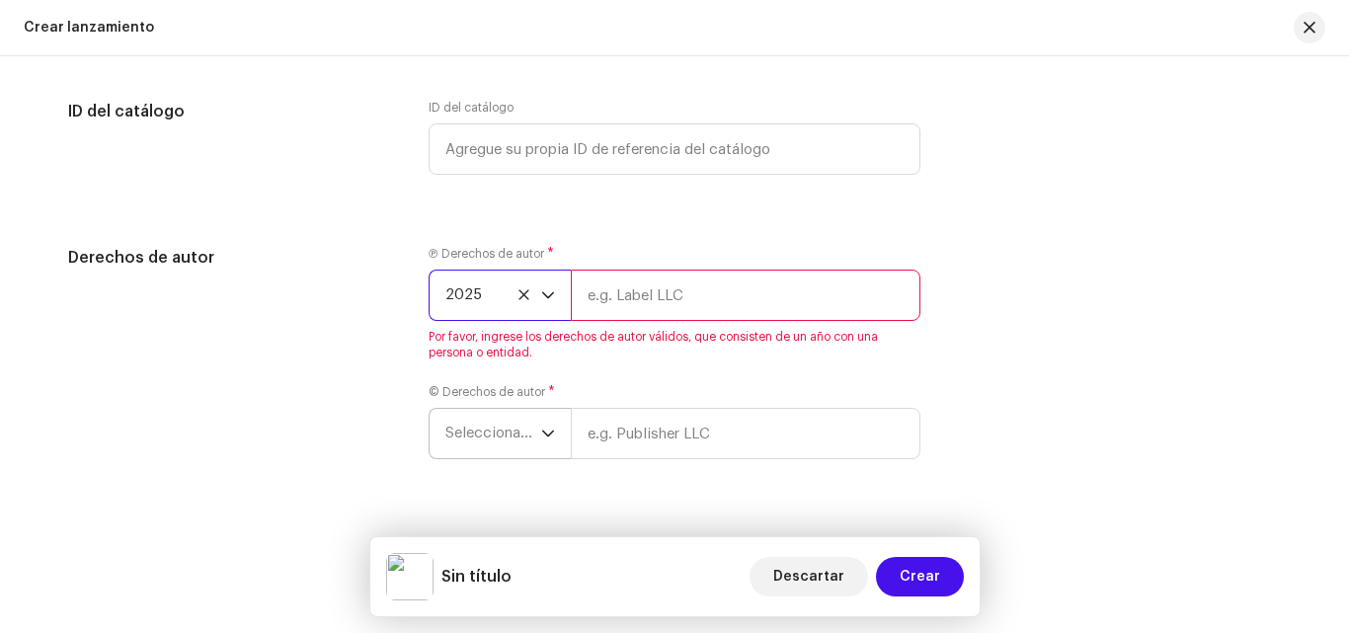
click at [521, 425] on span "Seleccionar año" at bounding box center [493, 433] width 96 height 49
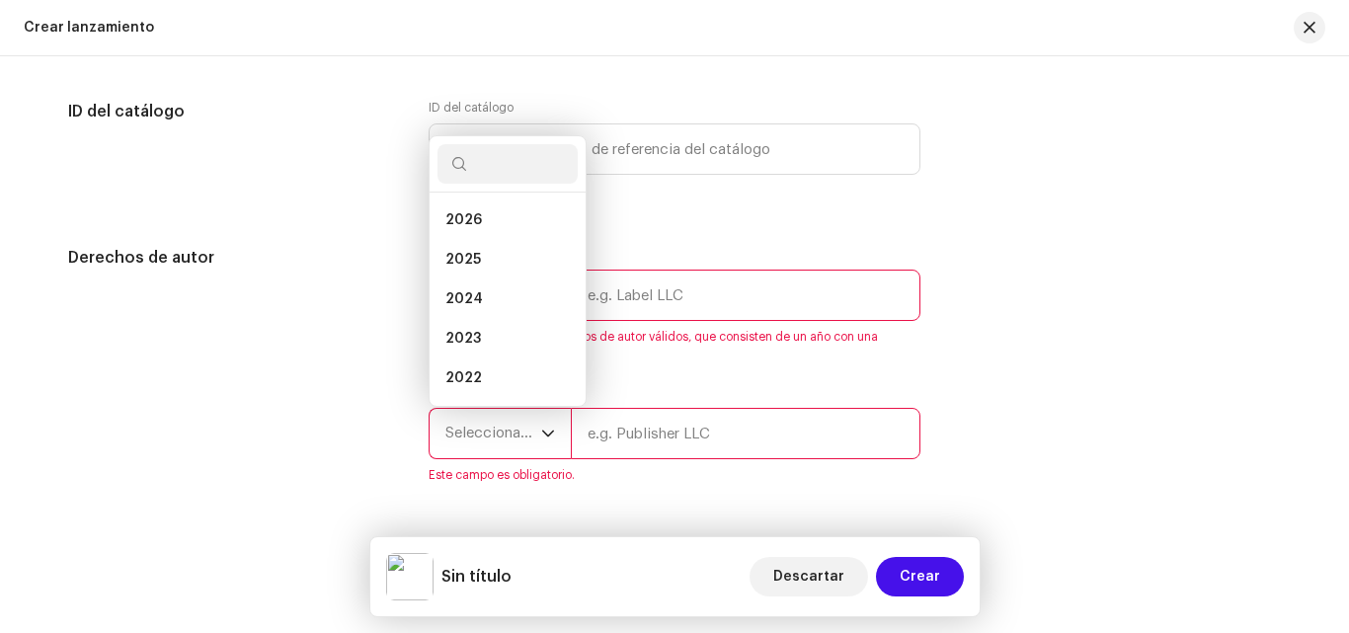
scroll to position [32, 0]
click at [484, 262] on li "2024" at bounding box center [507, 267] width 140 height 39
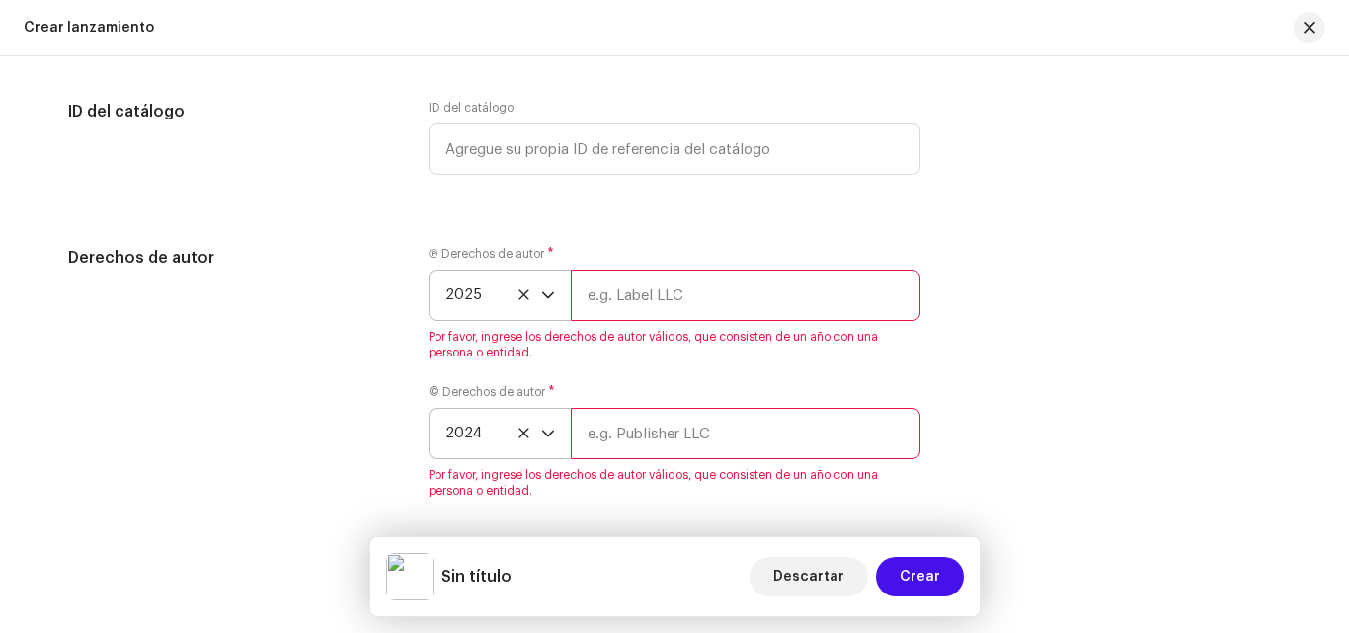
click at [521, 437] on icon at bounding box center [523, 433] width 13 height 13
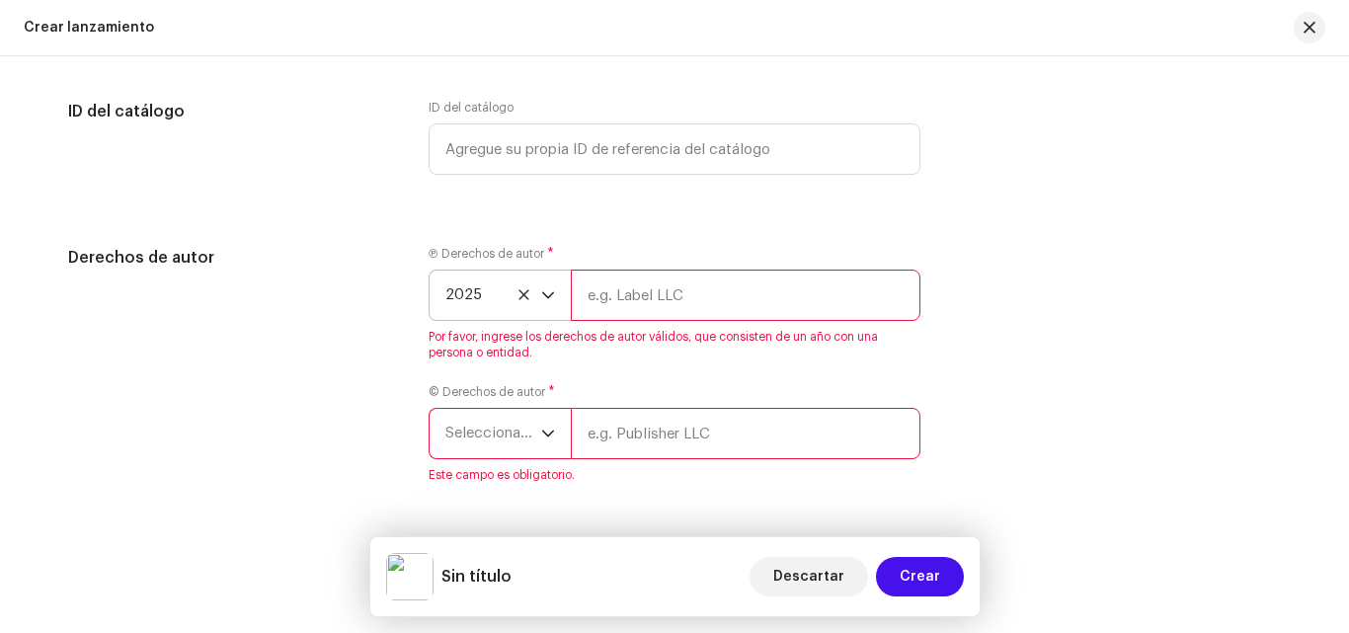
click at [528, 441] on span "Seleccionar año" at bounding box center [493, 433] width 96 height 49
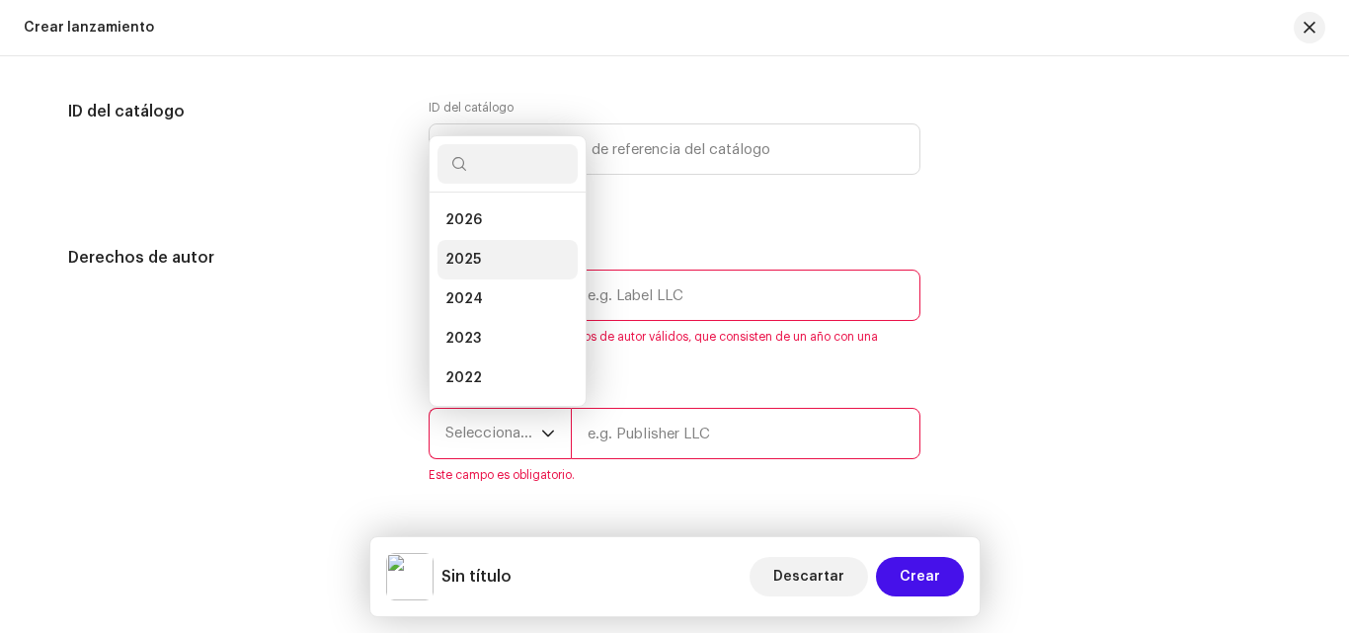
click at [486, 253] on li "2025" at bounding box center [507, 259] width 140 height 39
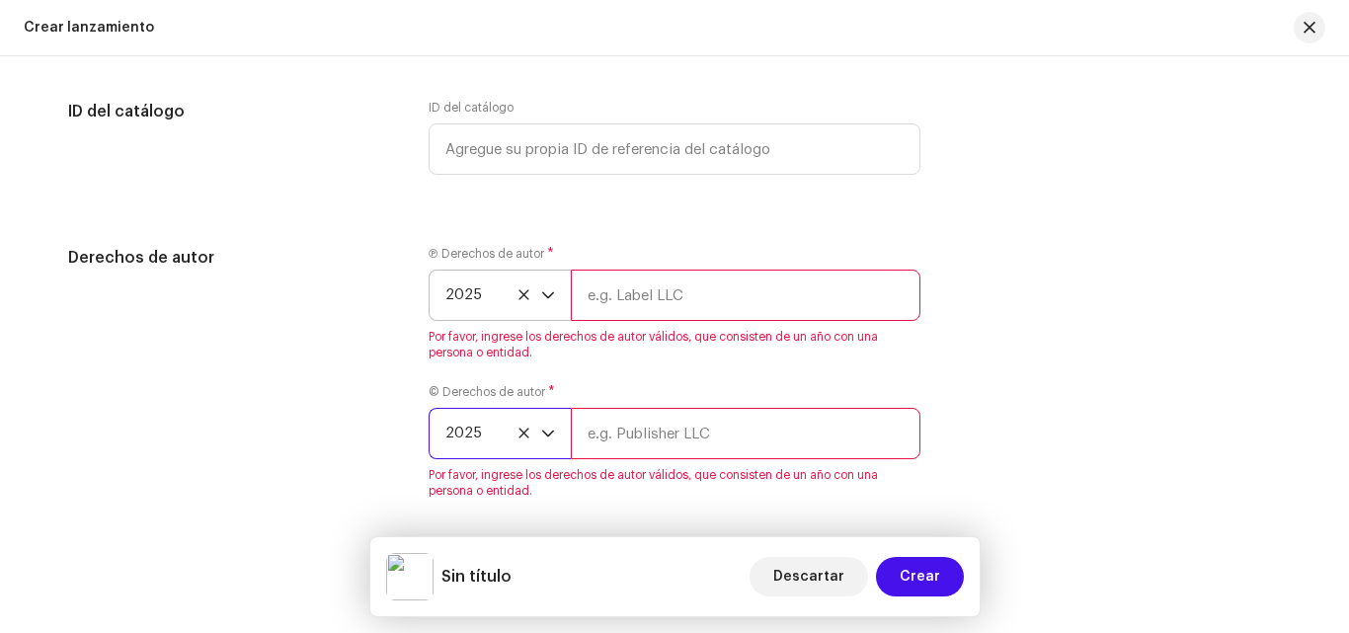
click at [715, 286] on input "text" at bounding box center [746, 295] width 350 height 51
type input "8050GANG"
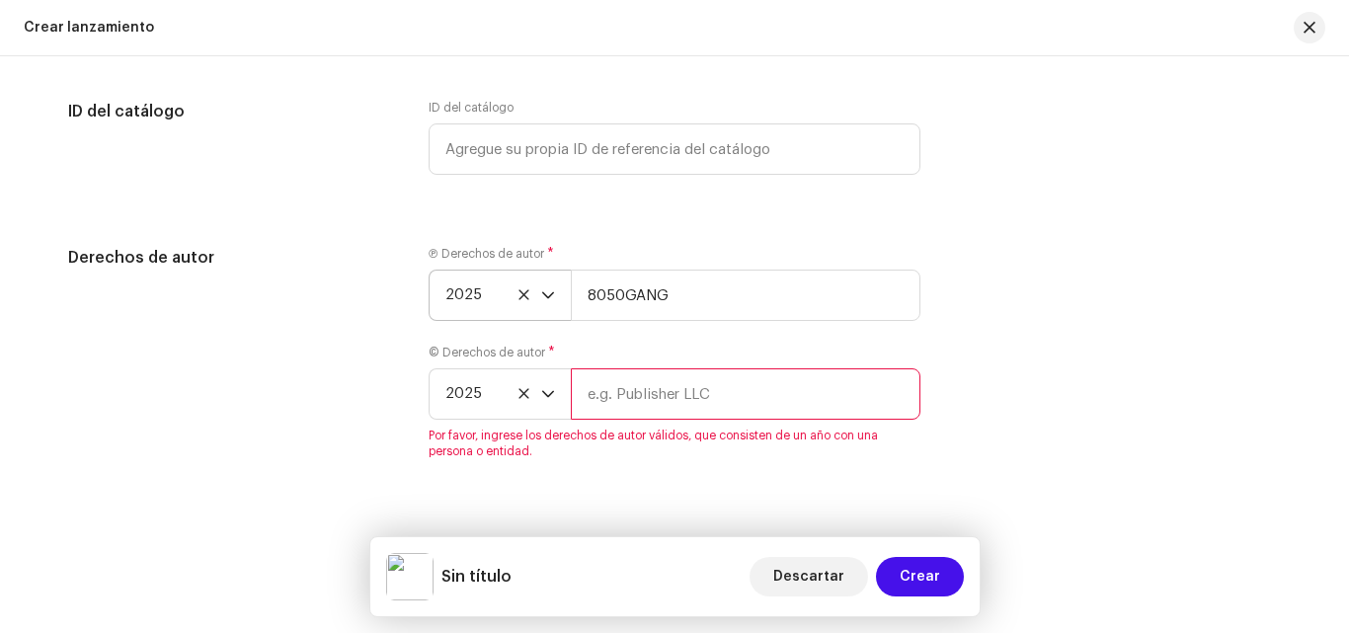
click at [717, 394] on input "text" at bounding box center [746, 393] width 350 height 51
type input "8050GANG"
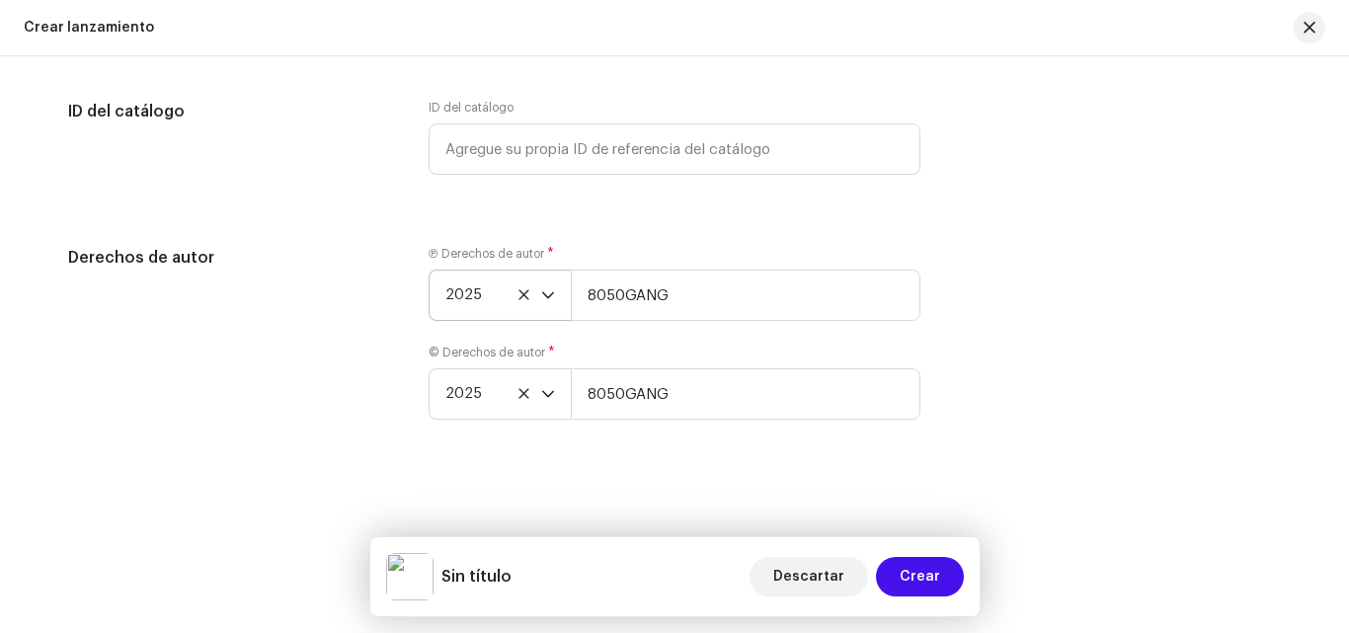
click at [367, 430] on div "Derechos de autor" at bounding box center [232, 344] width 329 height 197
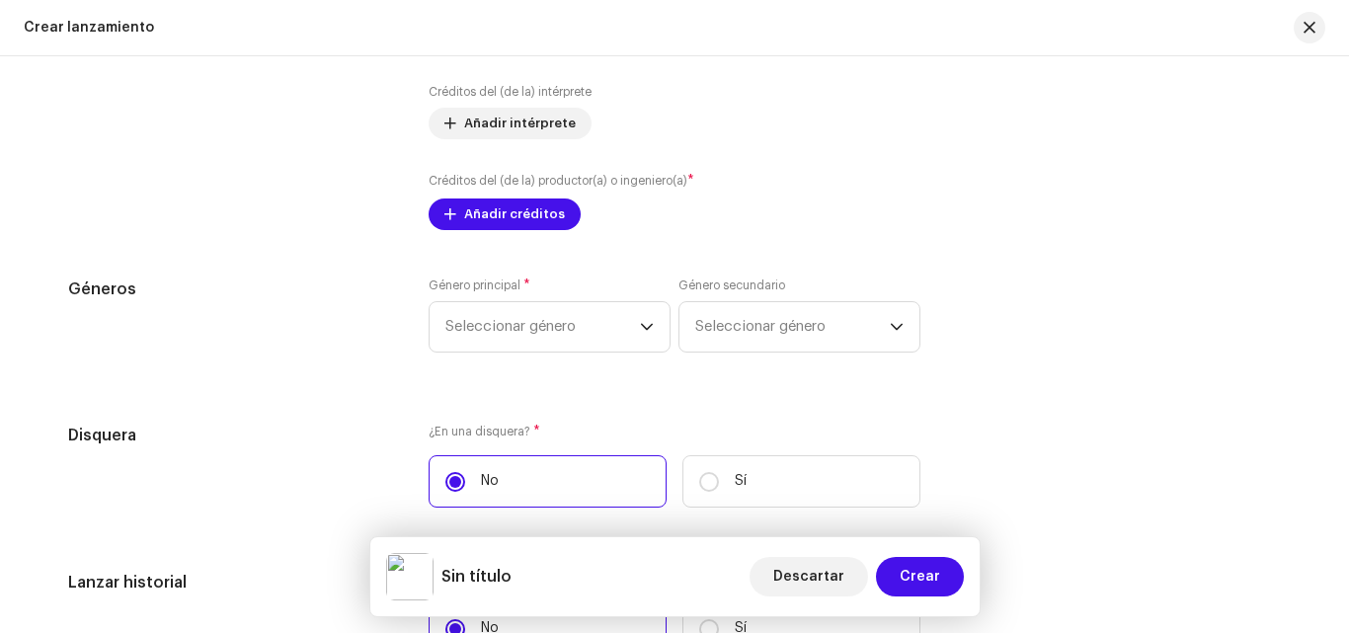
scroll to position [2545, 0]
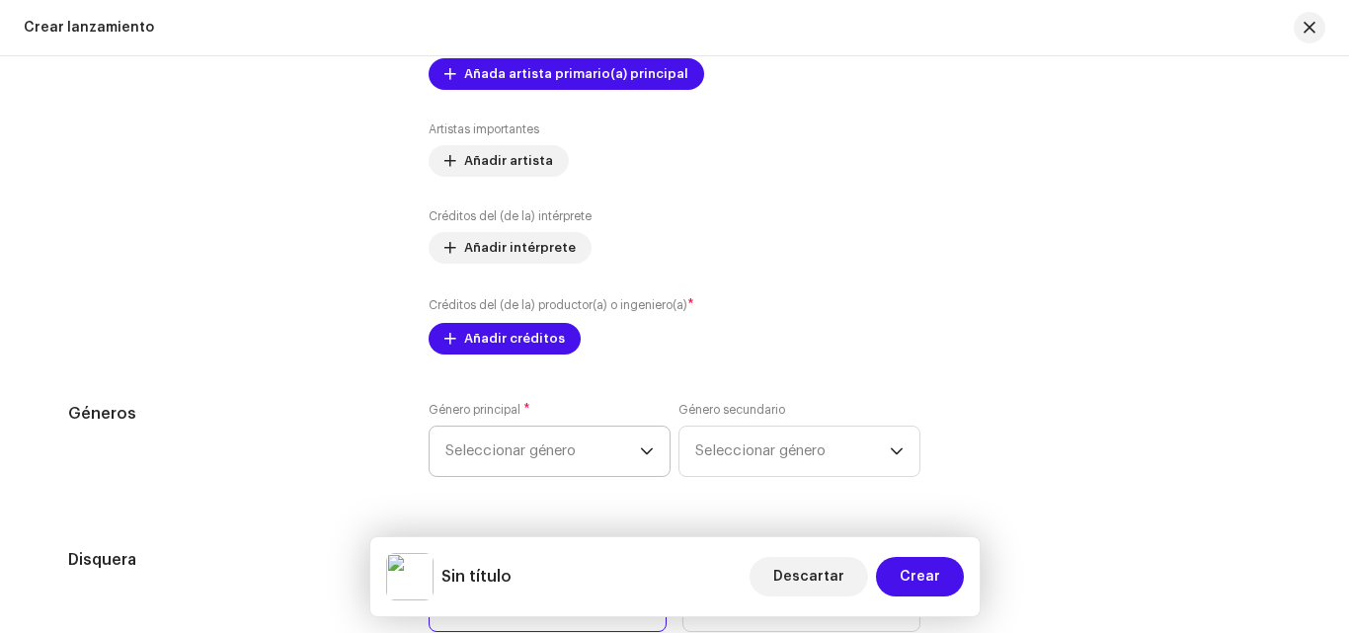
click at [604, 465] on span "Seleccionar género" at bounding box center [542, 451] width 195 height 49
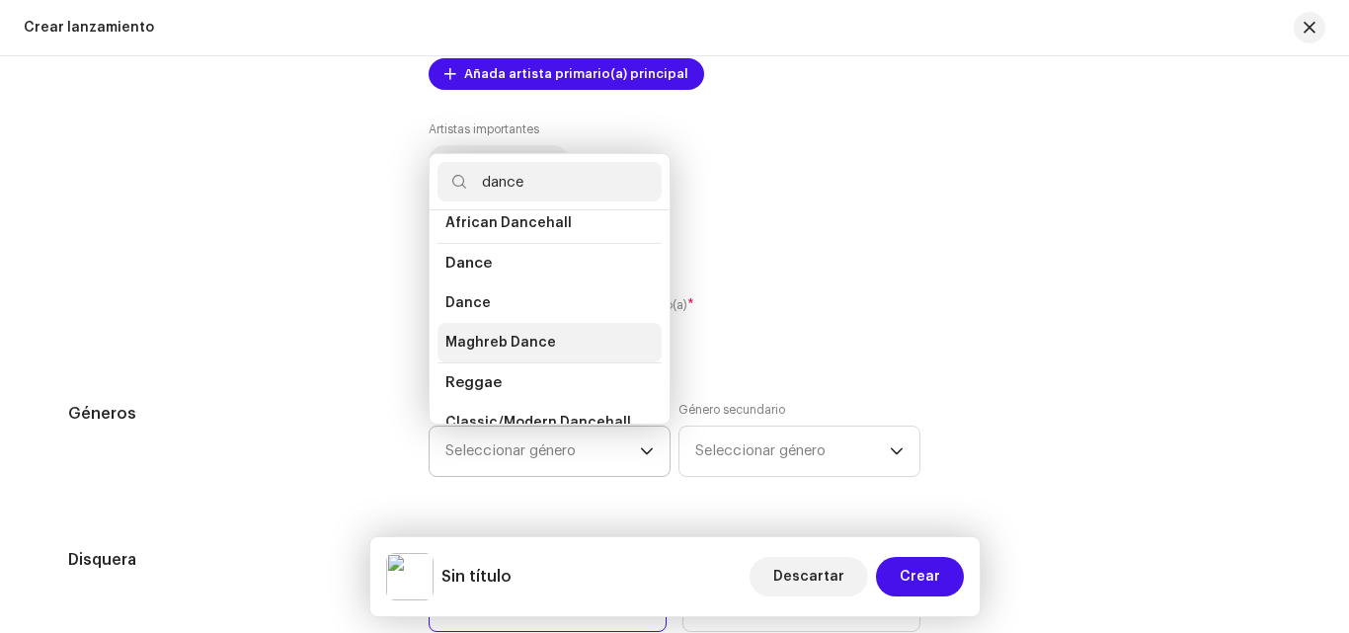
scroll to position [81, 0]
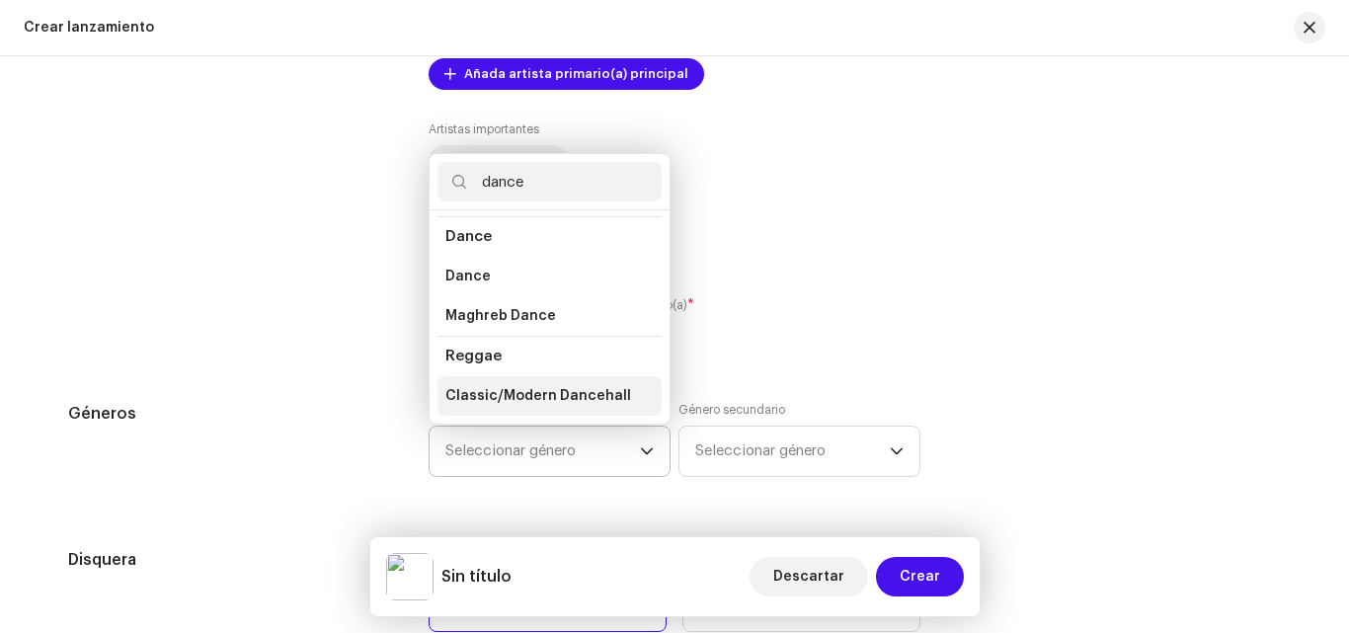
type input "dance"
click at [543, 383] on li "Classic/Modern Dancehall" at bounding box center [549, 395] width 224 height 39
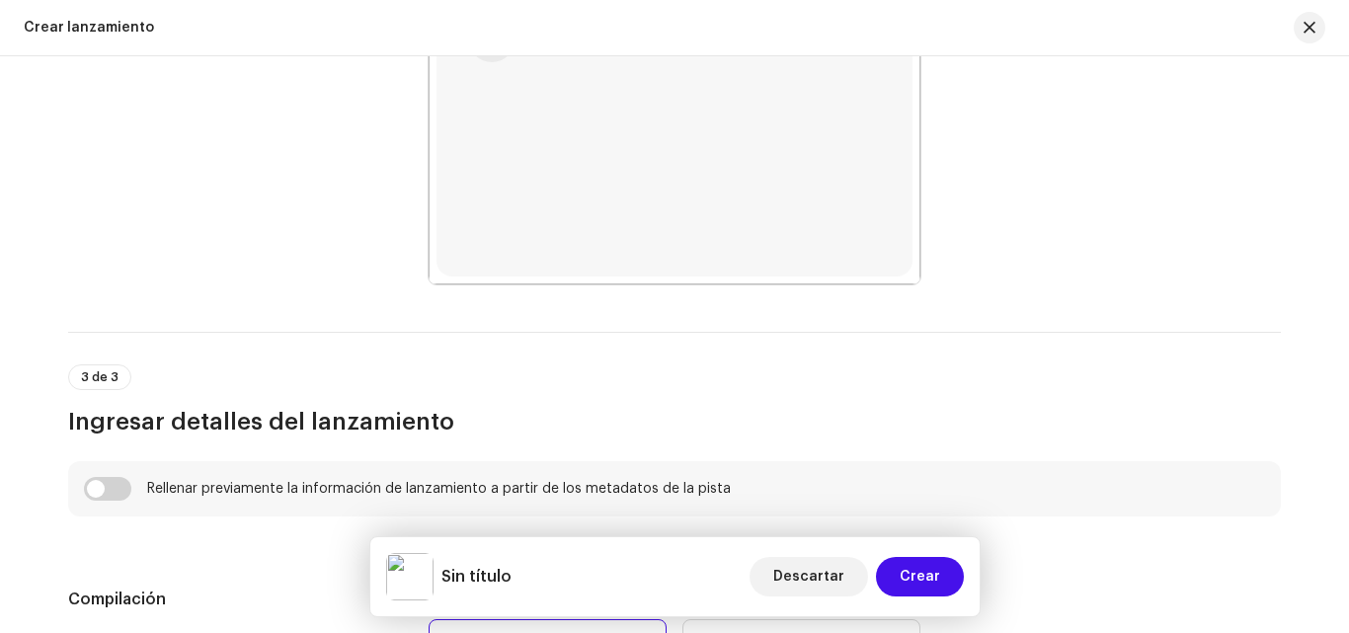
scroll to position [1261, 0]
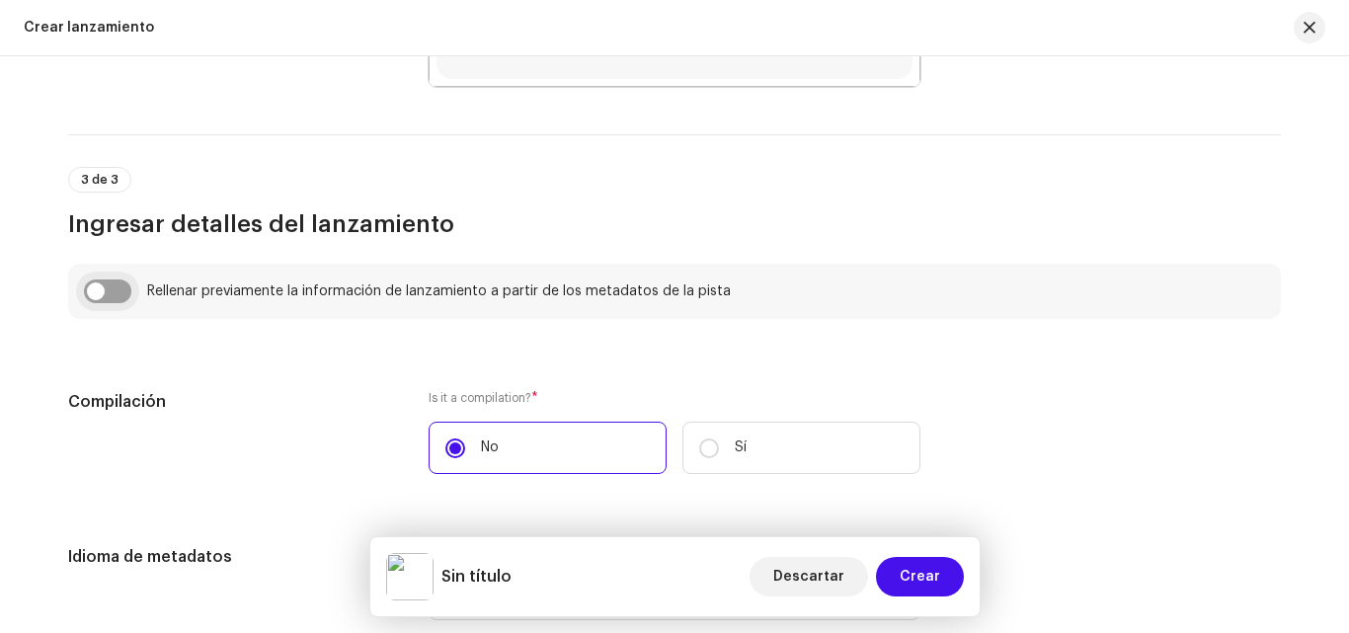
click at [104, 296] on input "checkbox" at bounding box center [107, 291] width 47 height 24
checkbox input "true"
type input "MAMI"
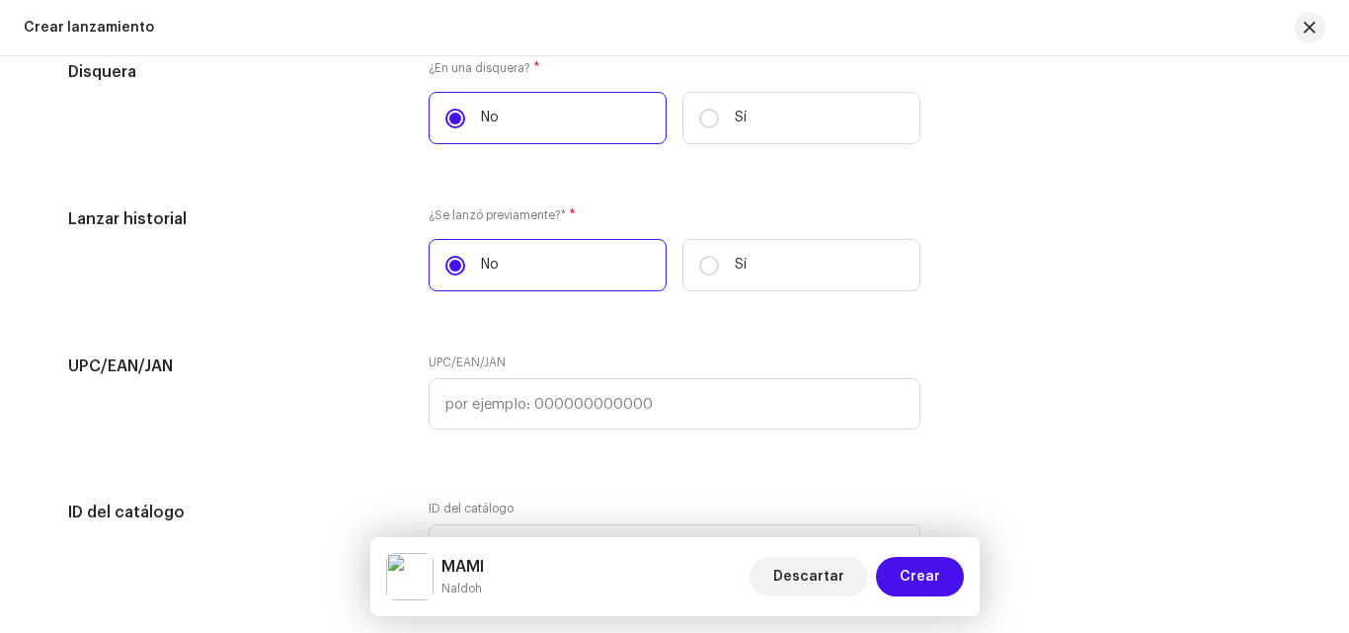
scroll to position [3637, 0]
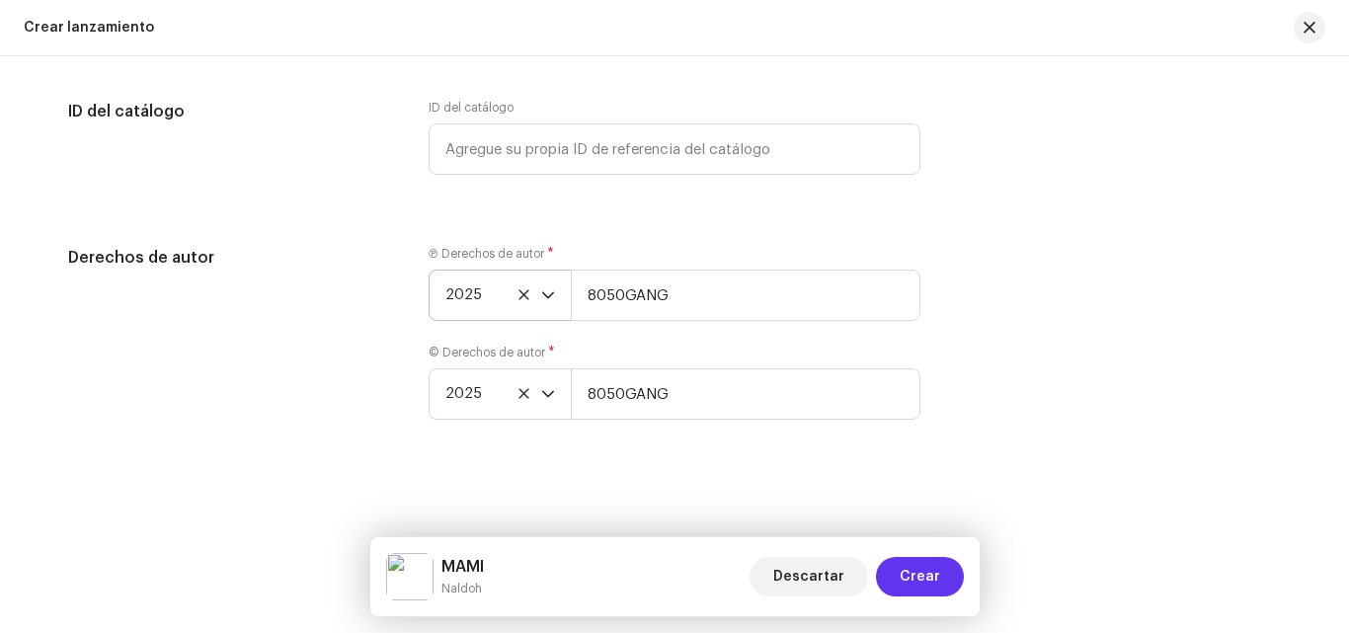
click at [925, 565] on span "Crear" at bounding box center [920, 576] width 40 height 39
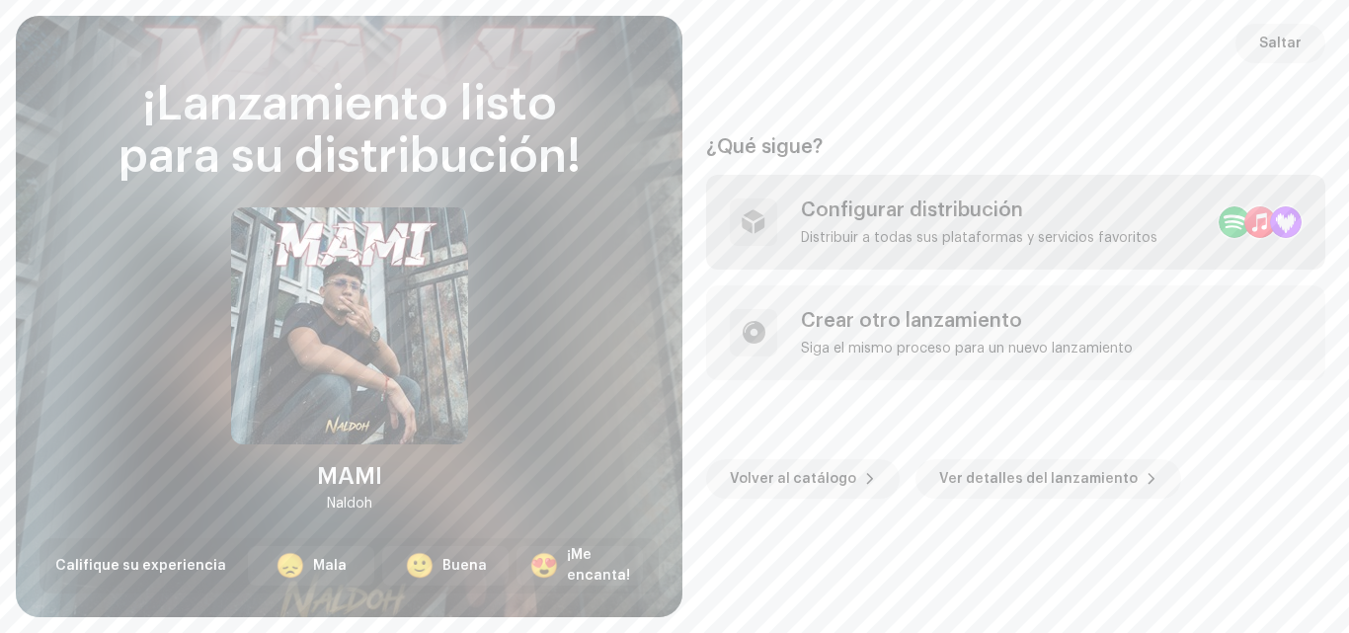
click at [1018, 217] on div "Configurar distribución" at bounding box center [979, 210] width 356 height 24
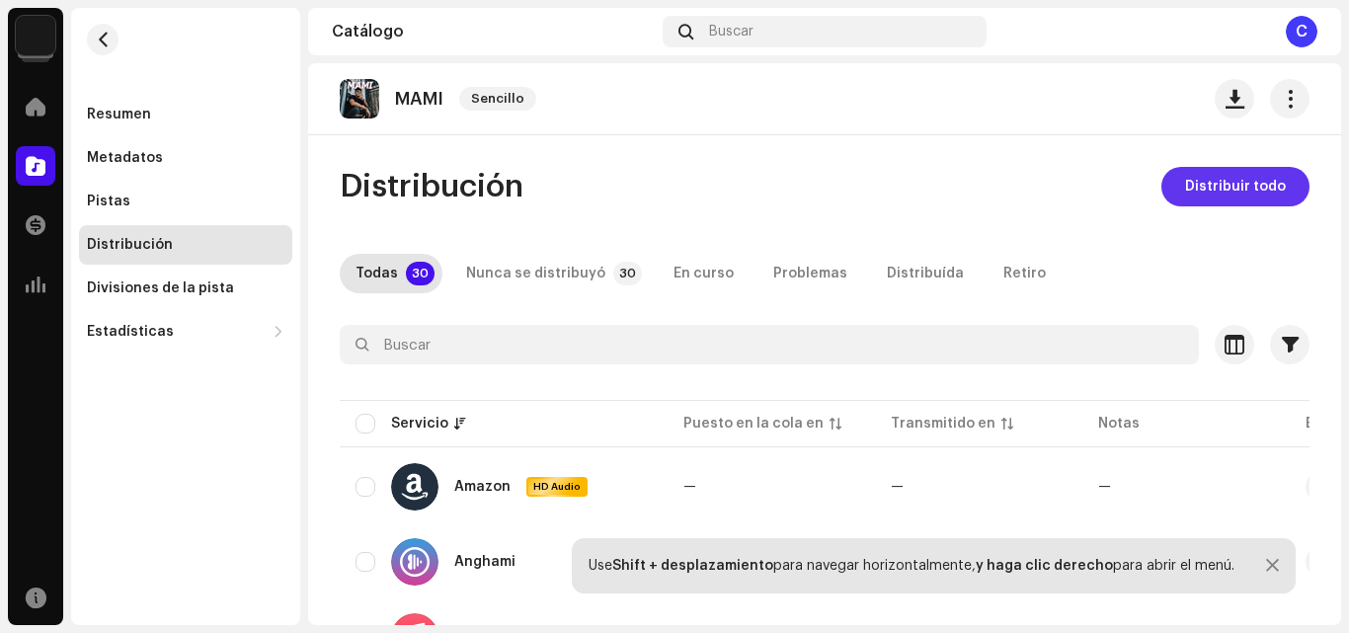
click at [1214, 192] on span "Distribuir todo" at bounding box center [1235, 186] width 101 height 39
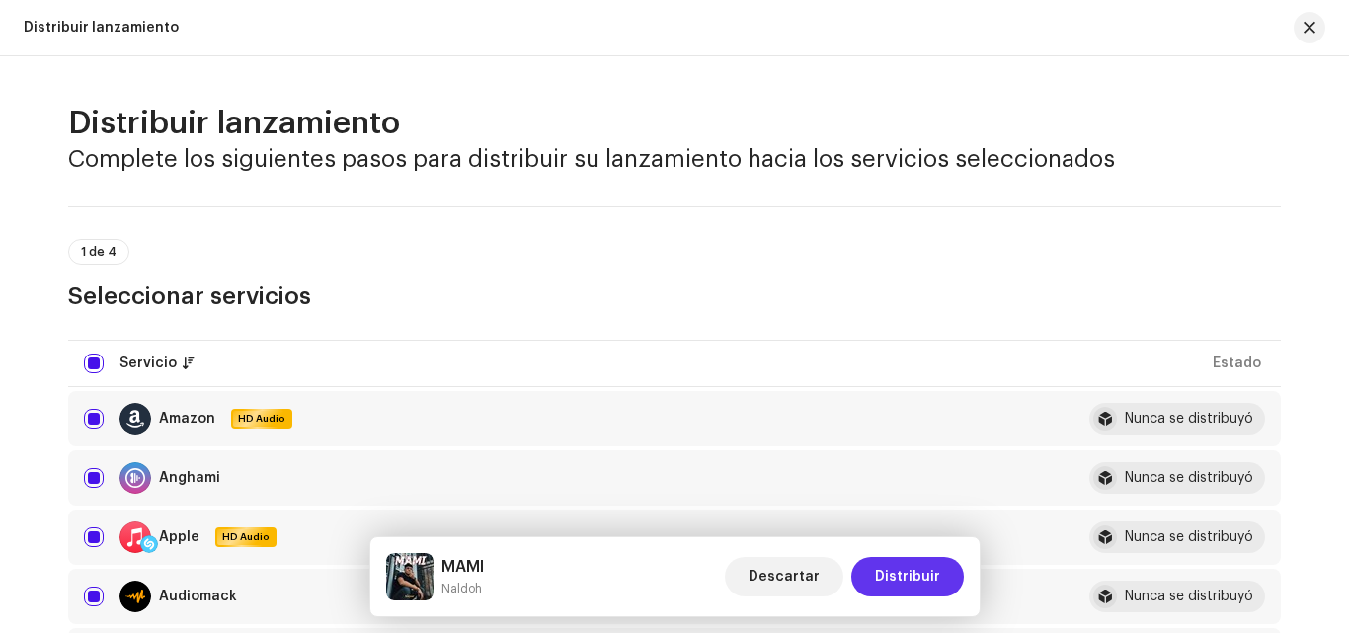
click at [917, 566] on span "Distribuir" at bounding box center [907, 576] width 65 height 39
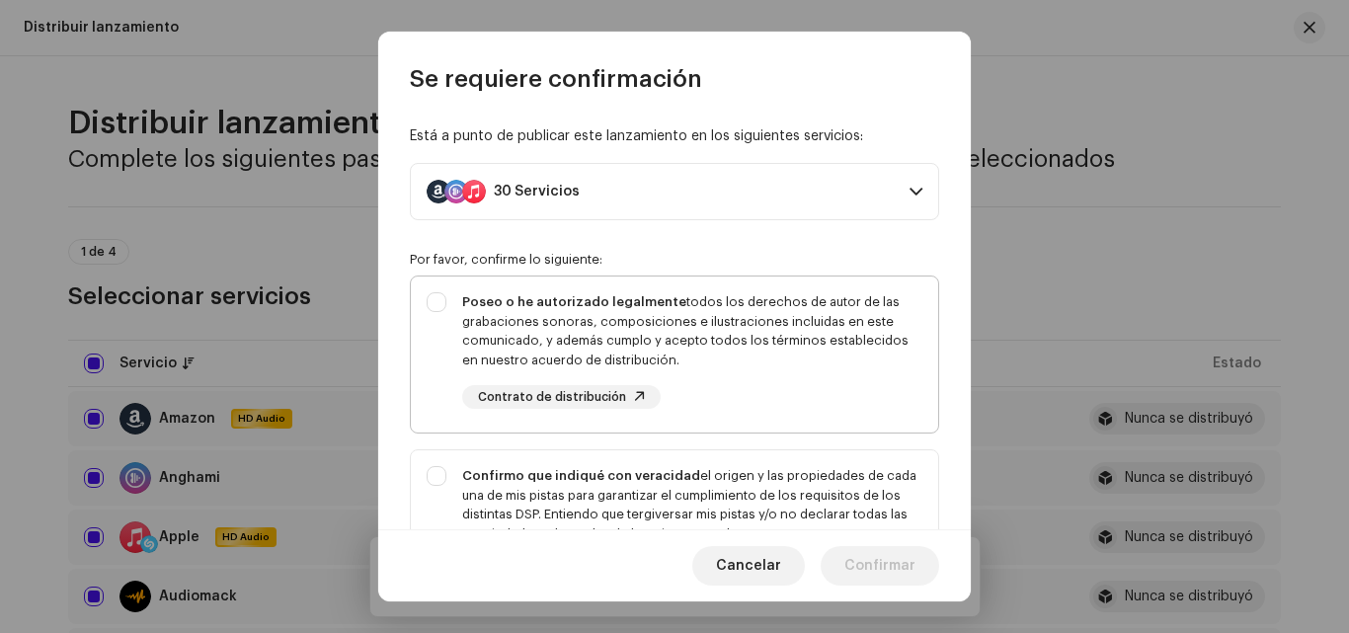
click at [694, 351] on div "Poseo o he autorizado legalmente todos los derechos de autor de las grabaciones…" at bounding box center [692, 330] width 460 height 77
checkbox input "true"
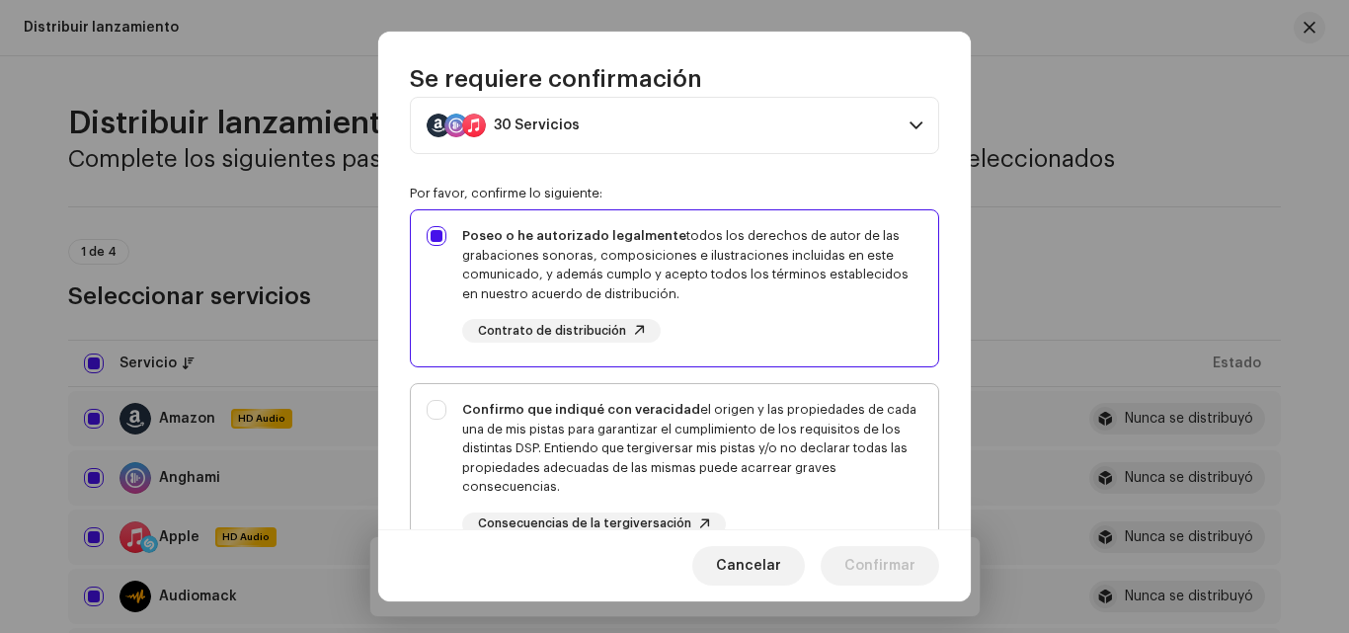
scroll to position [99, 0]
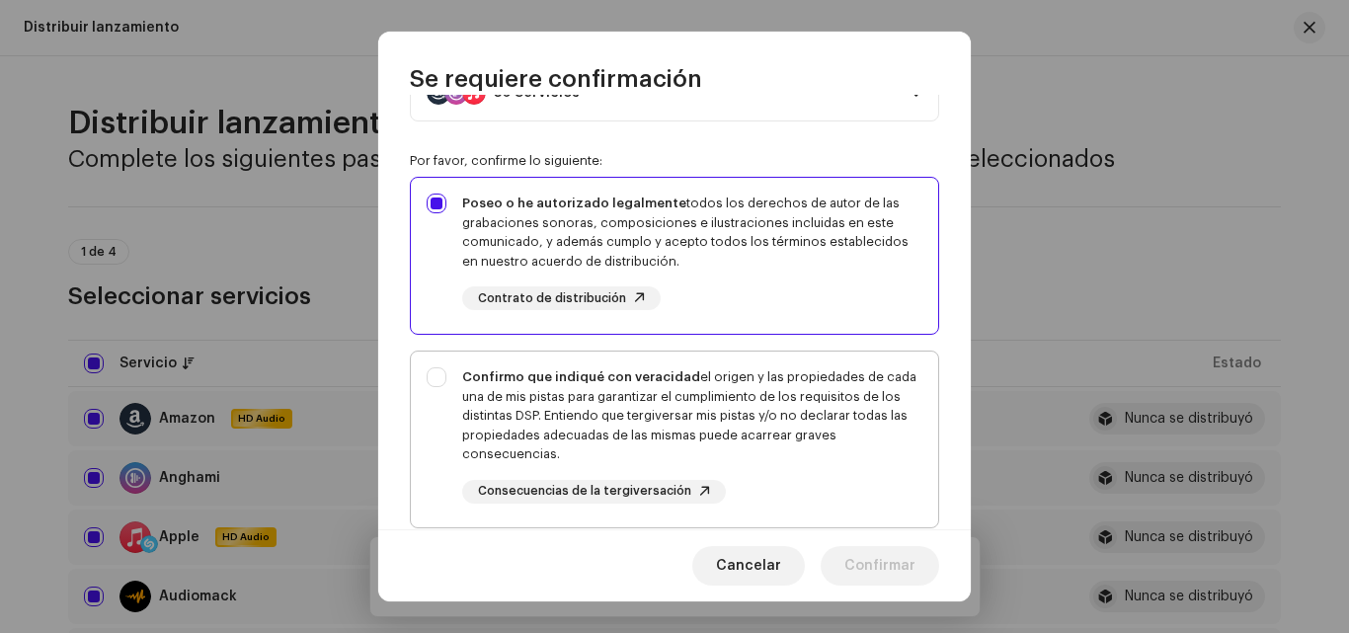
click at [740, 409] on div "Confirmo que indiqué con veracidad el origen y las propiedades de cada una de m…" at bounding box center [692, 415] width 460 height 97
checkbox input "true"
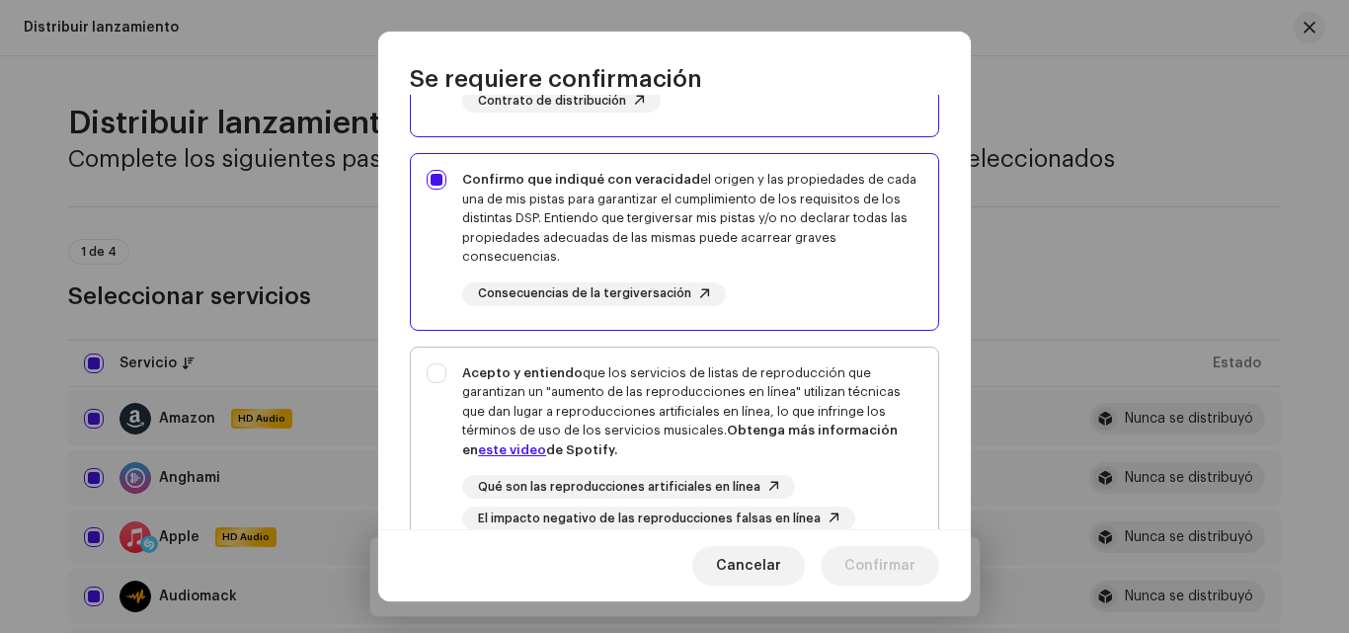
click at [825, 449] on div "Acepto y entiendo que los servicios de listas de reproducción que garantizan un…" at bounding box center [692, 411] width 460 height 97
checkbox input "true"
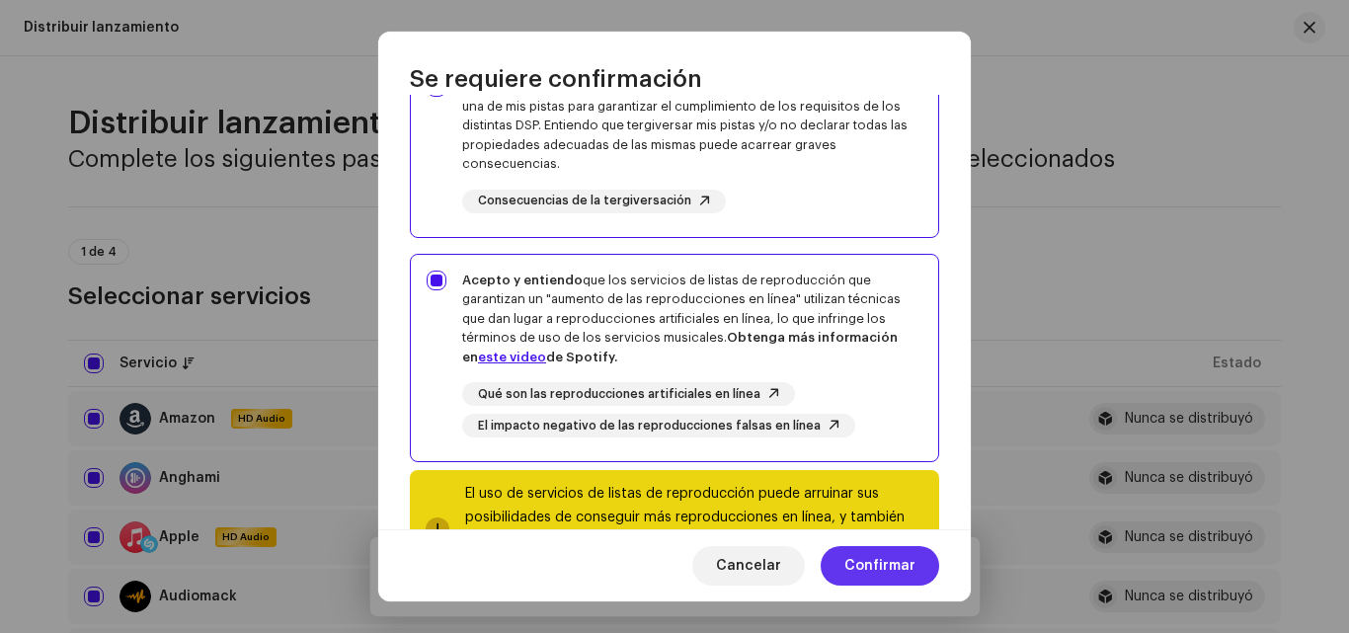
scroll to position [480, 0]
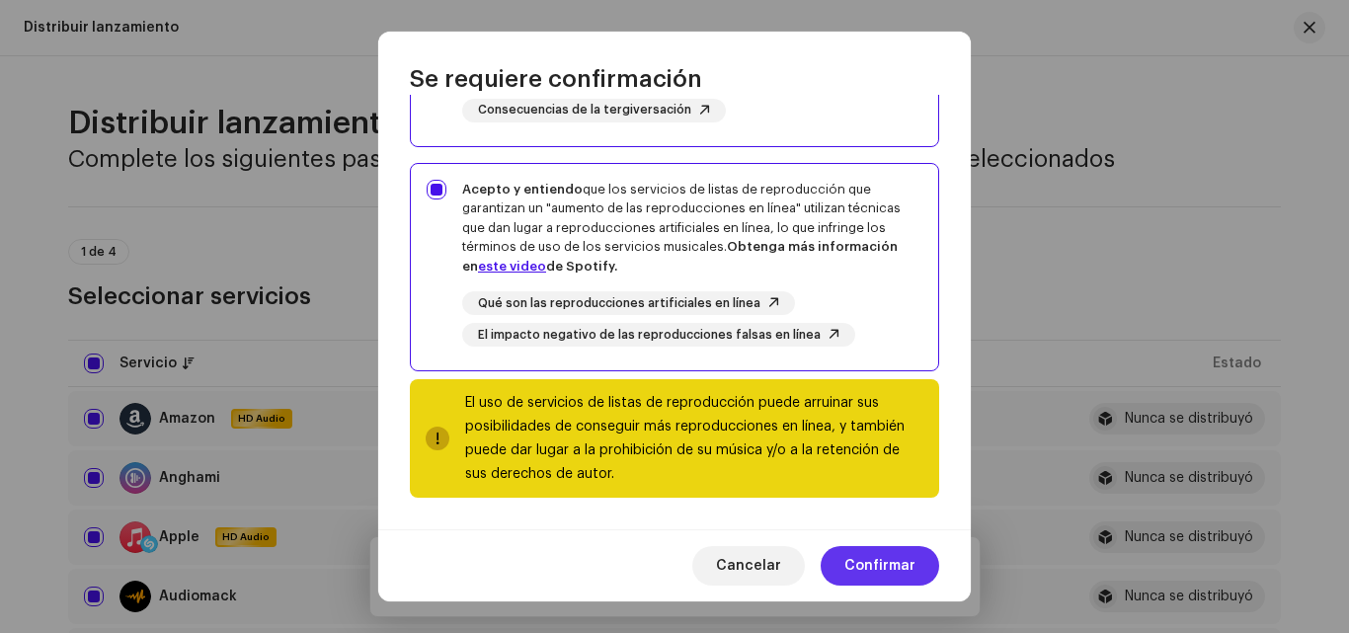
click at [890, 553] on span "Confirmar" at bounding box center [879, 565] width 71 height 39
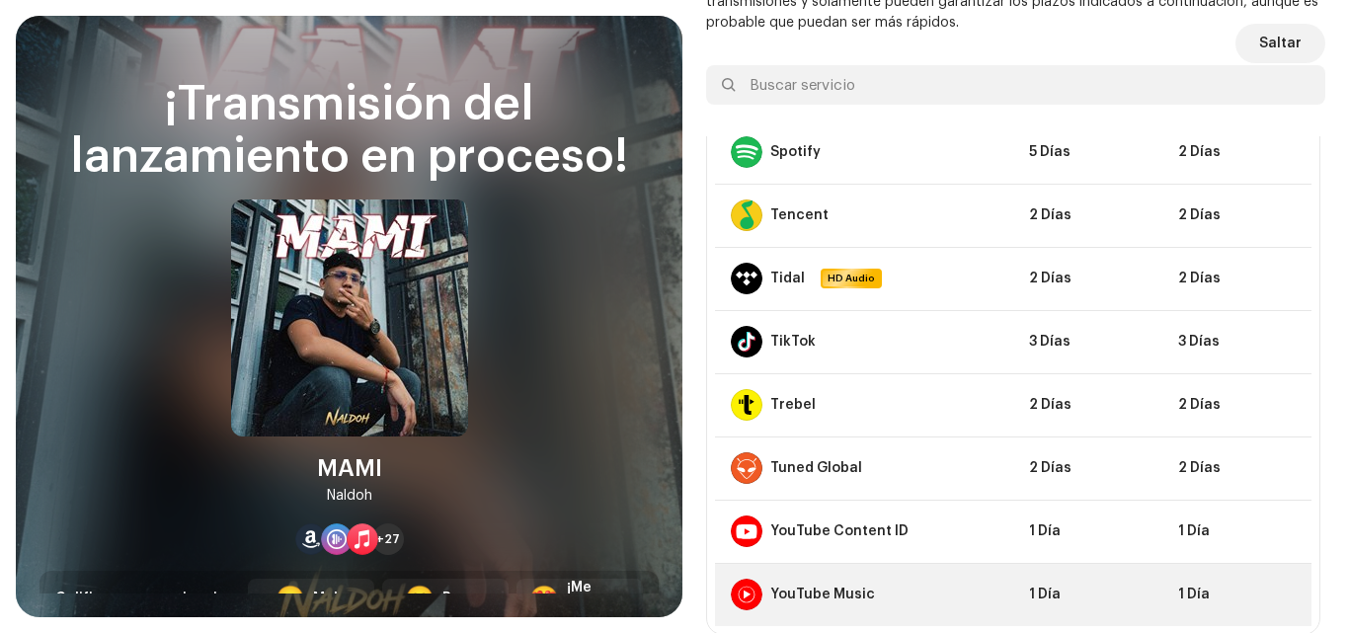
scroll to position [105, 0]
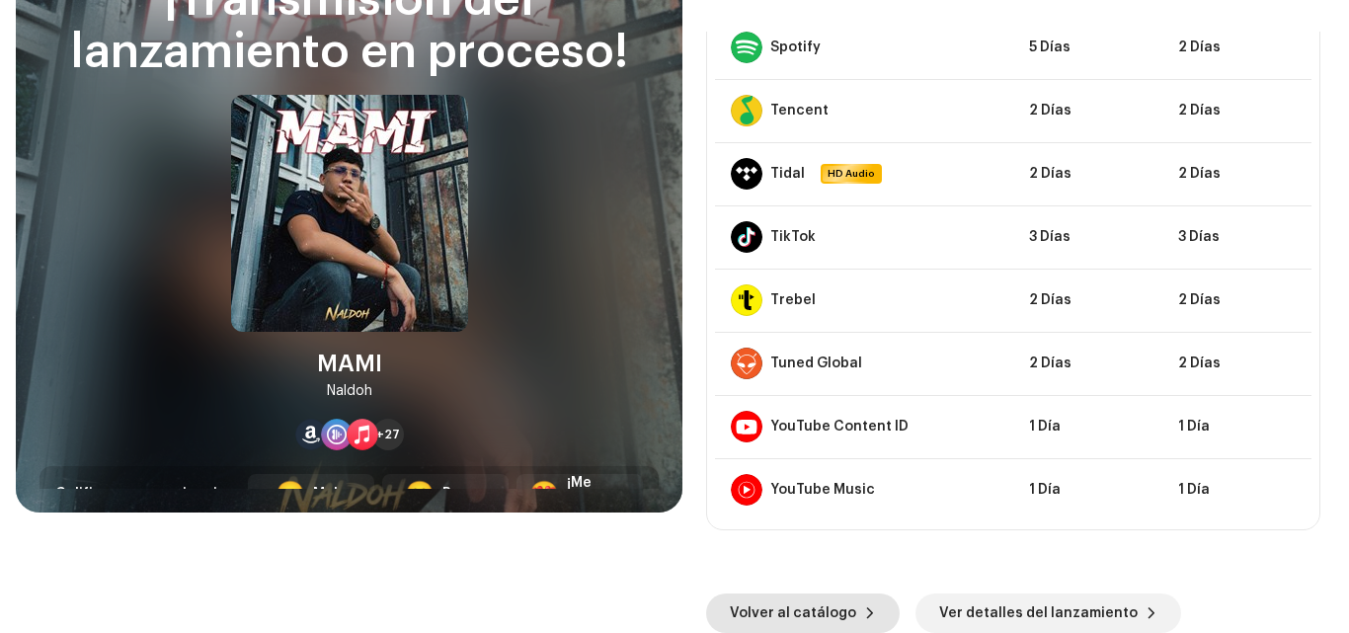
click at [834, 613] on span "Volver al catálogo" at bounding box center [793, 612] width 126 height 39
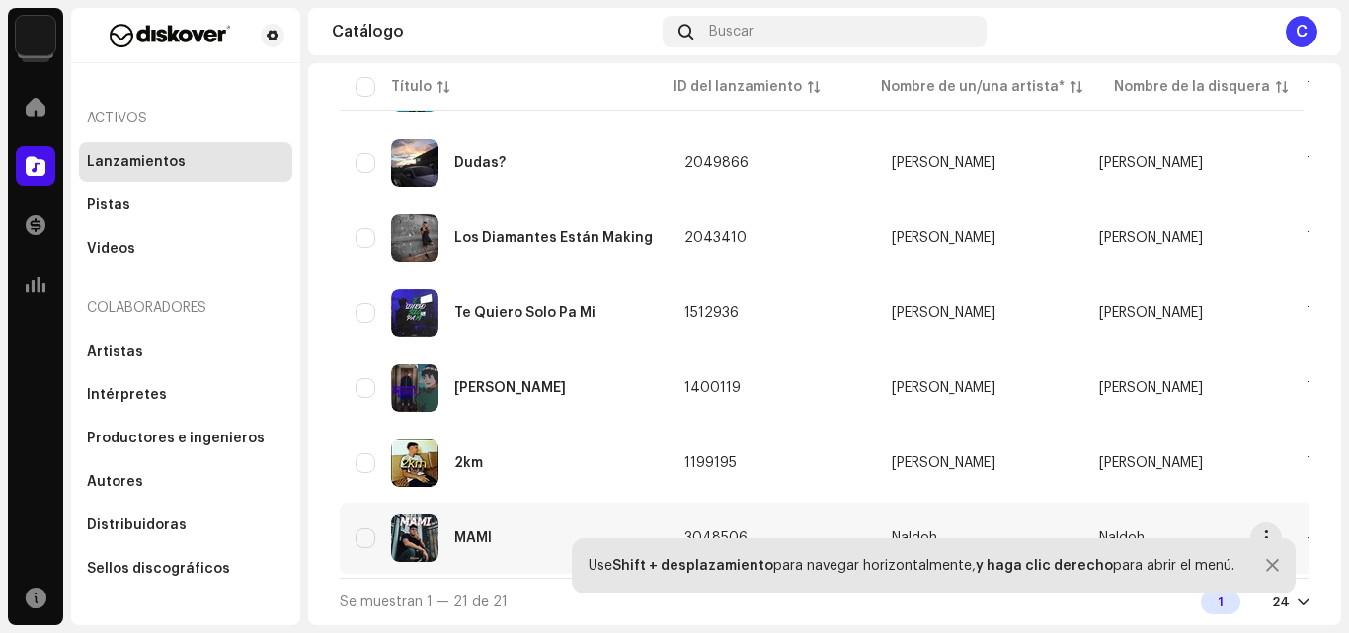
click at [509, 549] on div "MAMI" at bounding box center [503, 537] width 297 height 47
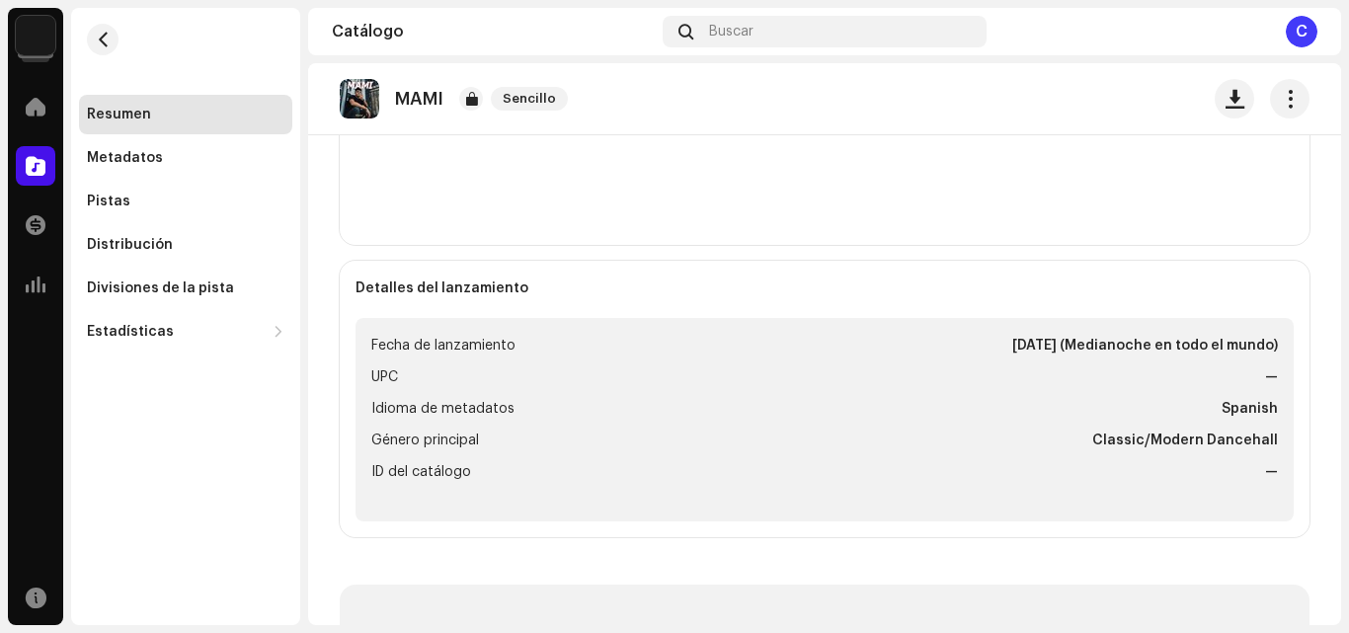
scroll to position [494, 0]
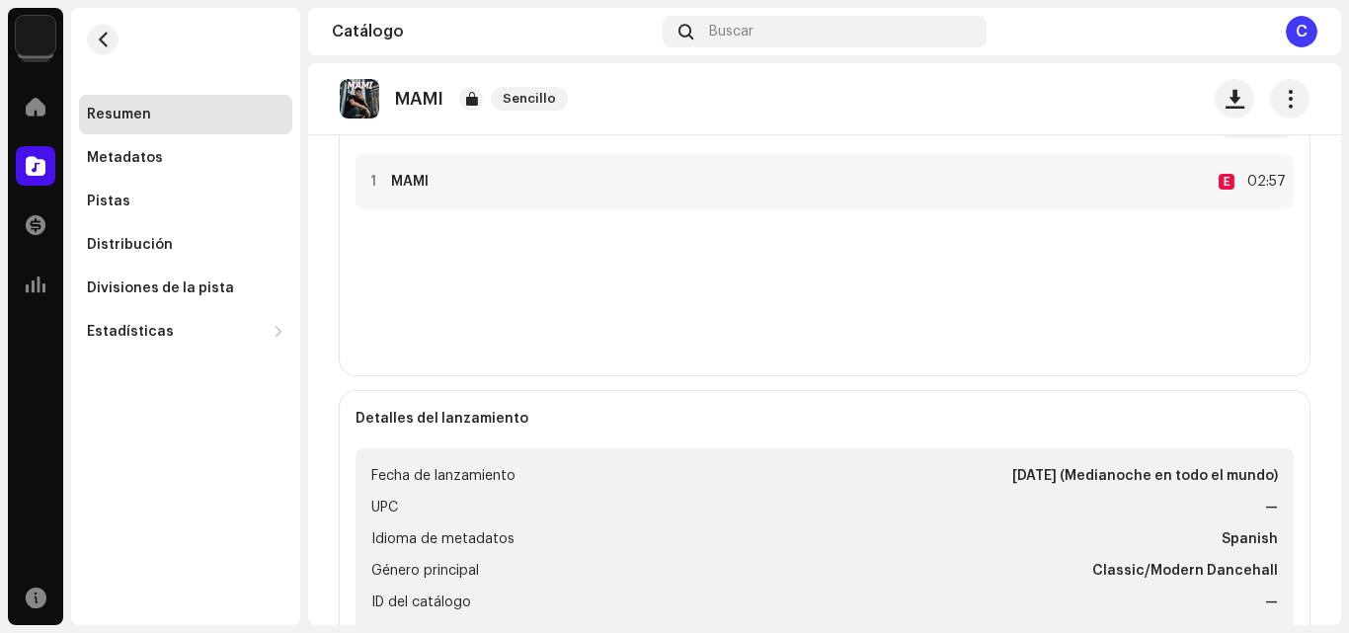
drag, startPoint x: 411, startPoint y: 179, endPoint x: 800, endPoint y: 206, distance: 390.0
click at [558, 189] on re-o-release-hero "MAMI Sencillo MAMI Sencillo [PERSON_NAME] Ver información" at bounding box center [824, 142] width 1033 height 158
drag, startPoint x: 1236, startPoint y: 183, endPoint x: 1249, endPoint y: 179, distance: 13.4
click at [1241, 183] on re-o-release-hero "MAMI Sencillo MAMI Sencillo [PERSON_NAME] Ver información" at bounding box center [824, 142] width 1033 height 158
click at [1256, 177] on re-o-release-hero "MAMI Sencillo MAMI Sencillo [PERSON_NAME] Ver información" at bounding box center [824, 142] width 1033 height 158
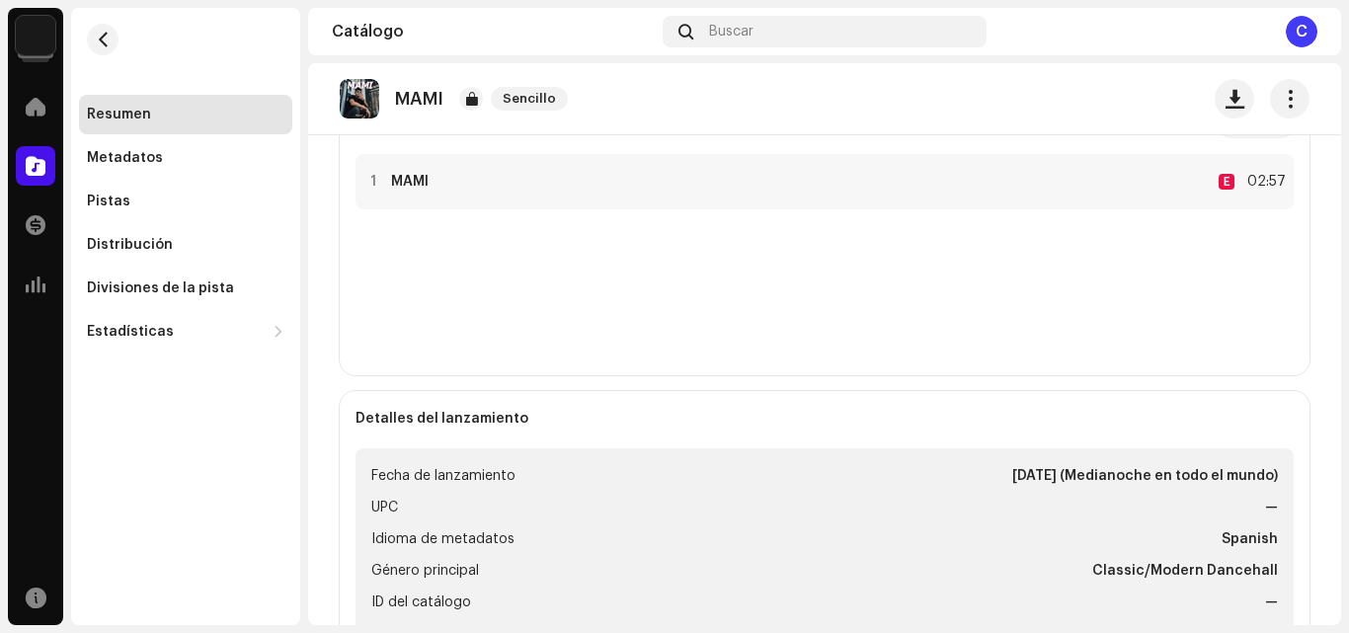
drag, startPoint x: 1256, startPoint y: 177, endPoint x: 1115, endPoint y: 162, distance: 142.0
click at [1115, 162] on re-o-release-hero "MAMI Sencillo MAMI Sencillo [PERSON_NAME] Ver información" at bounding box center [824, 142] width 1033 height 158
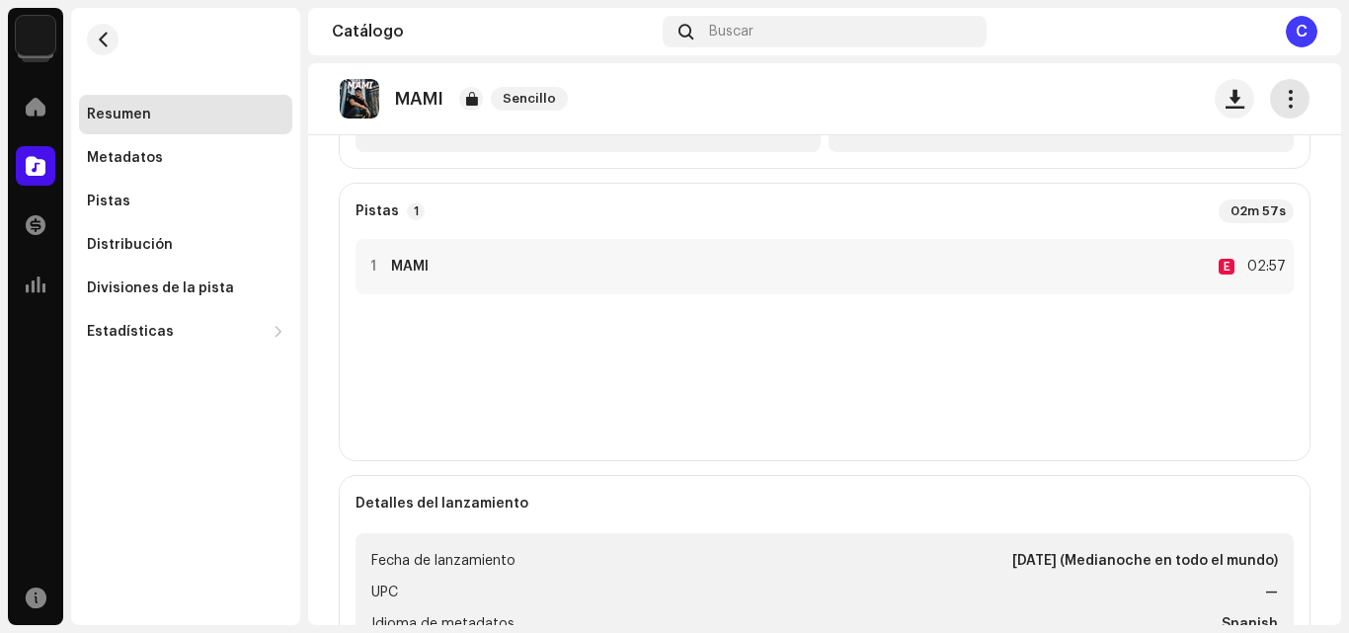
scroll to position [296, 0]
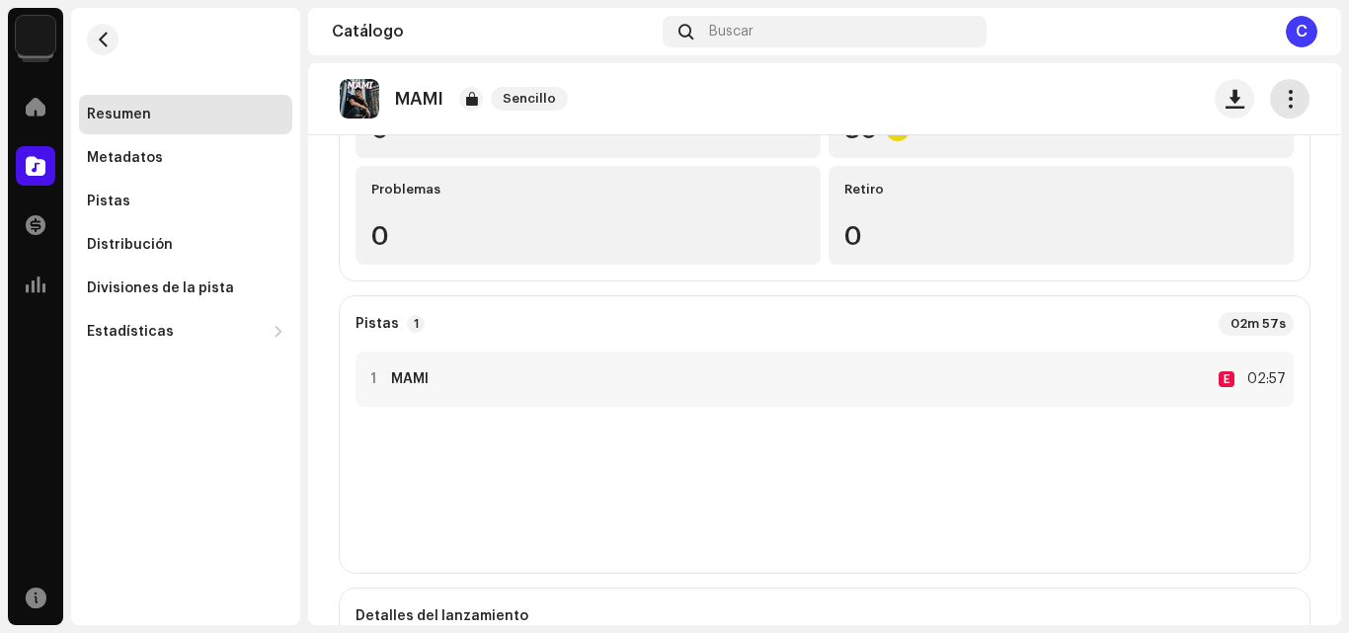
click at [1281, 100] on span "button" at bounding box center [1290, 99] width 19 height 16
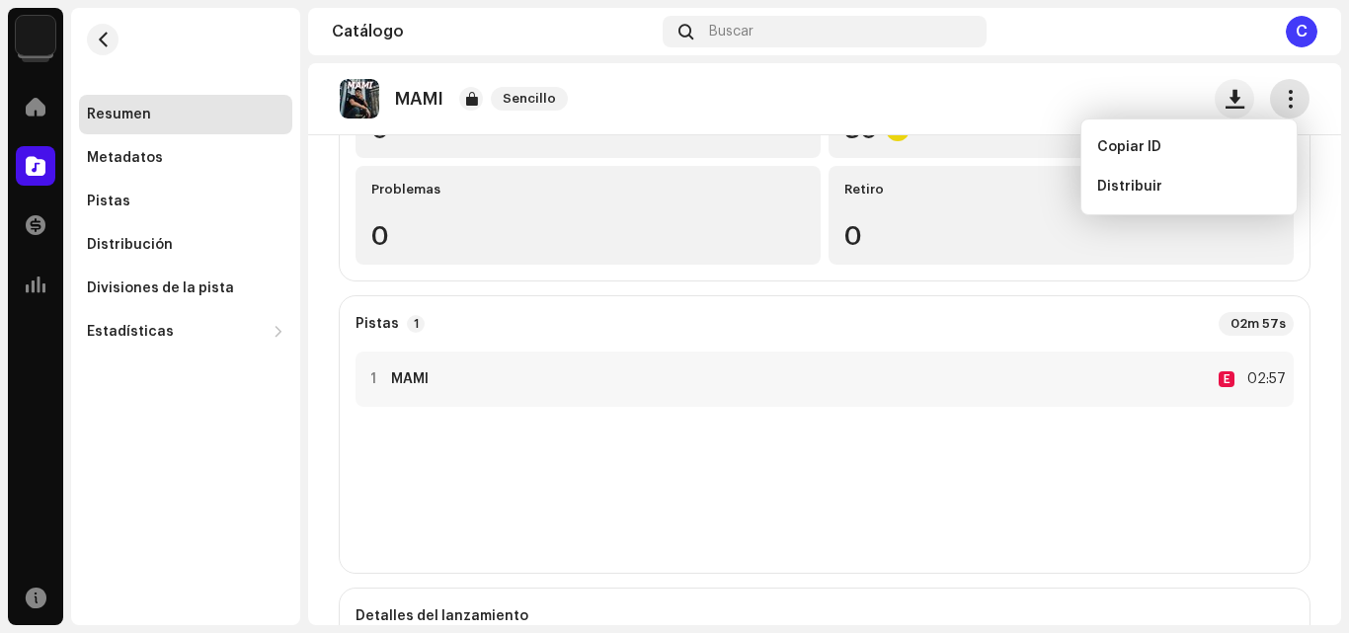
click at [1281, 100] on span "button" at bounding box center [1290, 99] width 19 height 16
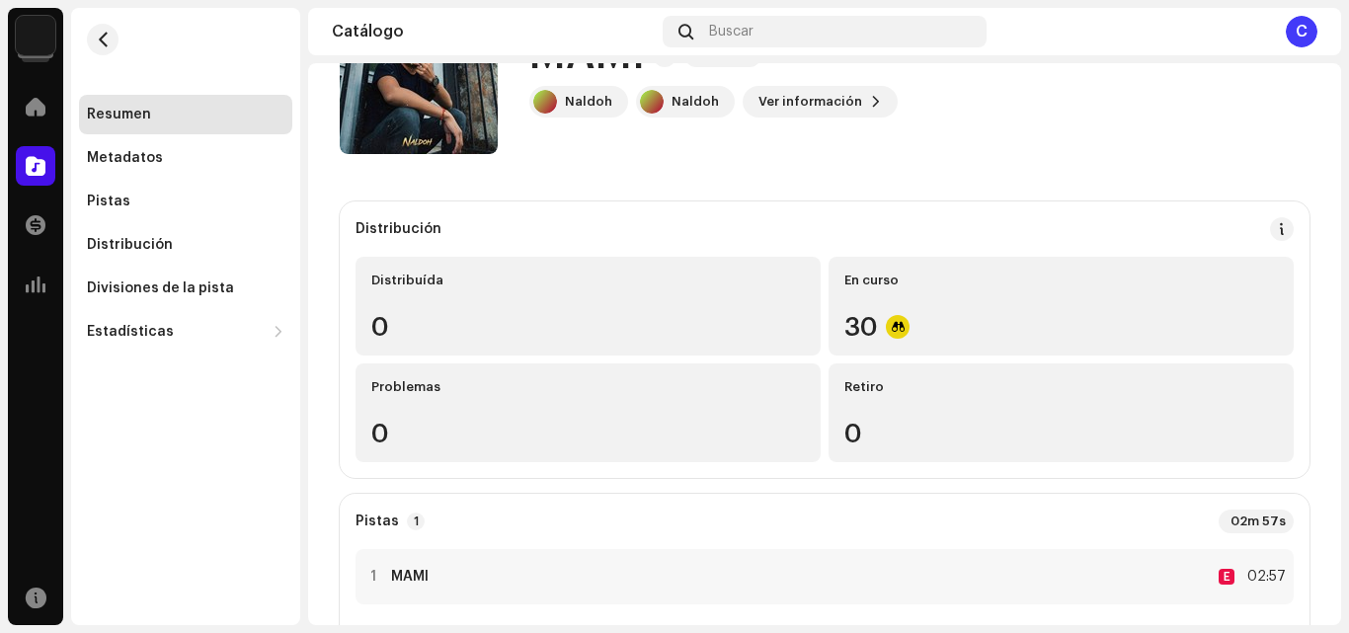
scroll to position [0, 0]
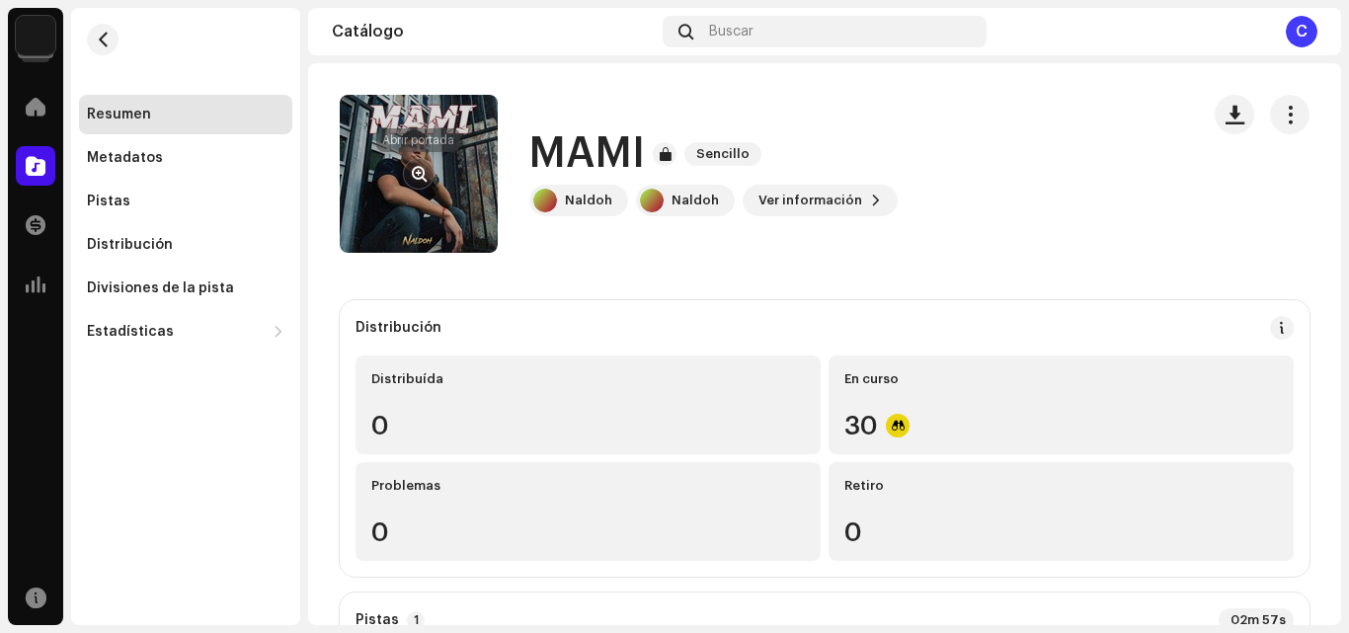
click at [425, 163] on button "button" at bounding box center [419, 174] width 32 height 32
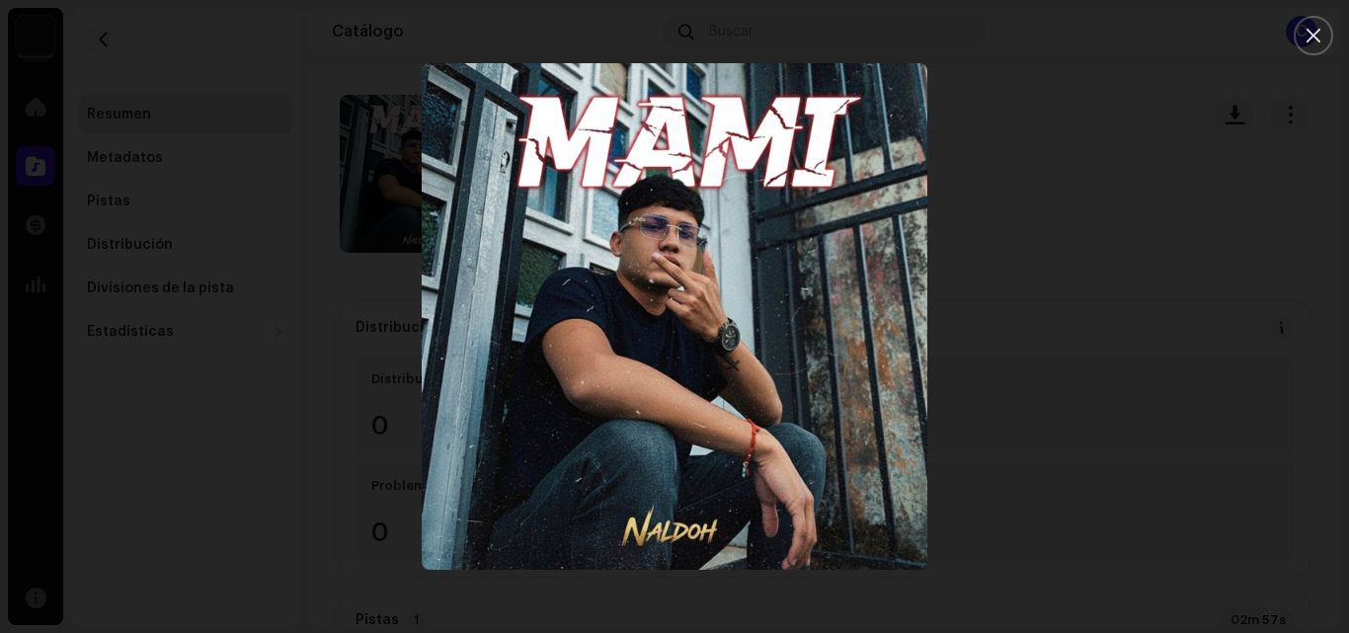
click at [1000, 137] on div at bounding box center [674, 316] width 1349 height 633
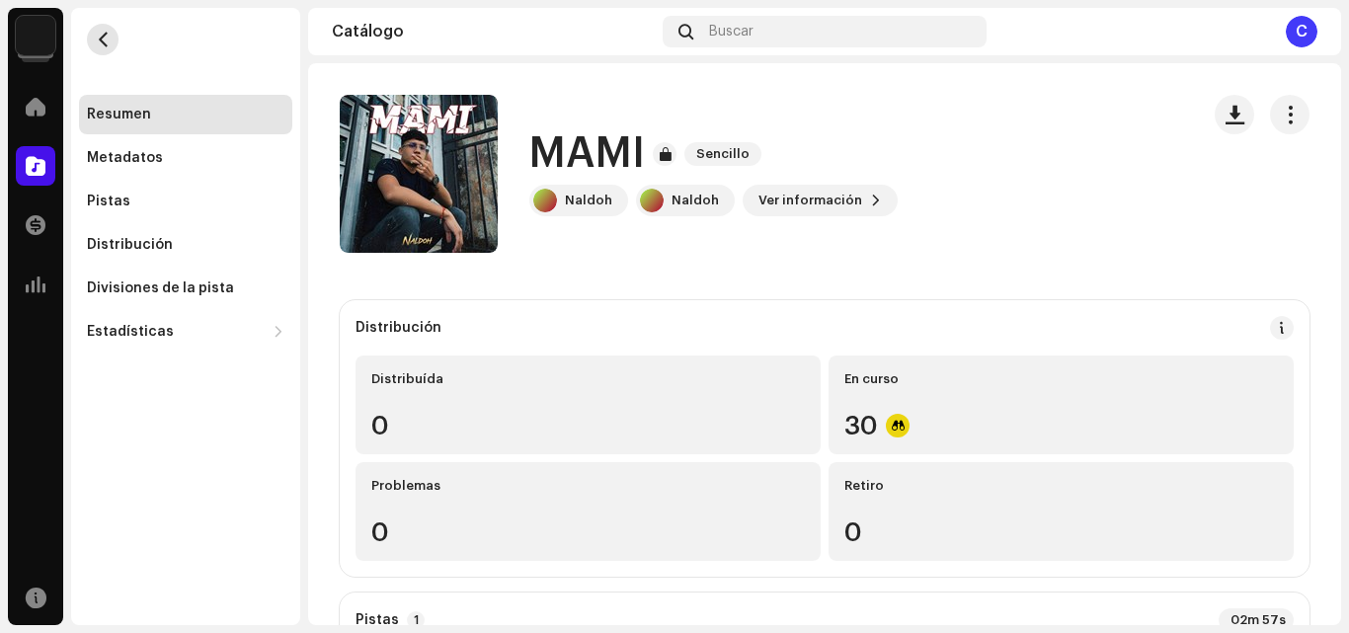
click at [113, 41] on button "button" at bounding box center [103, 40] width 32 height 32
